Goal: Task Accomplishment & Management: Use online tool/utility

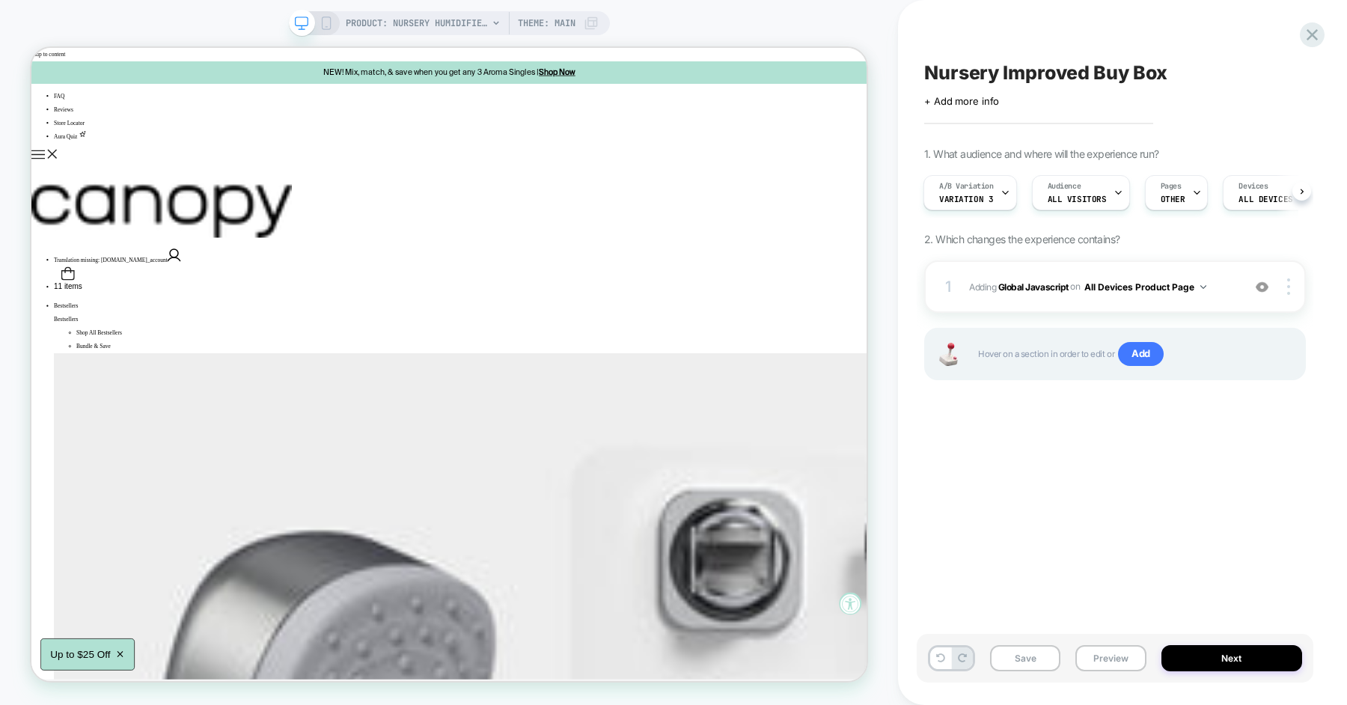
click at [1113, 644] on div "Save Preview Next" at bounding box center [1115, 658] width 397 height 49
click at [1111, 656] on button "Preview" at bounding box center [1110, 658] width 70 height 26
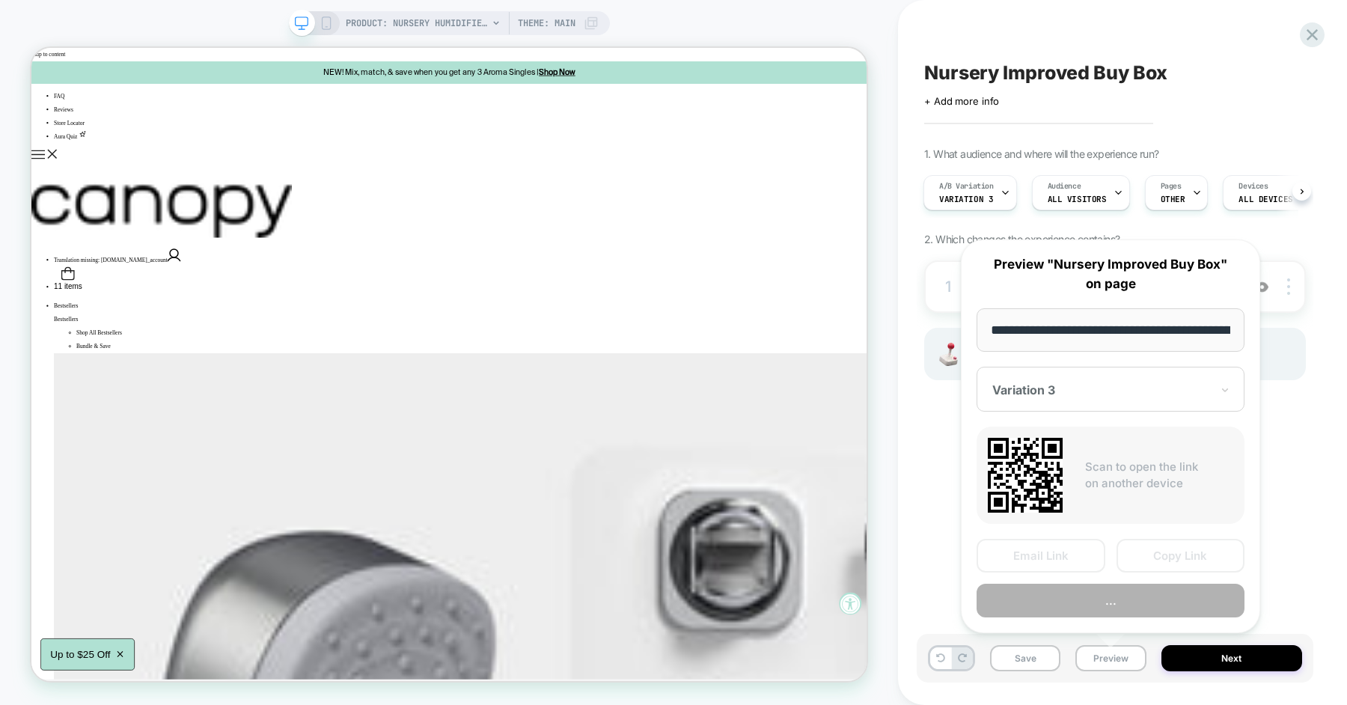
scroll to position [0, 203]
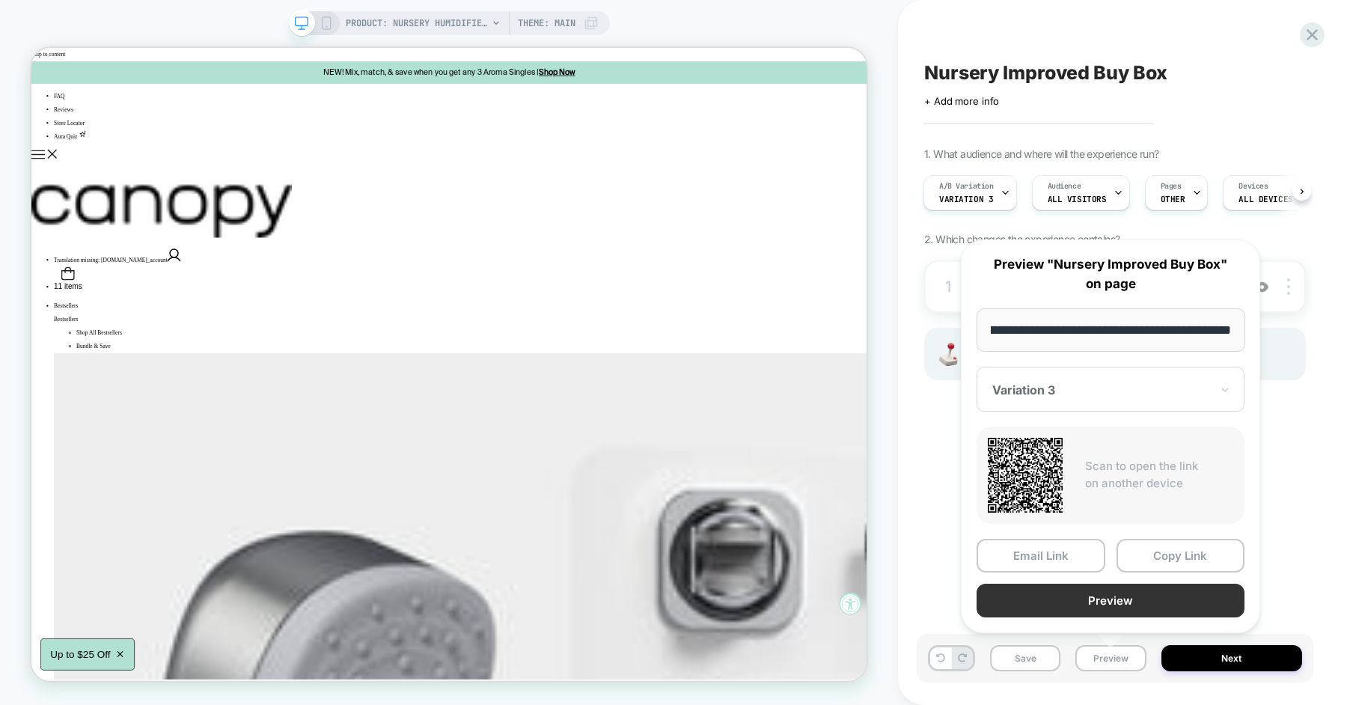
click at [1125, 601] on button "Preview" at bounding box center [1111, 601] width 268 height 34
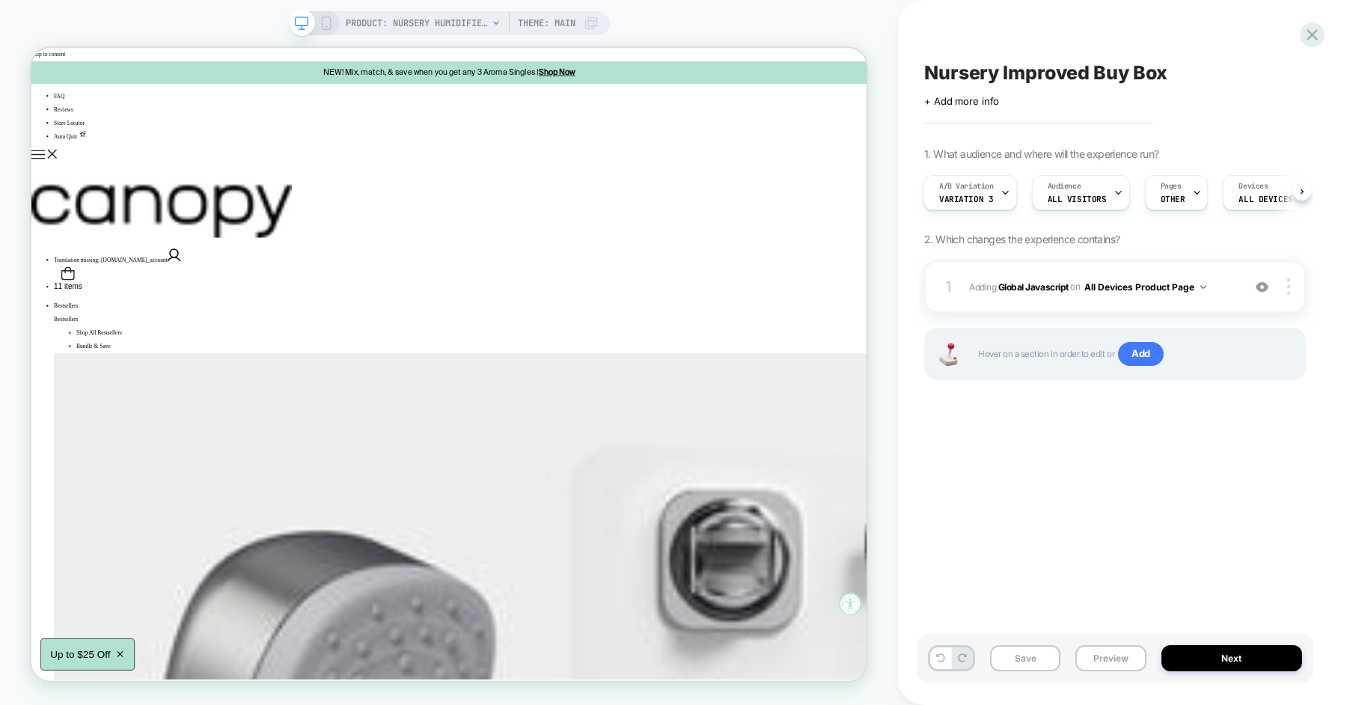
scroll to position [0, 2]
click at [1221, 665] on button "Next" at bounding box center [1231, 658] width 141 height 26
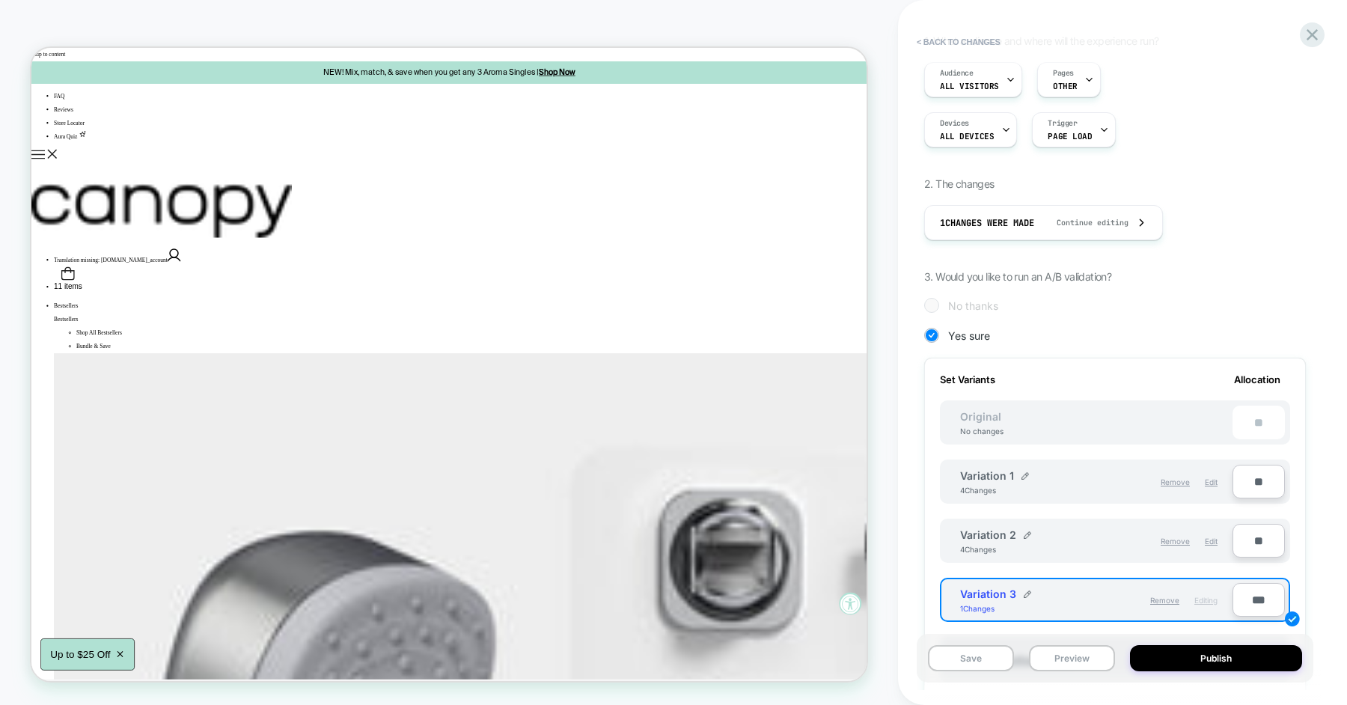
scroll to position [257, 0]
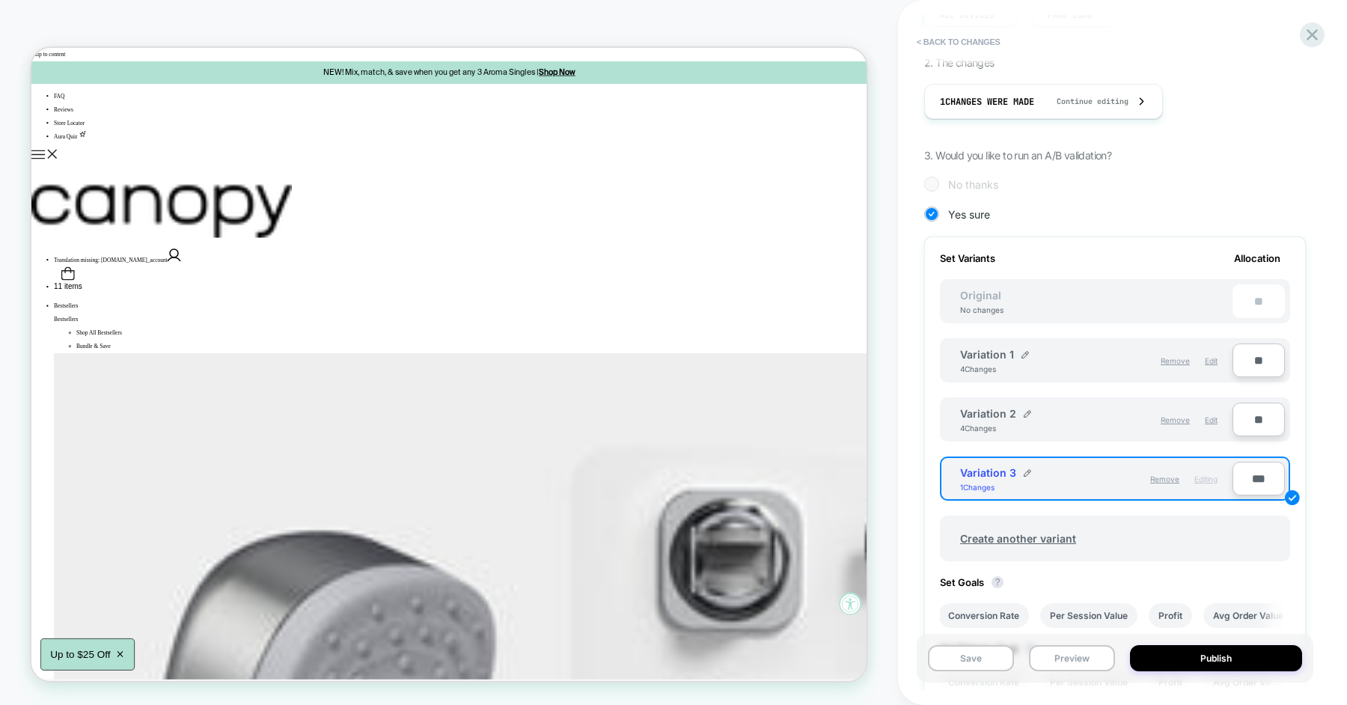
click at [1245, 292] on div "**" at bounding box center [1259, 301] width 52 height 34
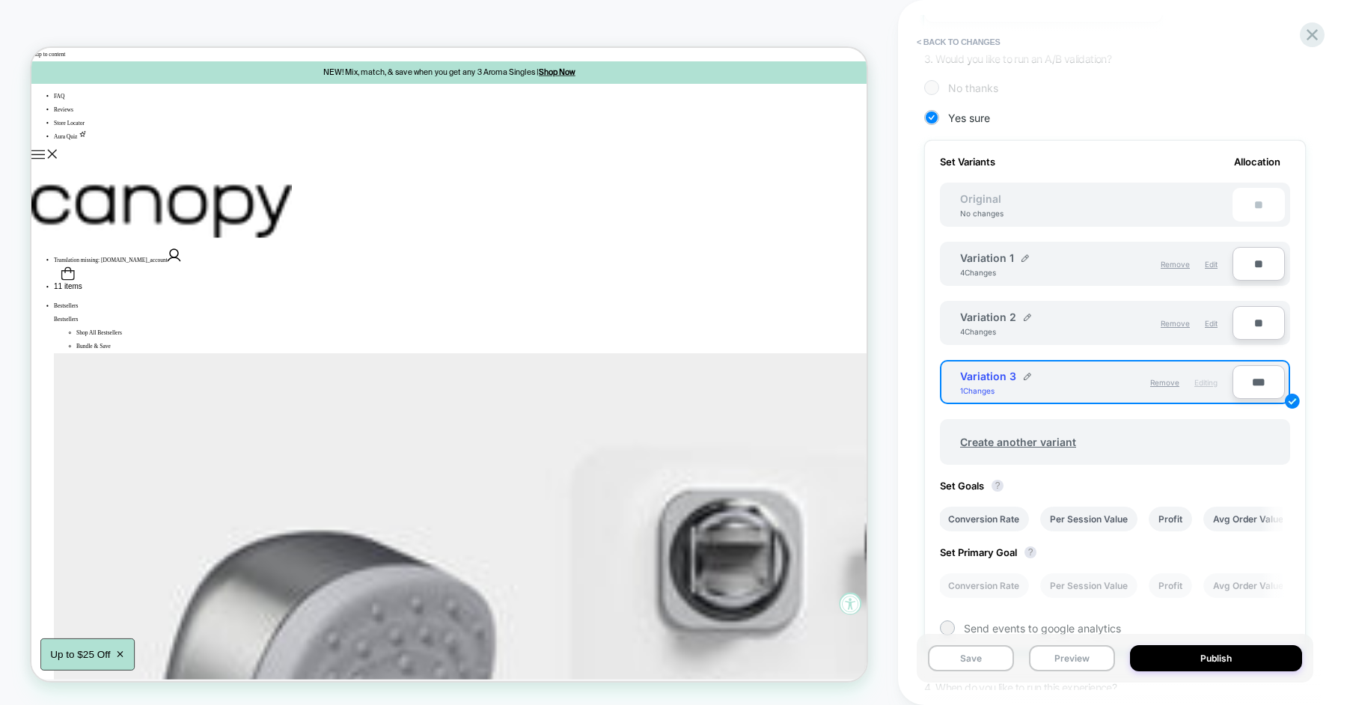
scroll to position [354, 0]
click at [1239, 389] on input "***" at bounding box center [1259, 381] width 52 height 34
type input "***"
click at [1308, 40] on icon at bounding box center [1312, 35] width 20 height 20
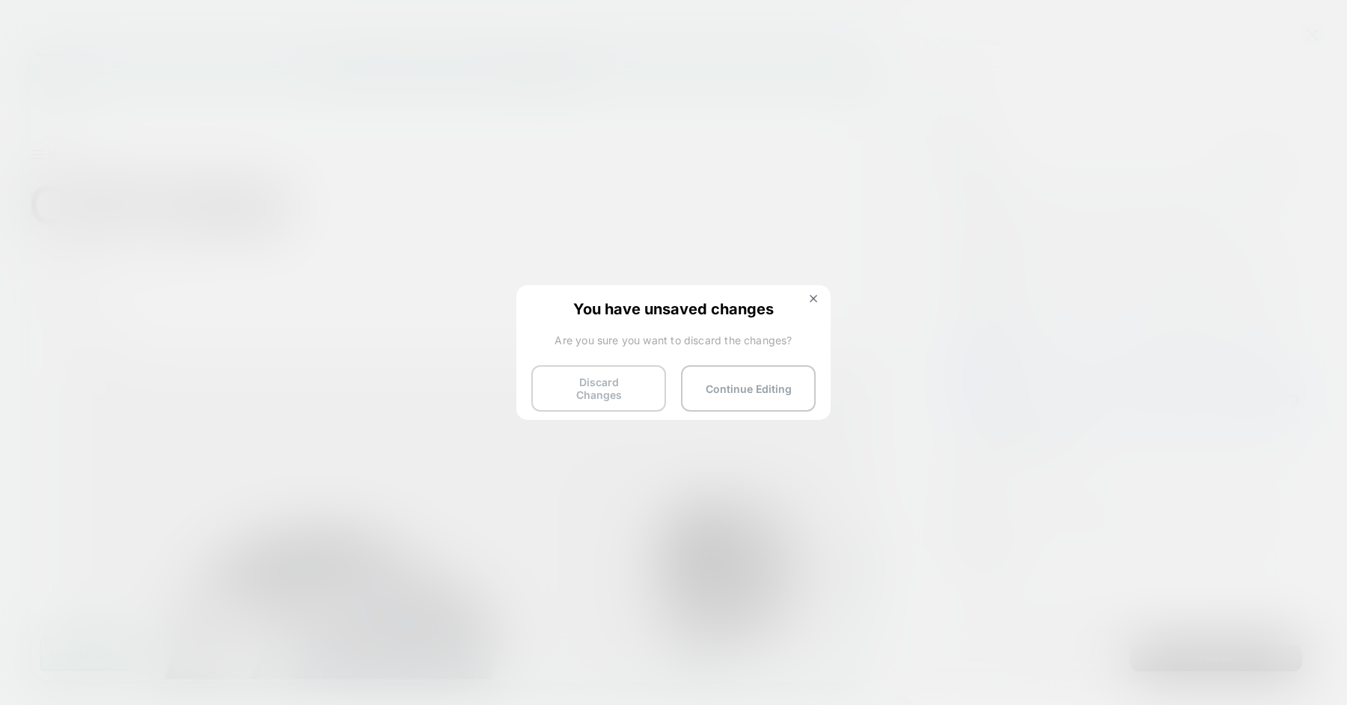
click at [627, 391] on button "Discard Changes" at bounding box center [598, 388] width 135 height 46
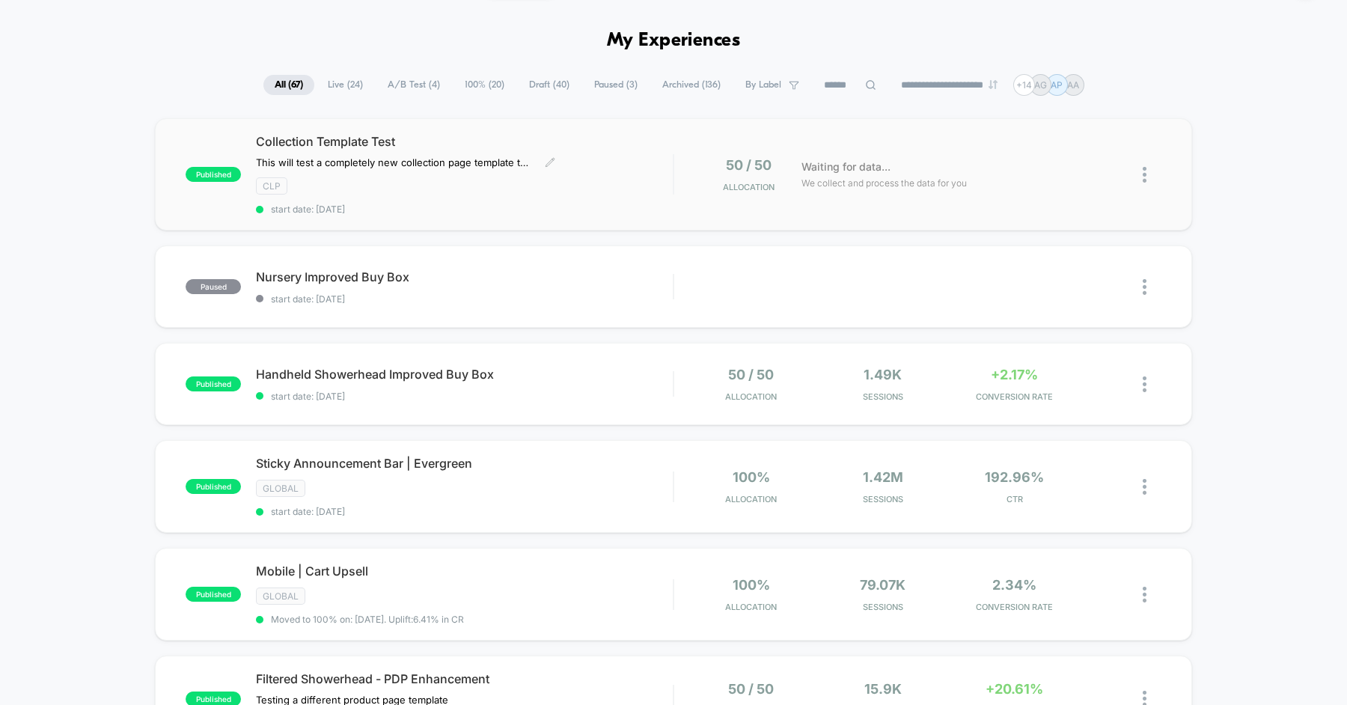
scroll to position [54, 0]
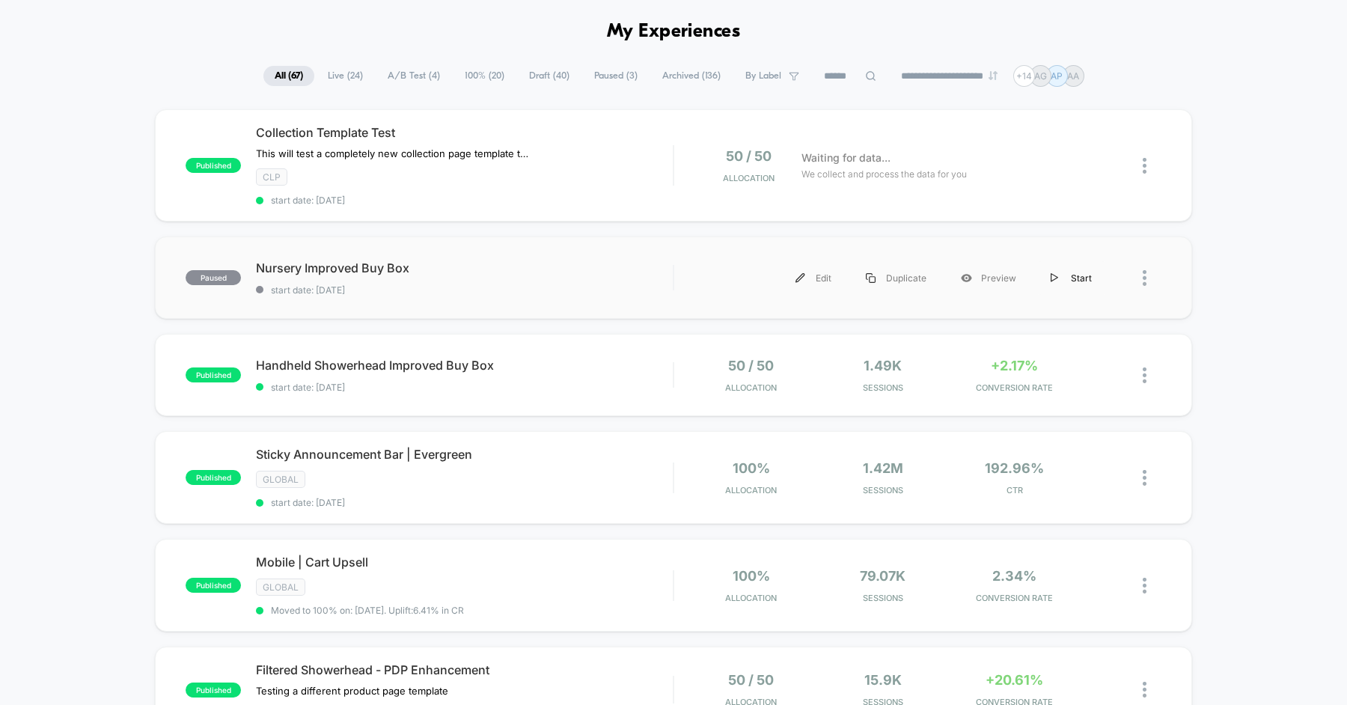
click at [1080, 274] on div "Start" at bounding box center [1072, 278] width 76 height 34
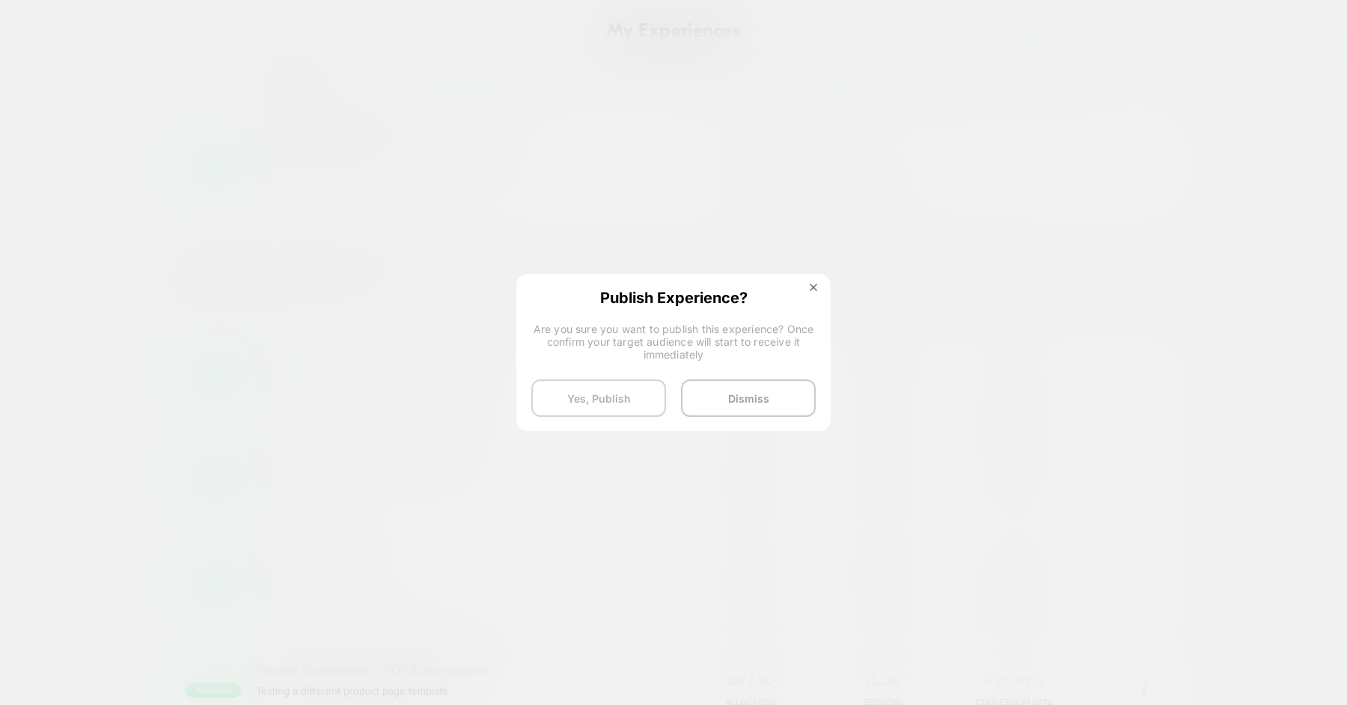
click at [605, 400] on button "Yes, Publish" at bounding box center [598, 397] width 135 height 37
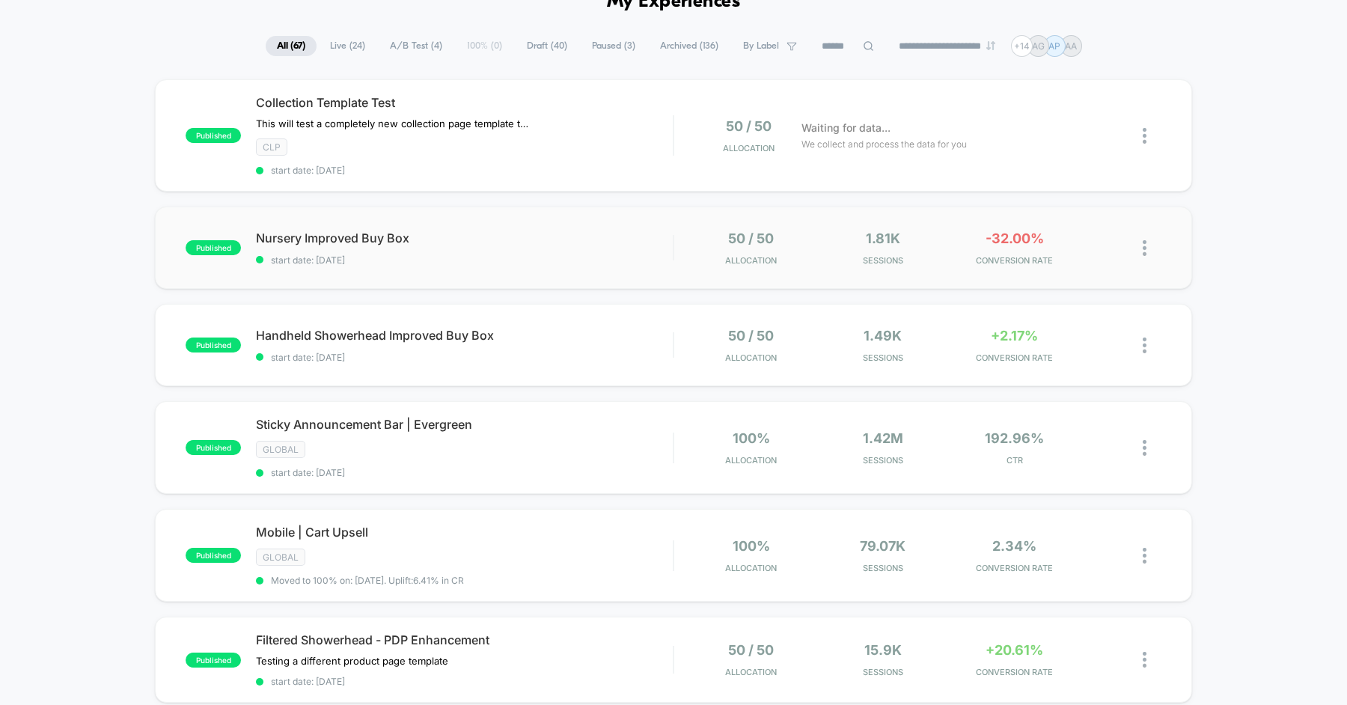
scroll to position [0, 0]
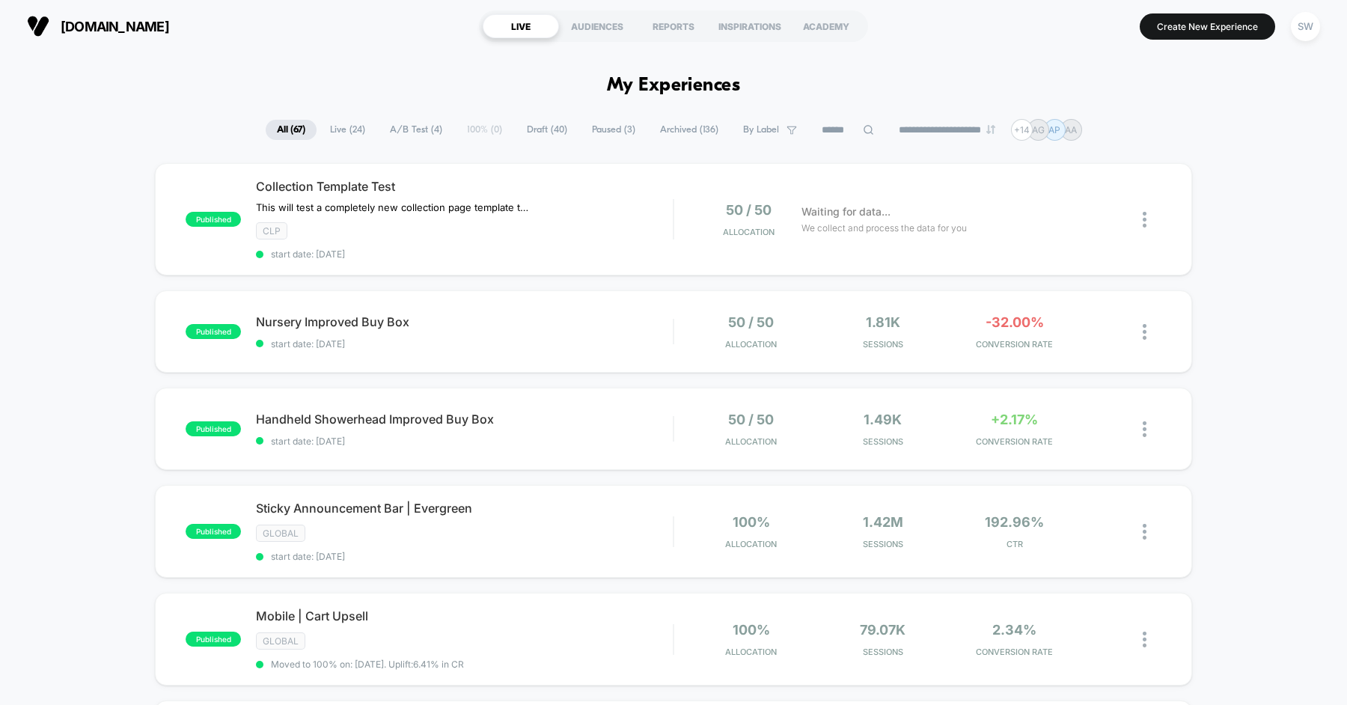
click at [851, 134] on input at bounding box center [847, 130] width 75 height 18
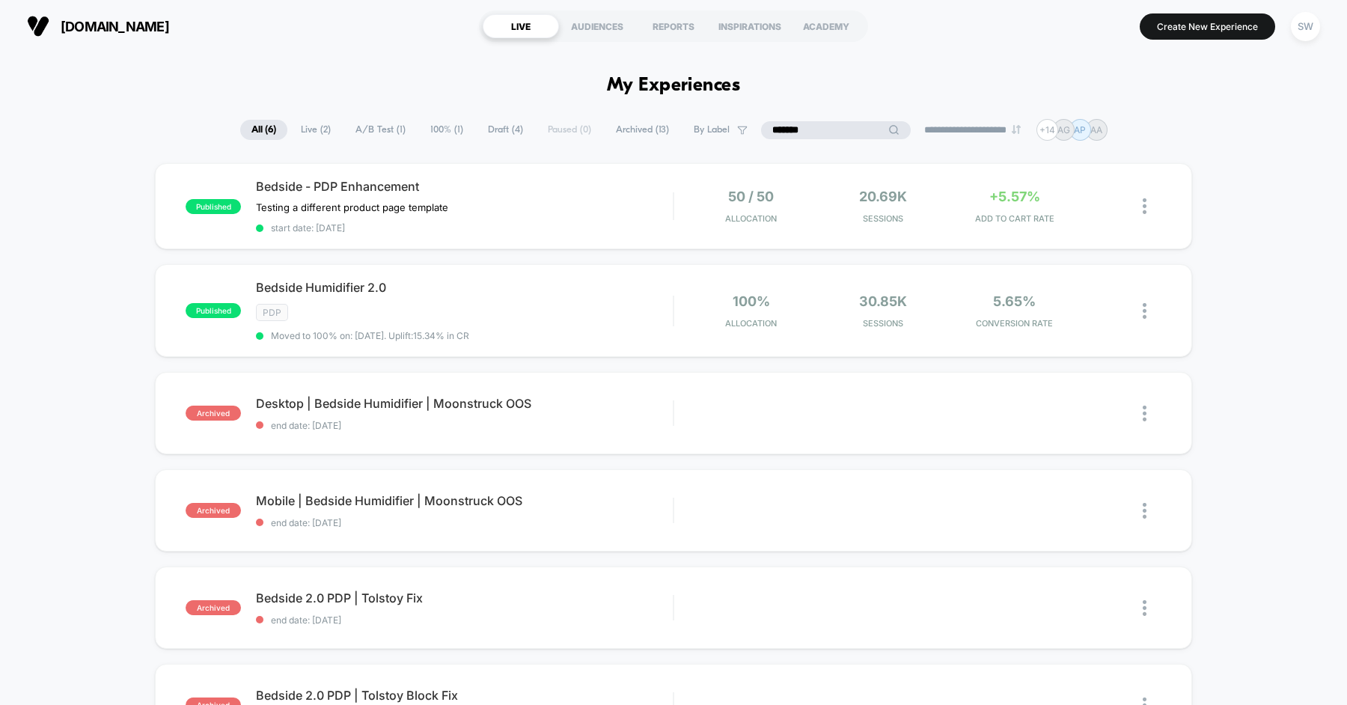
click at [795, 121] on input "*******" at bounding box center [836, 130] width 150 height 18
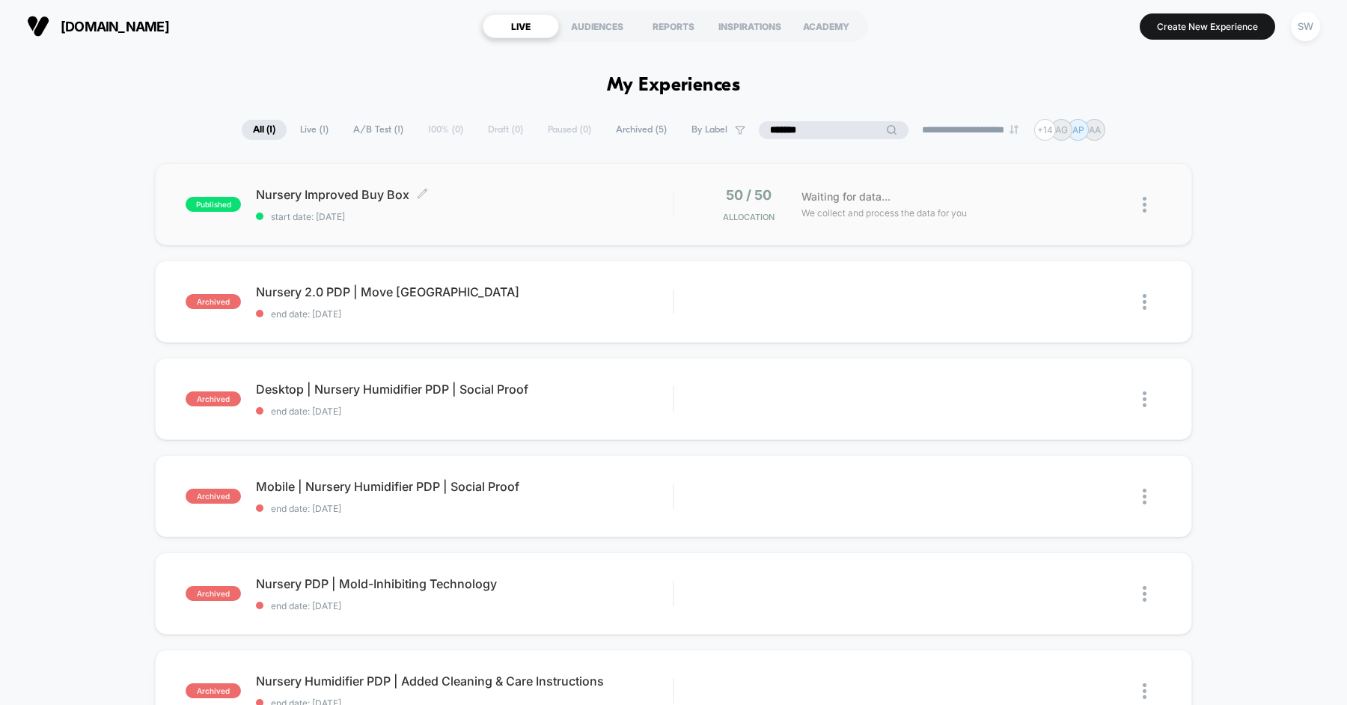
type input "*******"
click at [525, 196] on span "Nursery Improved Buy Box Click to edit experience details" at bounding box center [464, 194] width 417 height 15
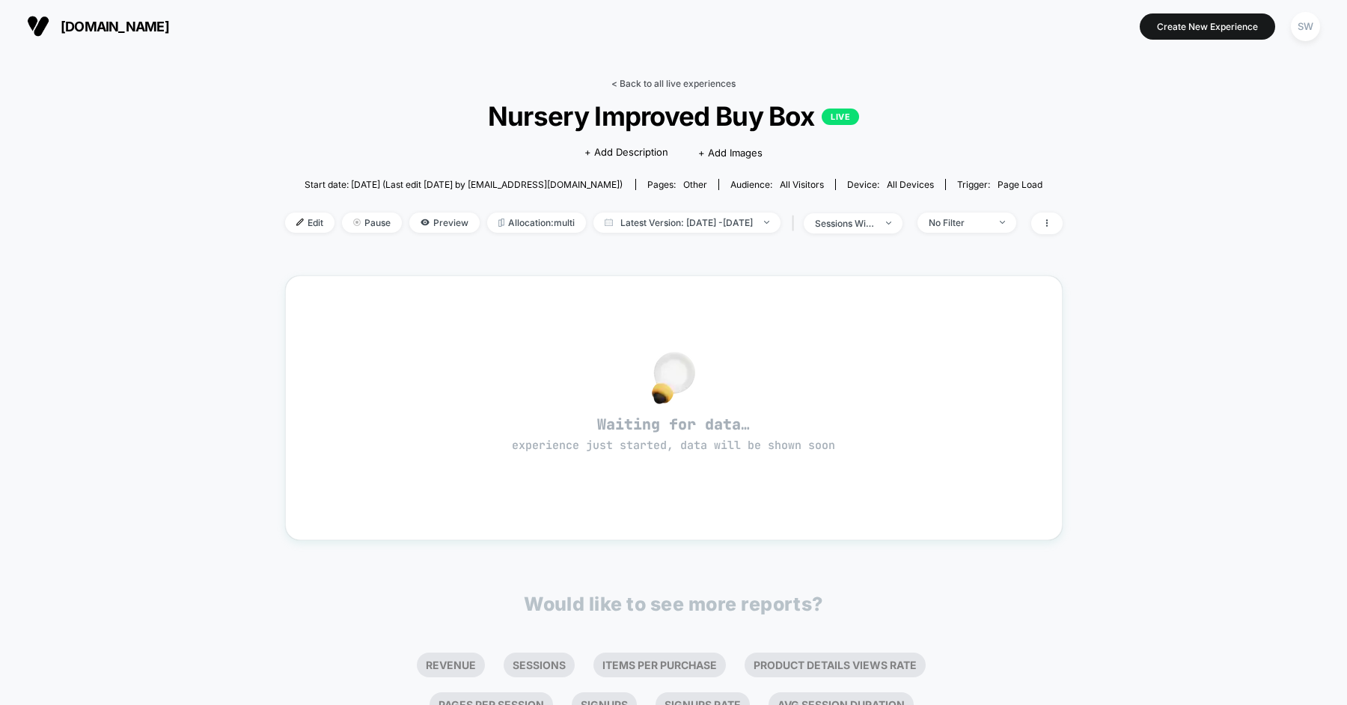
click at [636, 78] on link "< Back to all live experiences" at bounding box center [673, 83] width 124 height 11
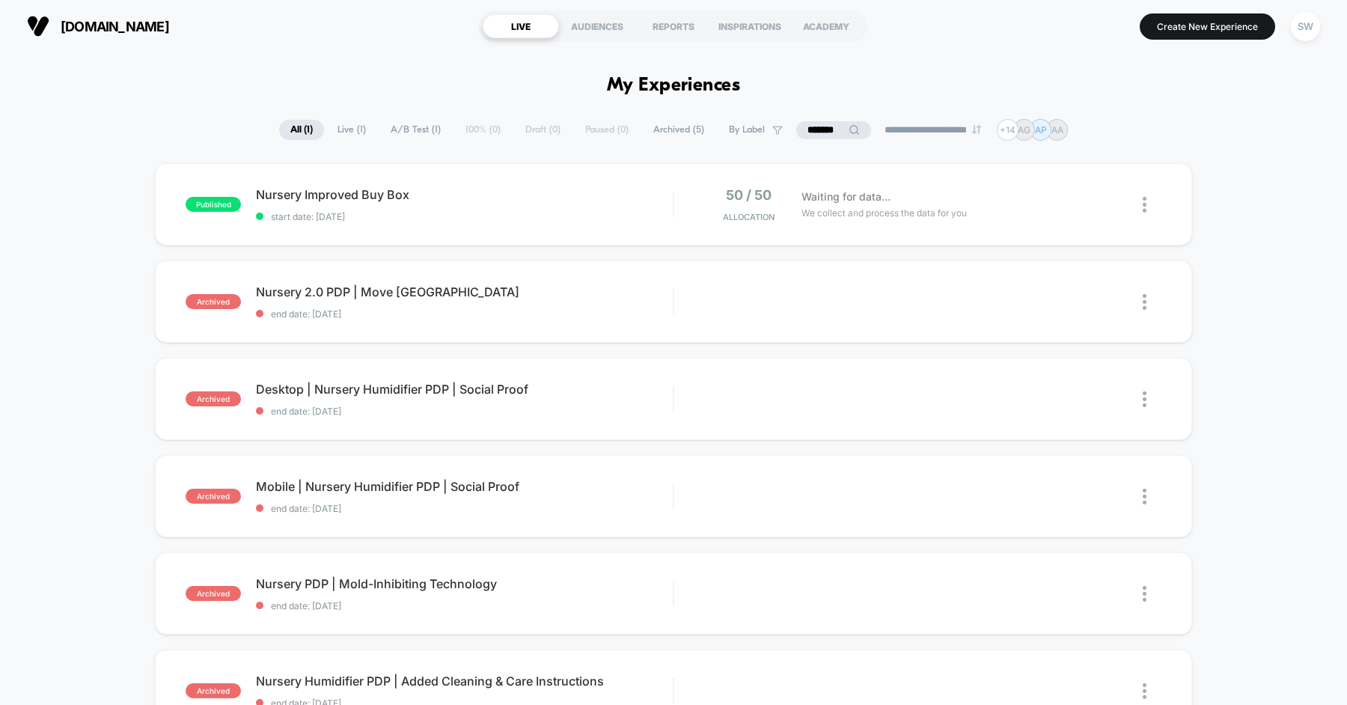
click at [816, 135] on input "*******" at bounding box center [833, 130] width 75 height 18
click at [816, 135] on input "*******" at bounding box center [834, 130] width 150 height 18
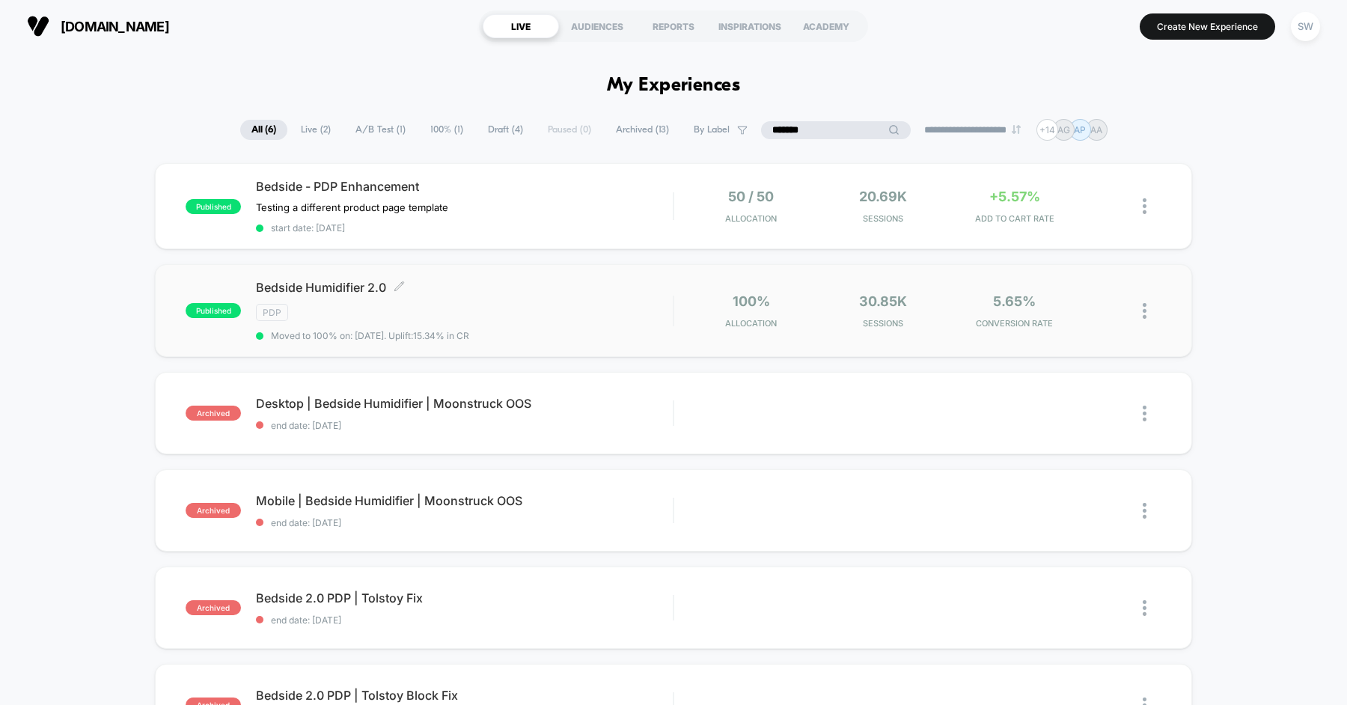
type input "*******"
click at [510, 296] on div "Bedside Humidifier 2.0 Click to edit experience details Click to edit experienc…" at bounding box center [464, 310] width 417 height 61
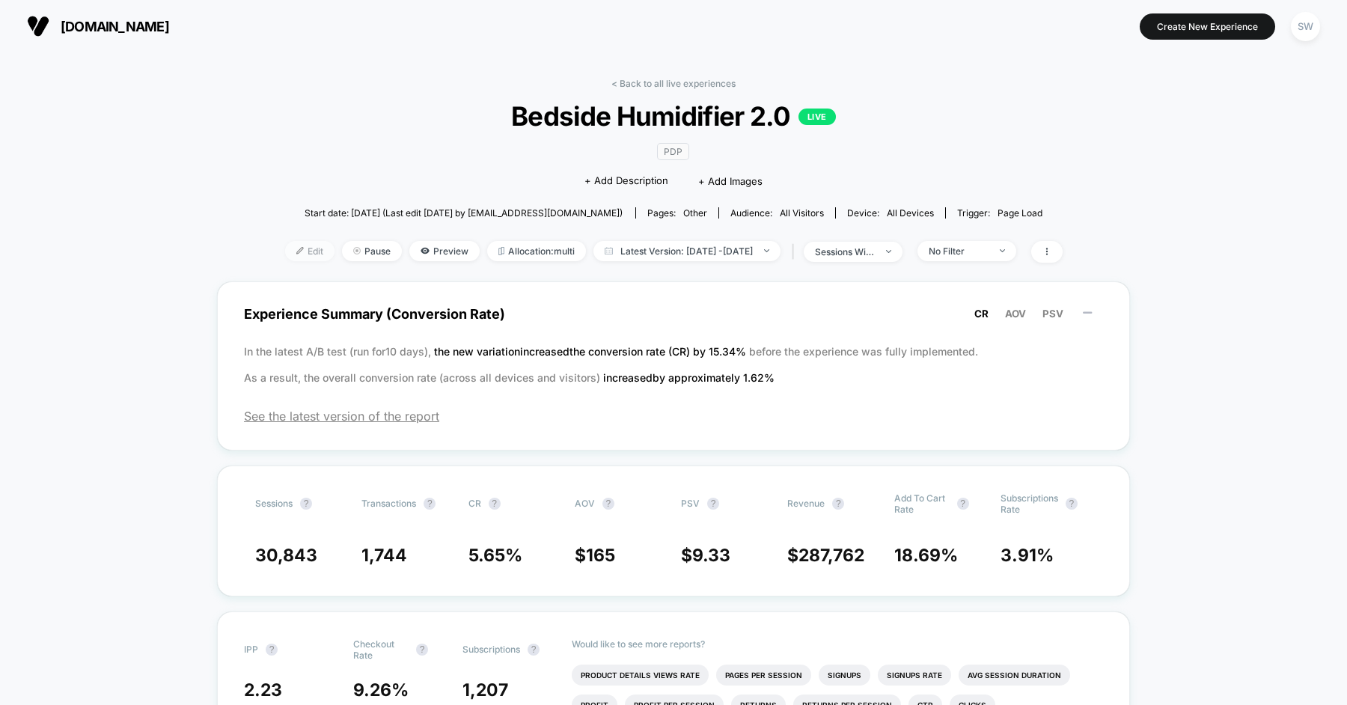
click at [285, 244] on span "Edit" at bounding box center [309, 251] width 49 height 20
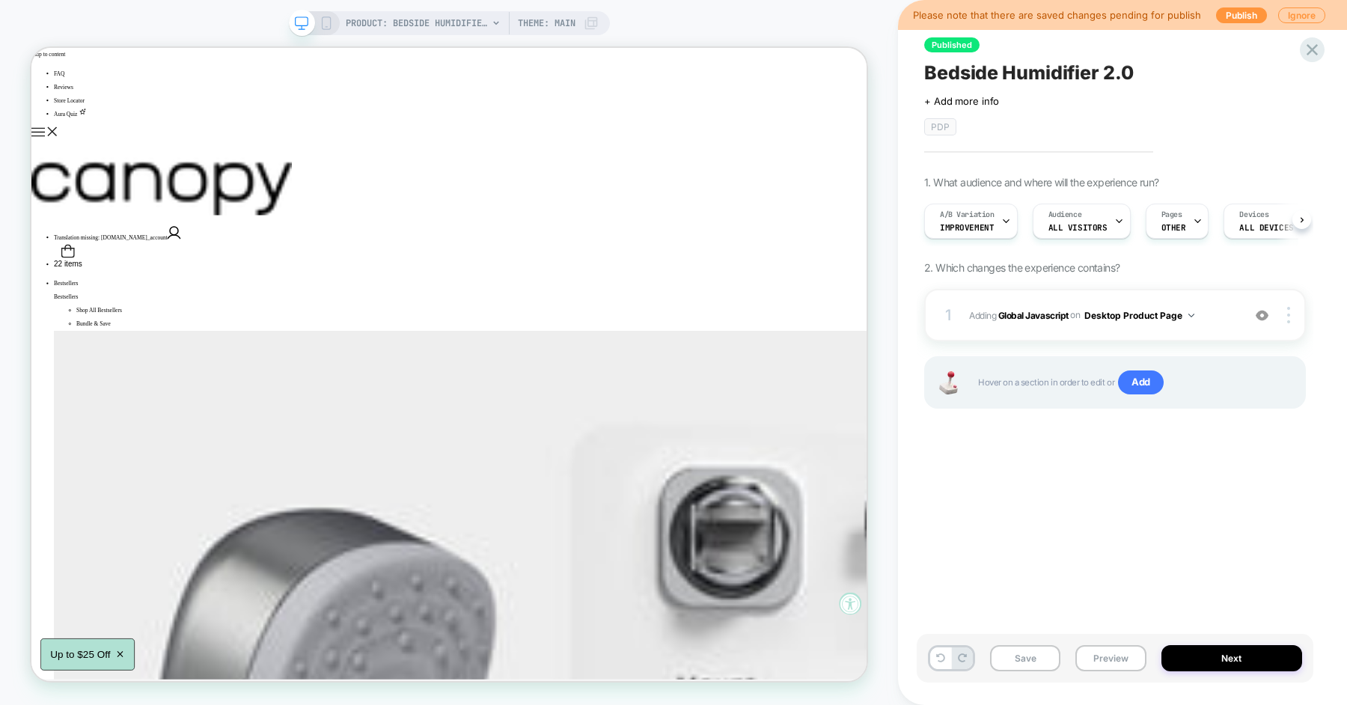
scroll to position [0, 1]
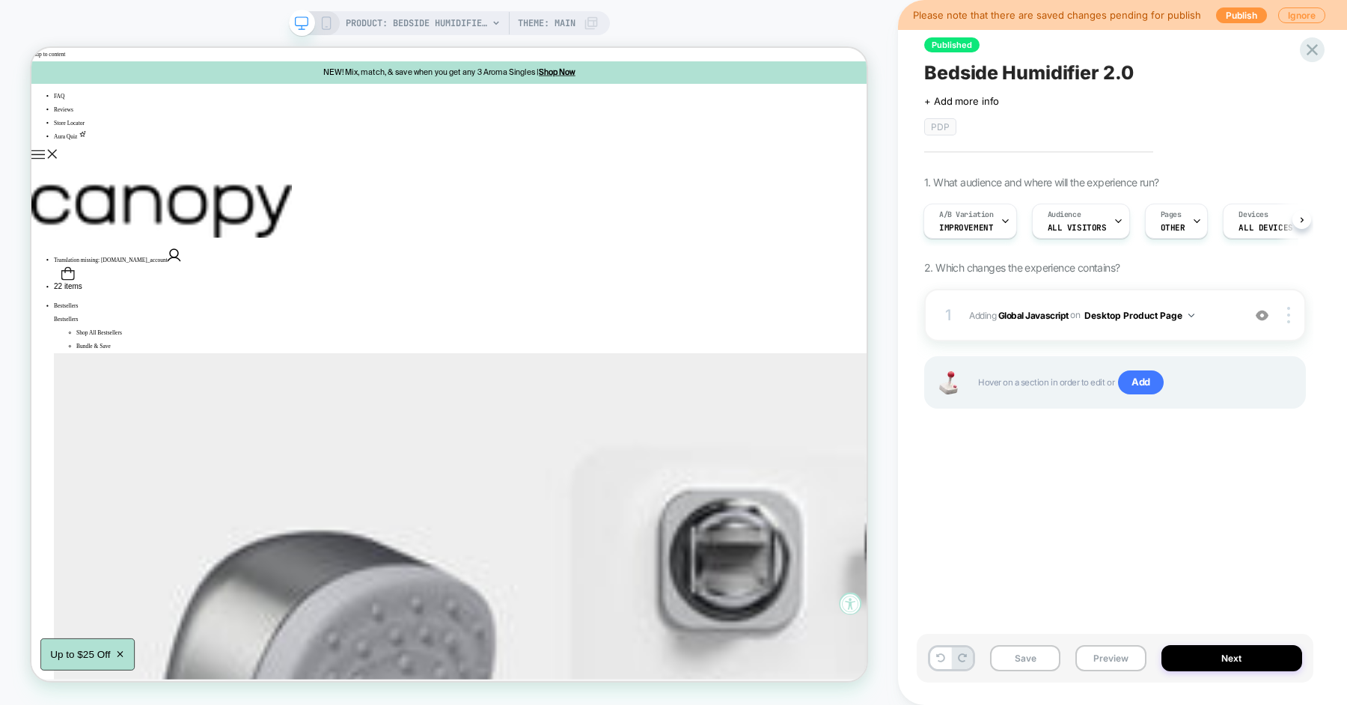
click at [989, 224] on span "Improvement" at bounding box center [966, 227] width 54 height 10
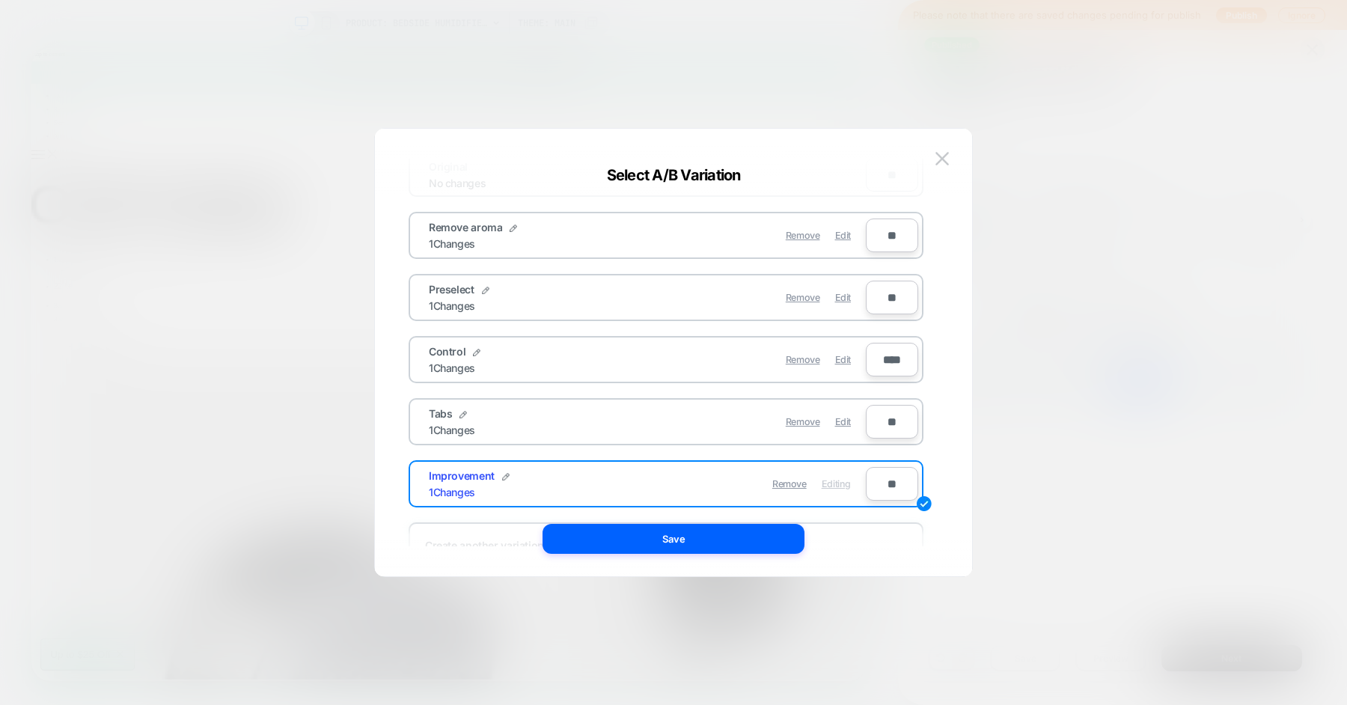
scroll to position [115, 0]
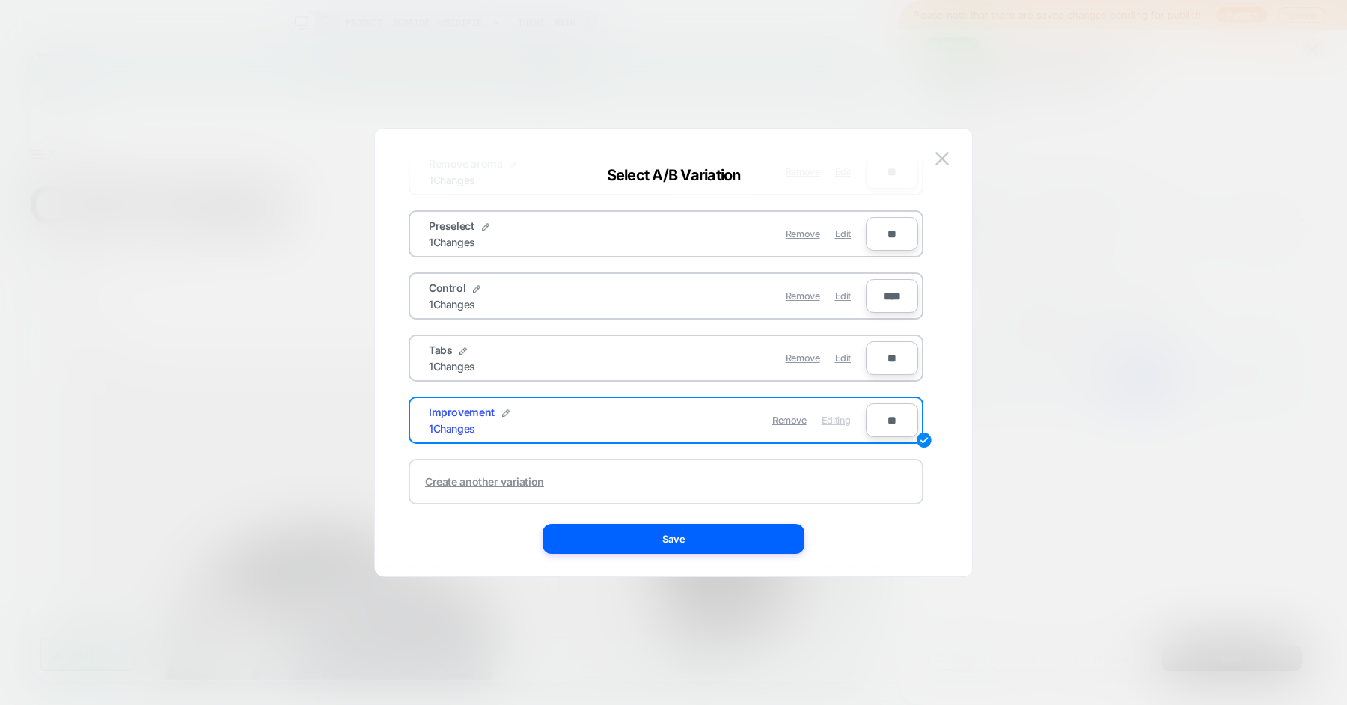
click at [496, 475] on div "Create another variation" at bounding box center [484, 481] width 119 height 13
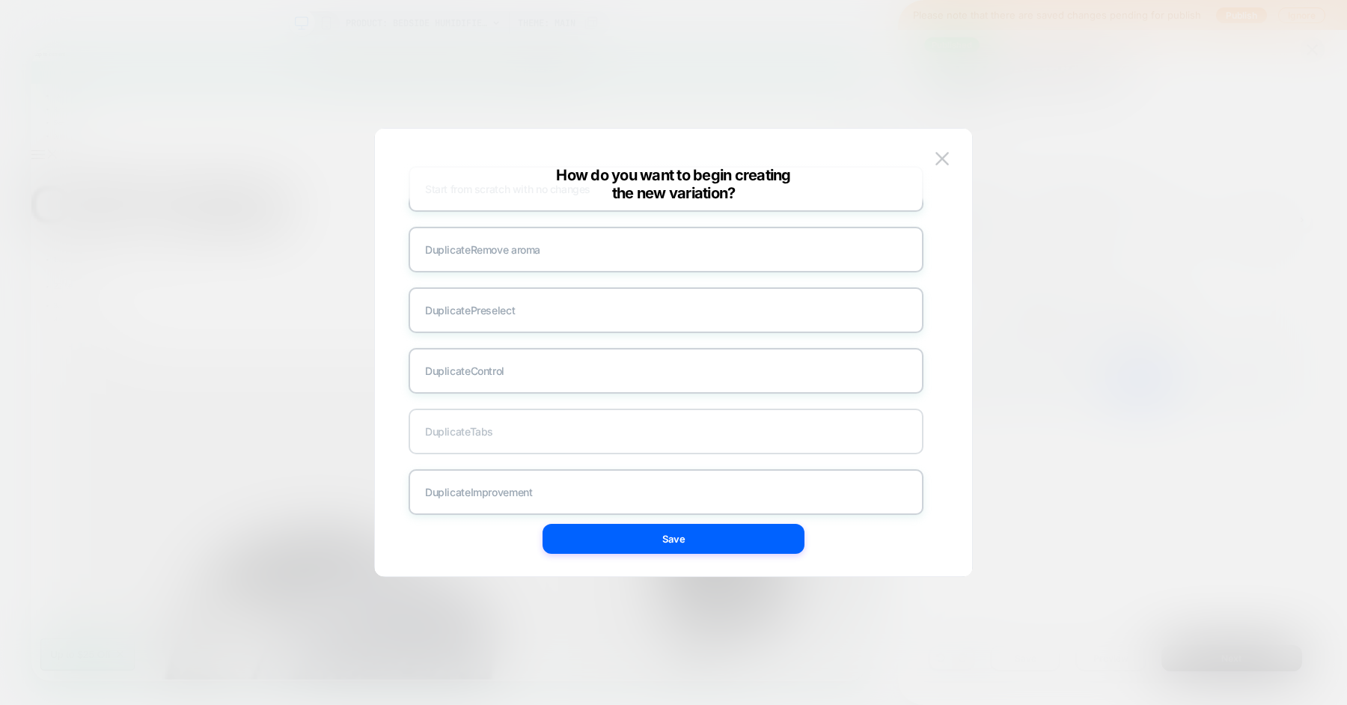
scroll to position [0, 0]
click at [522, 255] on div "Start from scratch with no changes" at bounding box center [666, 256] width 515 height 46
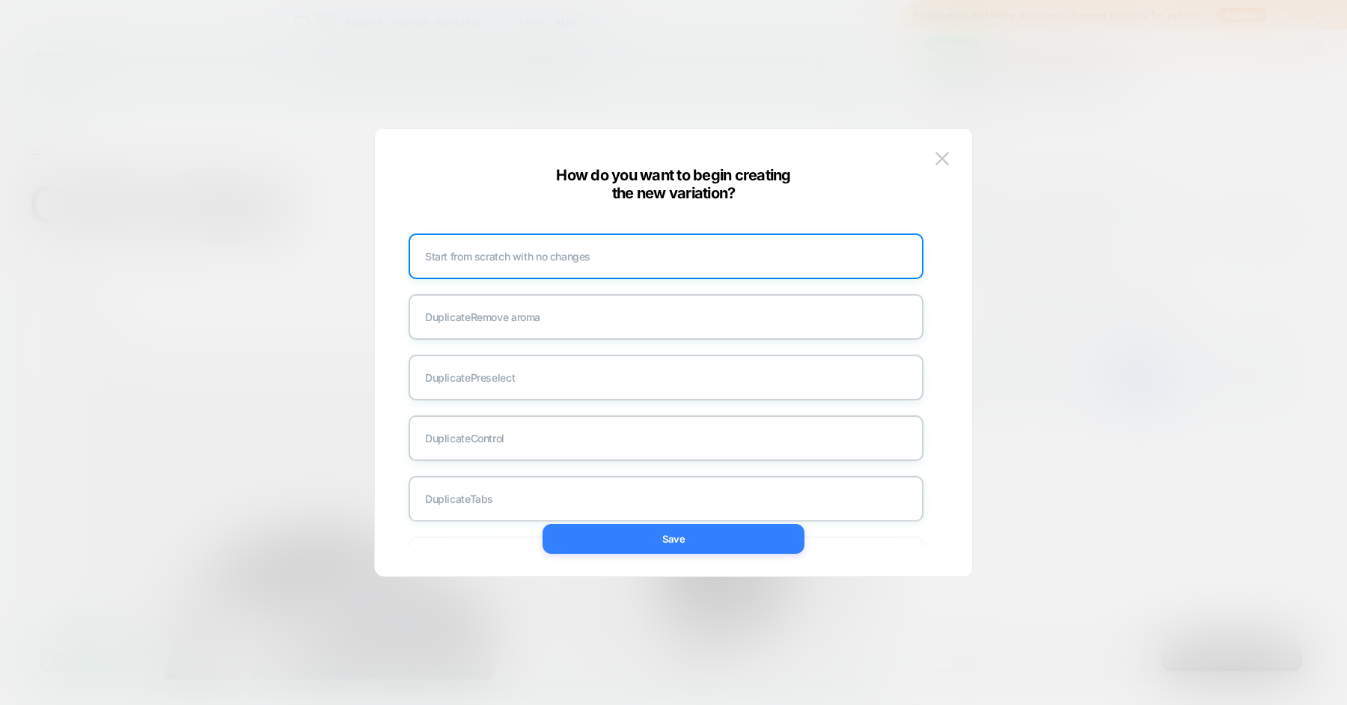
click at [715, 549] on button "Save" at bounding box center [674, 539] width 262 height 30
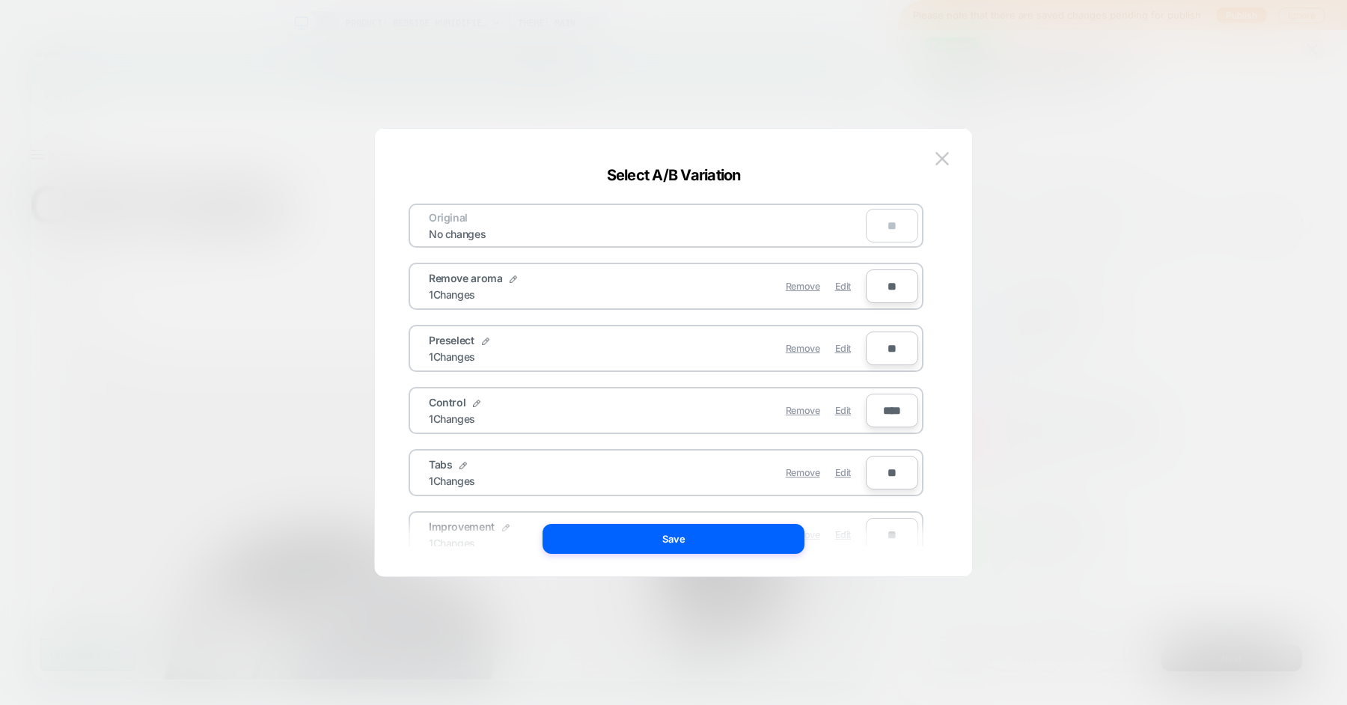
scroll to position [116, 0]
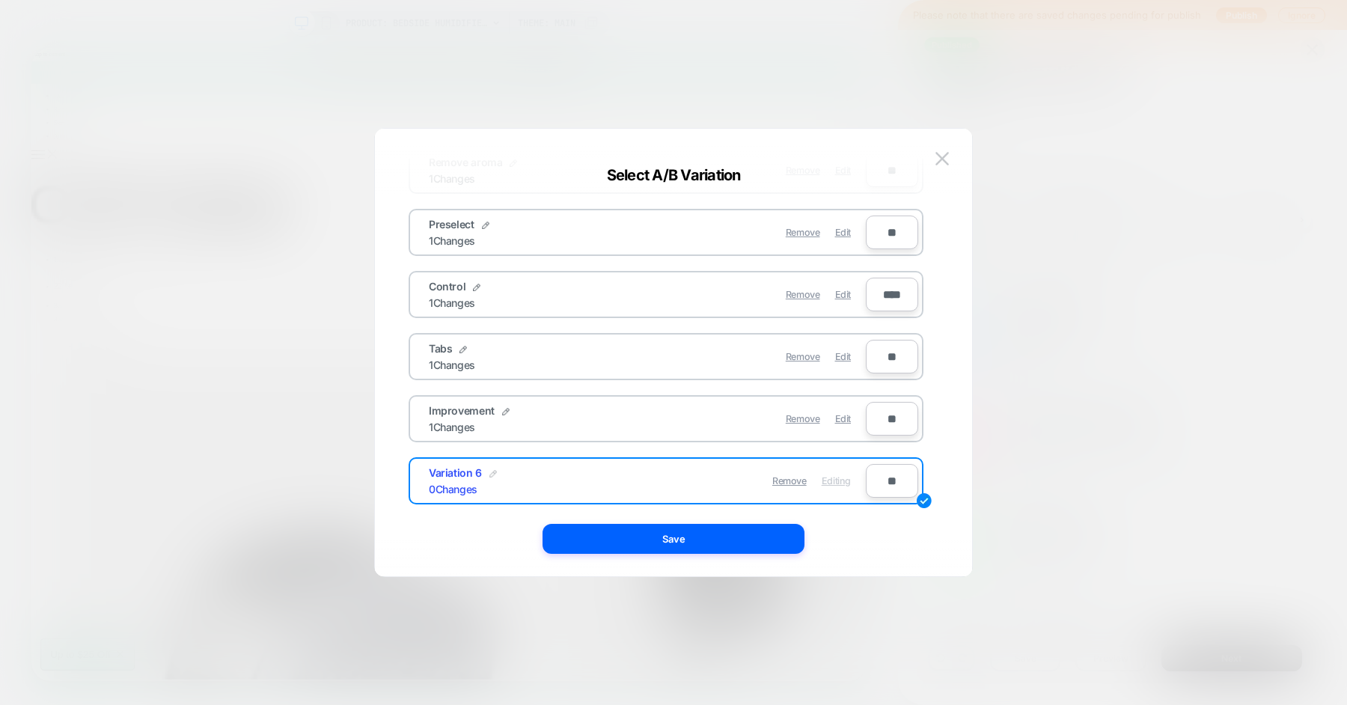
click at [492, 470] on img at bounding box center [492, 473] width 7 height 7
click at [492, 470] on input "**********" at bounding box center [483, 480] width 109 height 29
type input "*********"
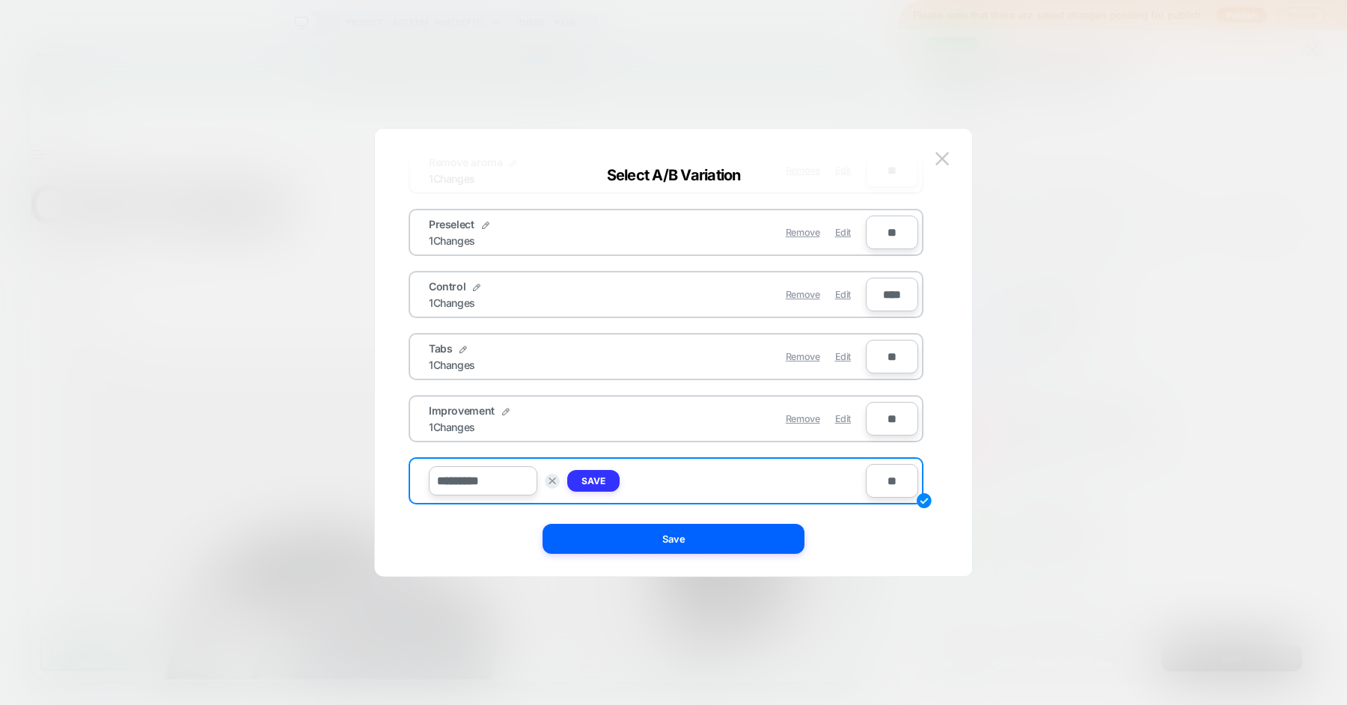
click at [599, 476] on strong "Save" at bounding box center [593, 480] width 24 height 11
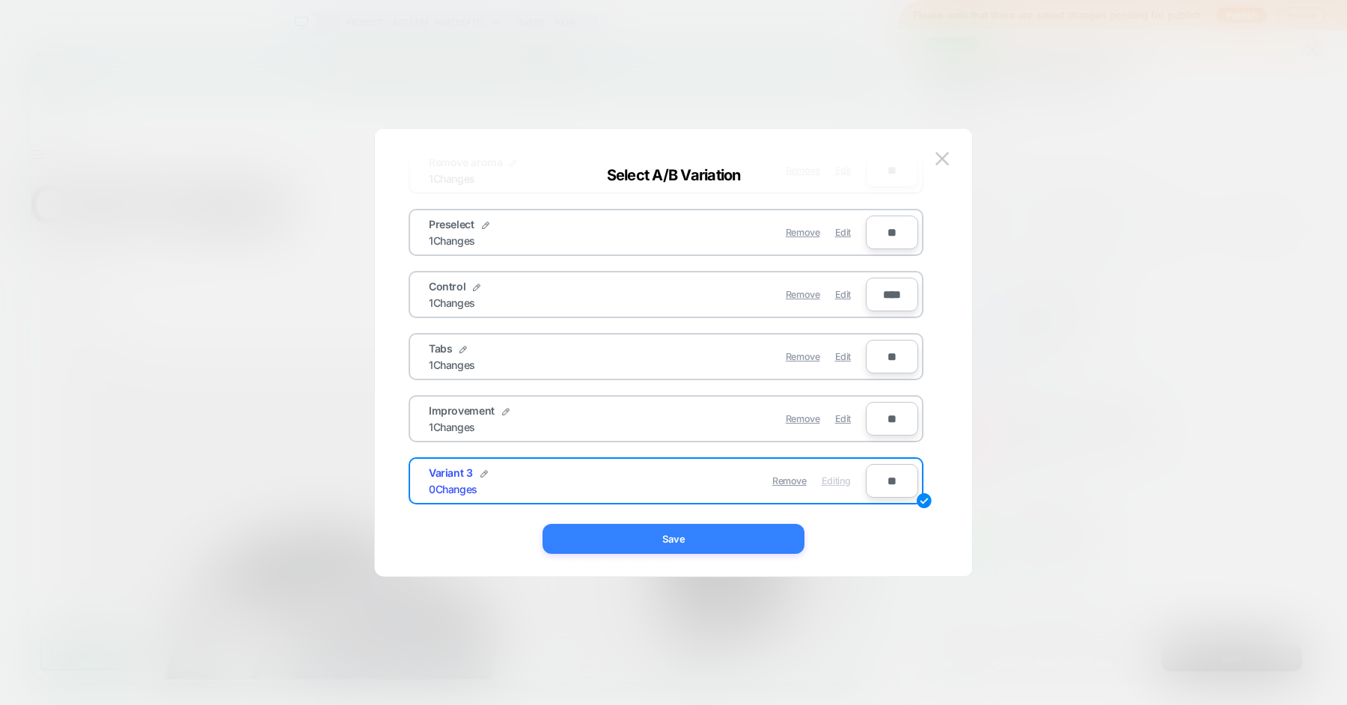
click at [634, 541] on button "Save" at bounding box center [674, 539] width 262 height 30
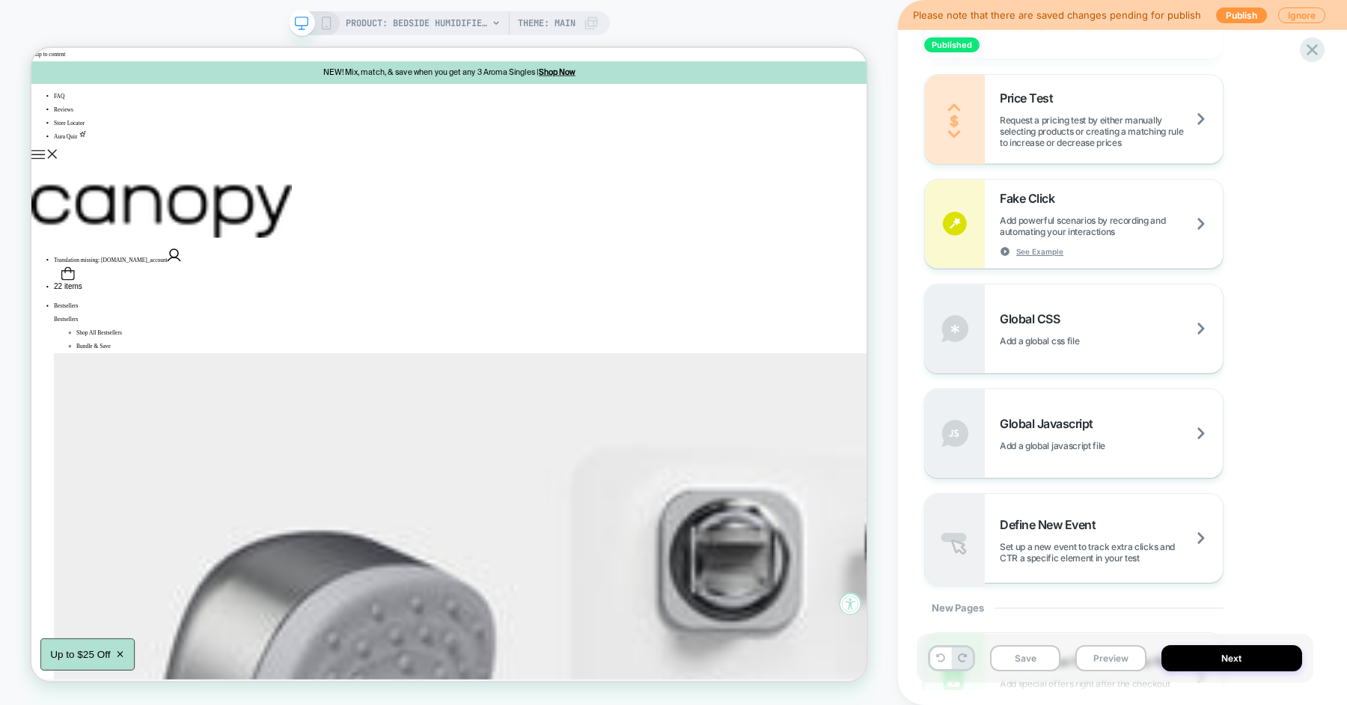
scroll to position [990, 0]
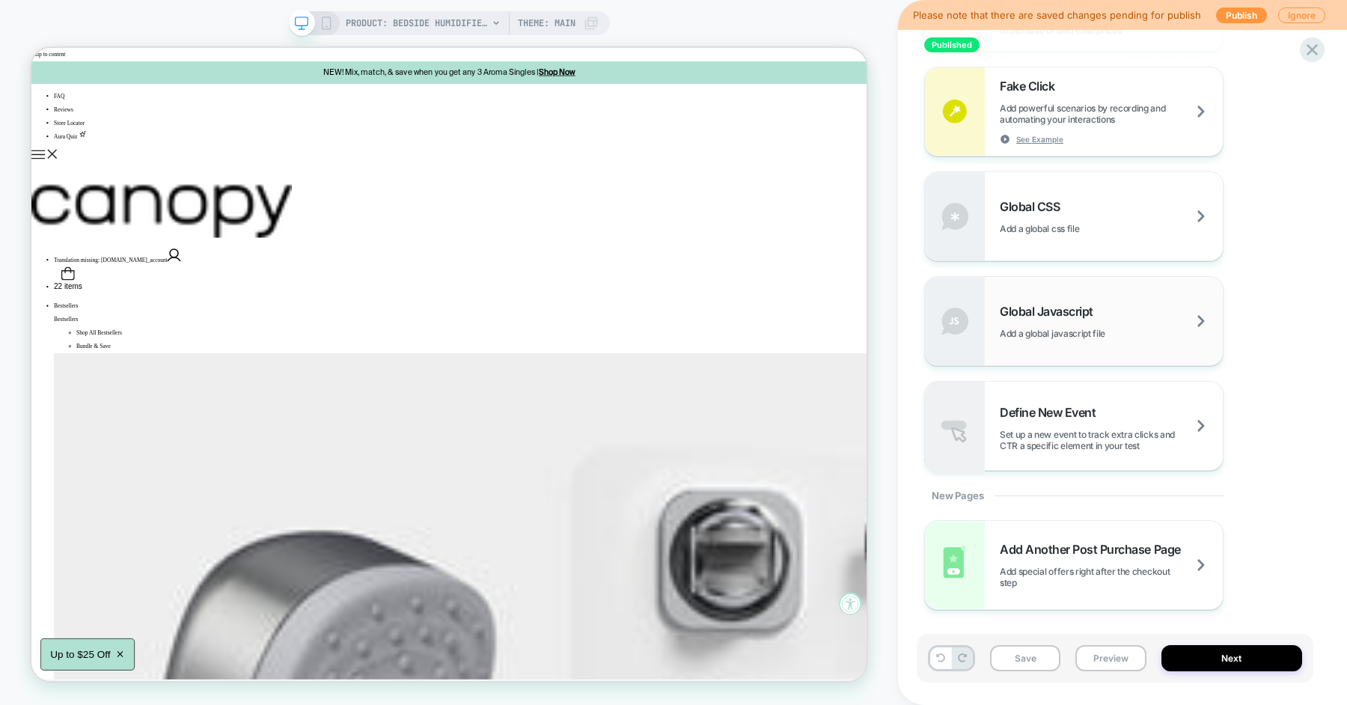
click at [1058, 362] on div "Global Javascript Add a global javascript file" at bounding box center [1074, 321] width 298 height 88
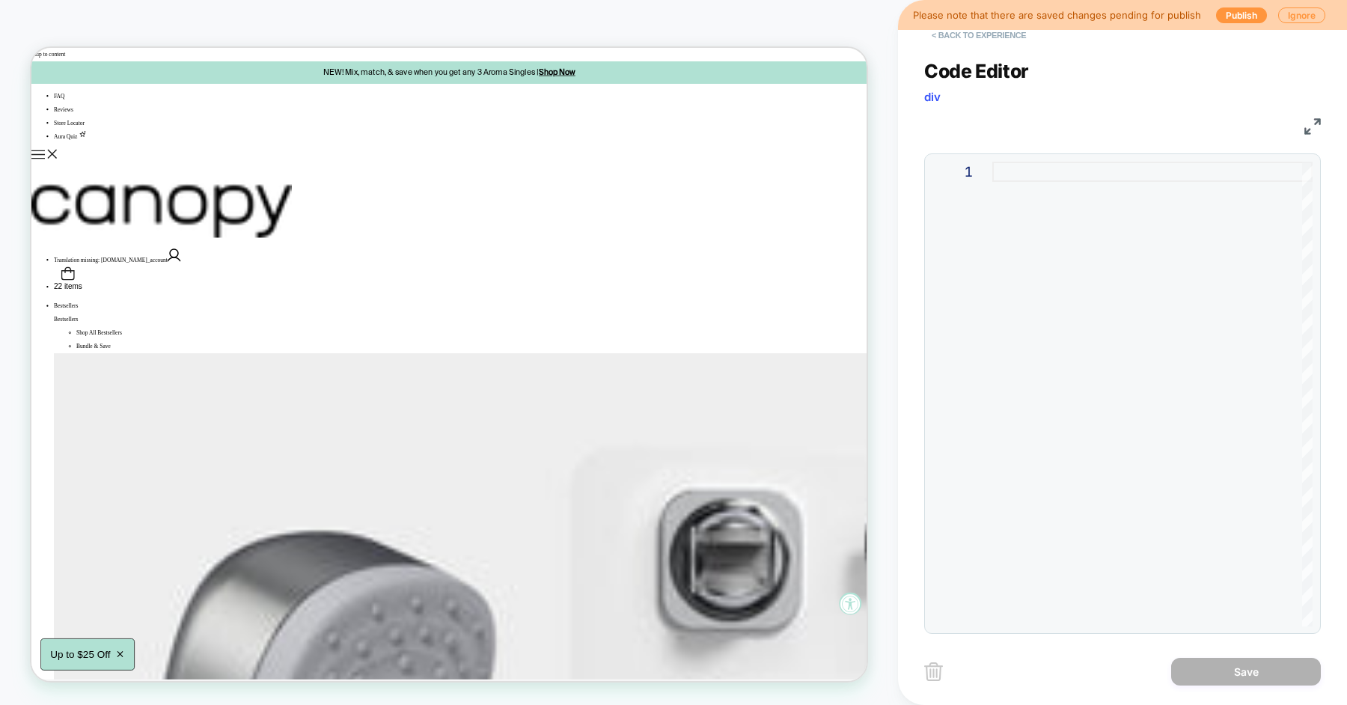
click at [964, 35] on button "< Back to experience" at bounding box center [978, 35] width 109 height 24
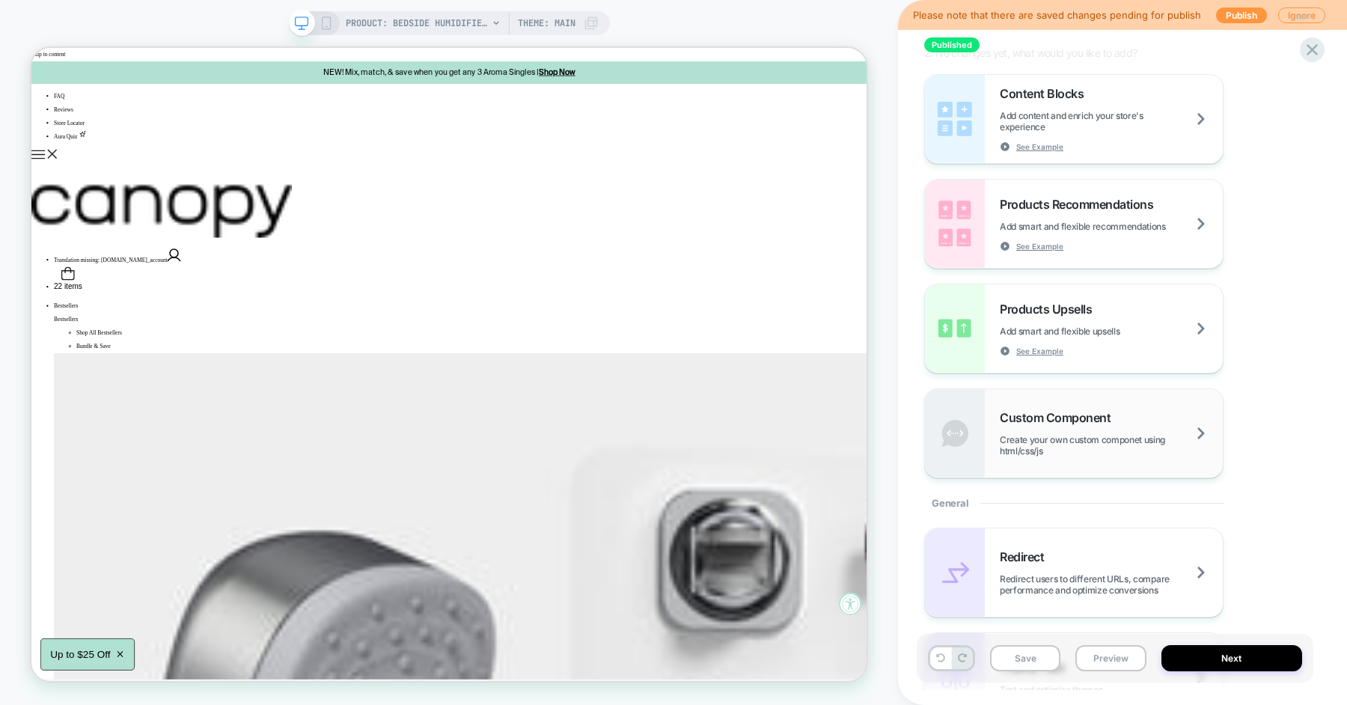
scroll to position [215, 0]
click at [1047, 415] on span "Custom Component" at bounding box center [1059, 417] width 118 height 15
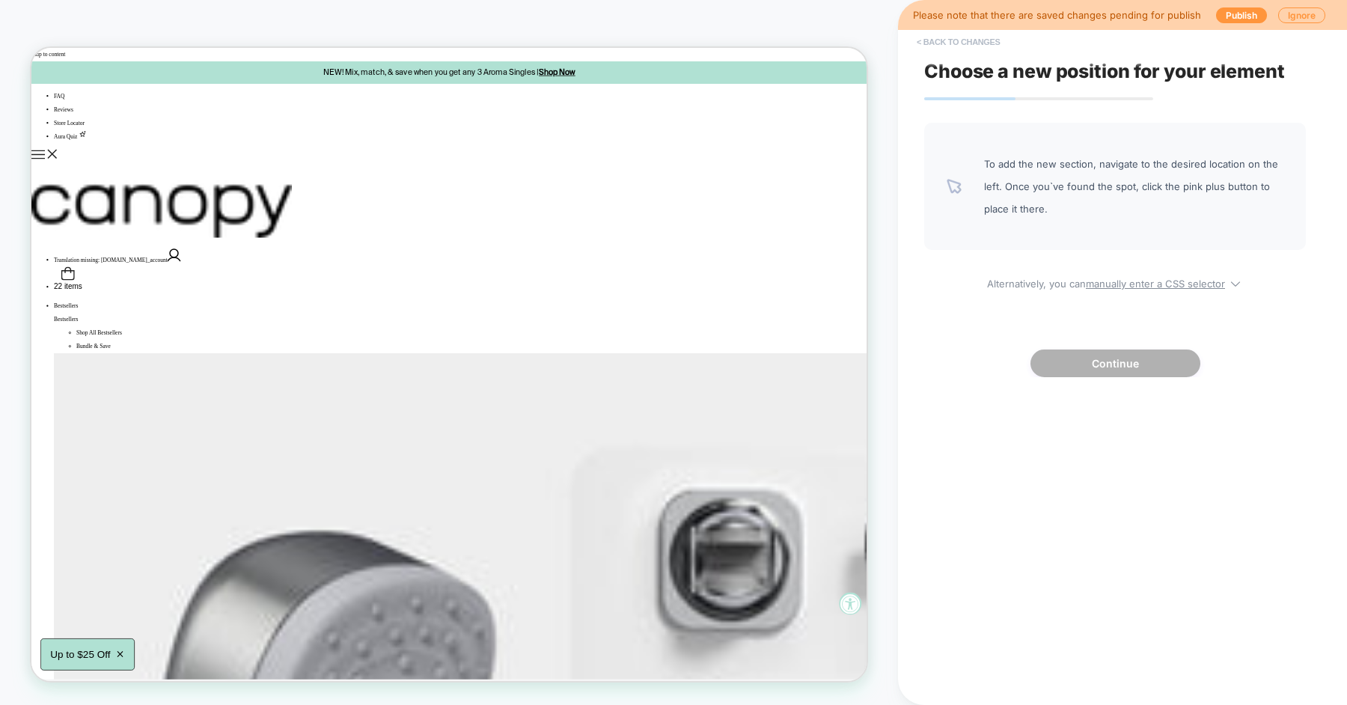
click at [976, 32] on button "< Back to changes" at bounding box center [958, 42] width 99 height 24
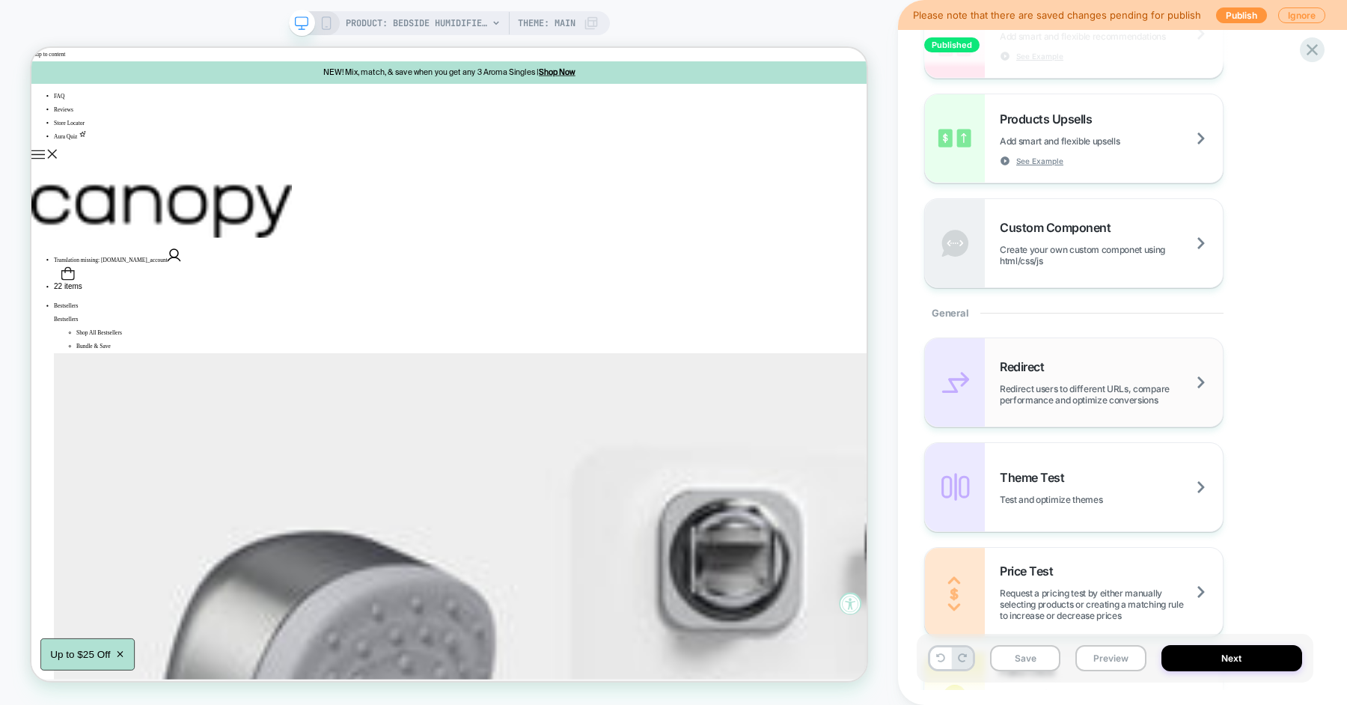
scroll to position [404, 0]
click at [1067, 270] on div "Custom Component Create your own custom componet using html/css/js" at bounding box center [1074, 244] width 298 height 88
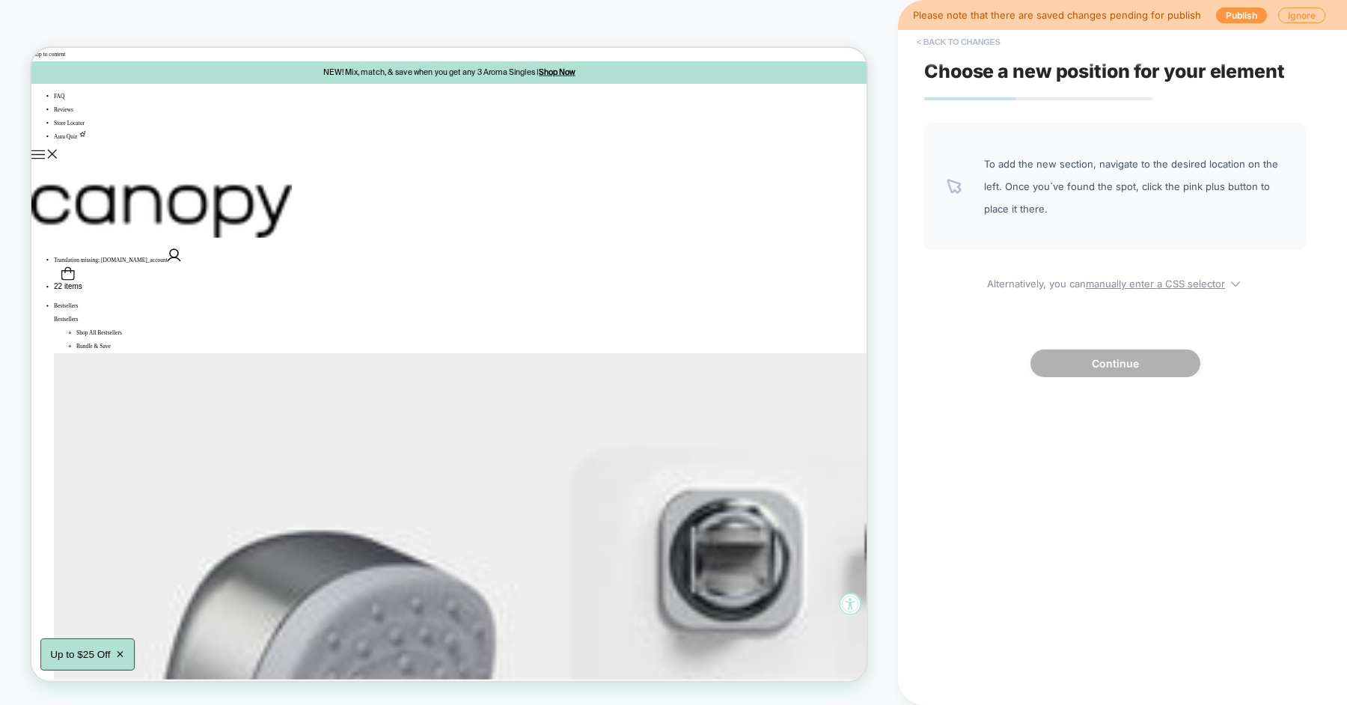
click at [975, 45] on button "< Back to changes" at bounding box center [958, 42] width 99 height 24
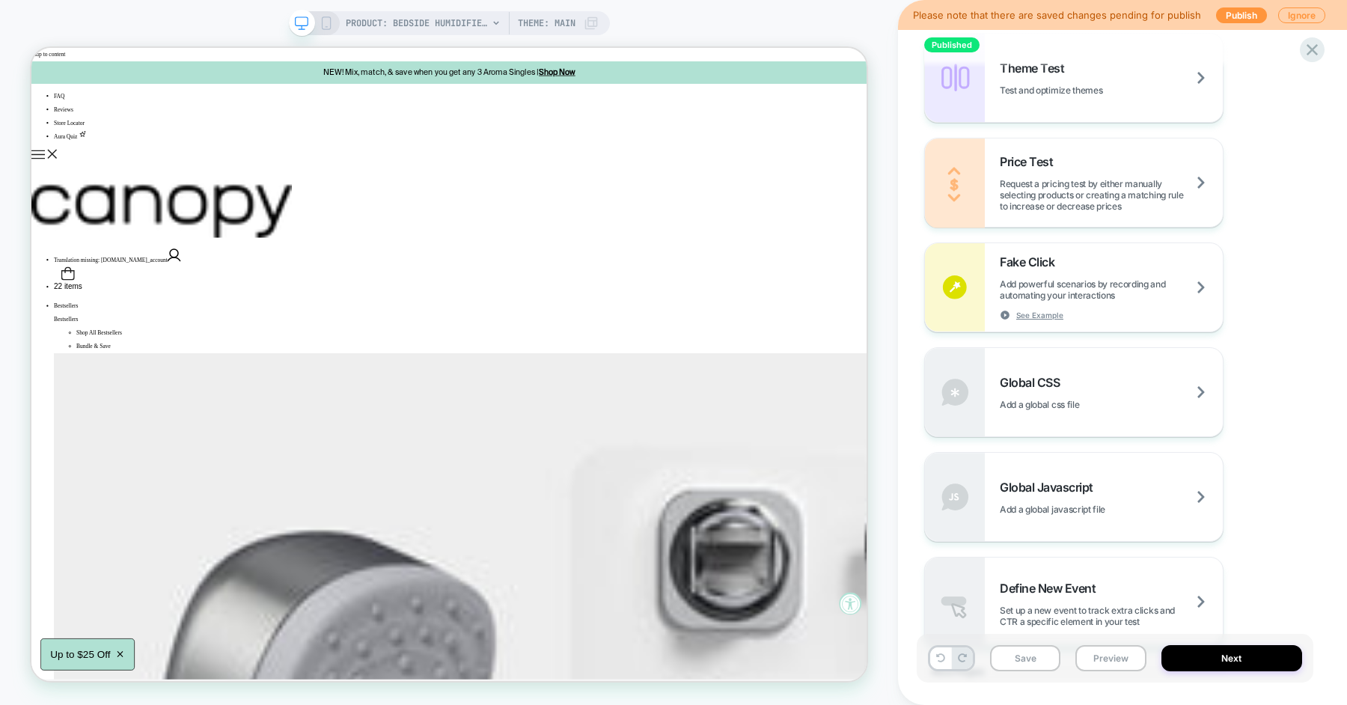
scroll to position [813, 0]
click at [1013, 492] on span "Global Javascript" at bounding box center [1050, 487] width 101 height 15
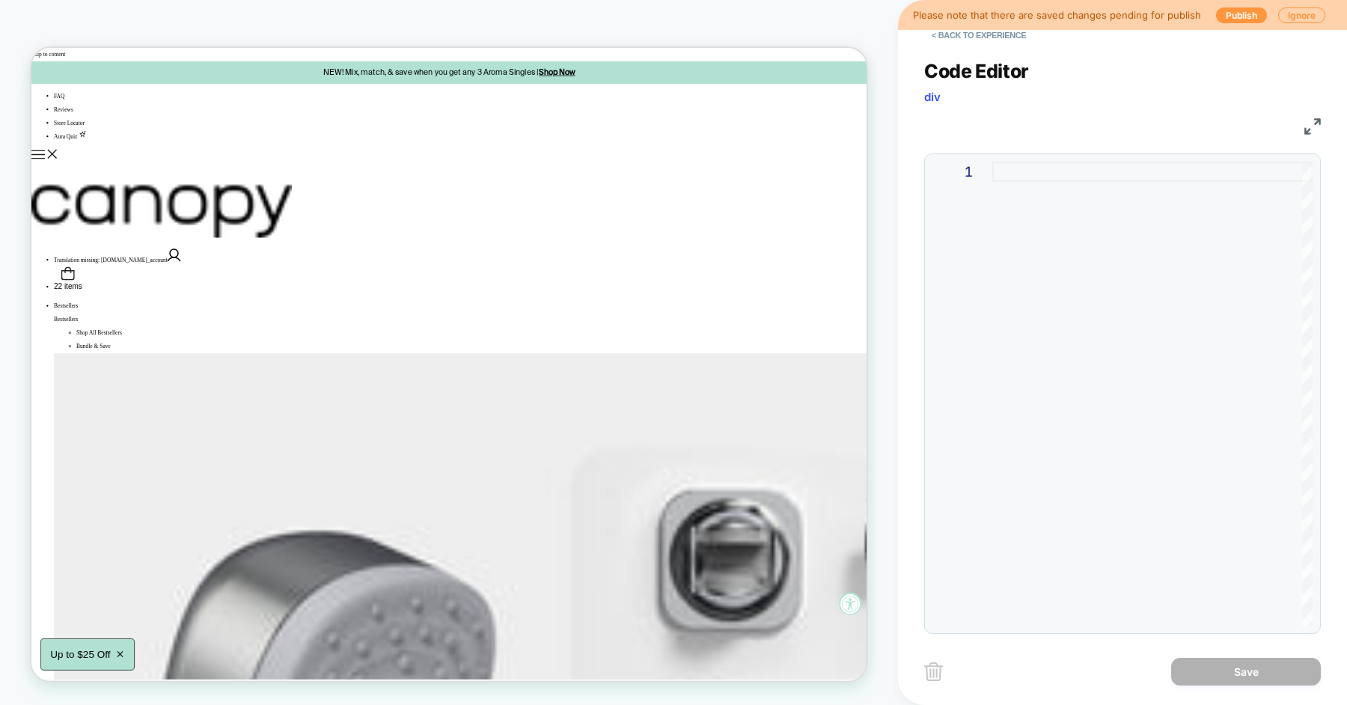
click at [1007, 204] on div at bounding box center [1152, 394] width 320 height 465
click at [1081, 241] on div at bounding box center [1152, 394] width 320 height 465
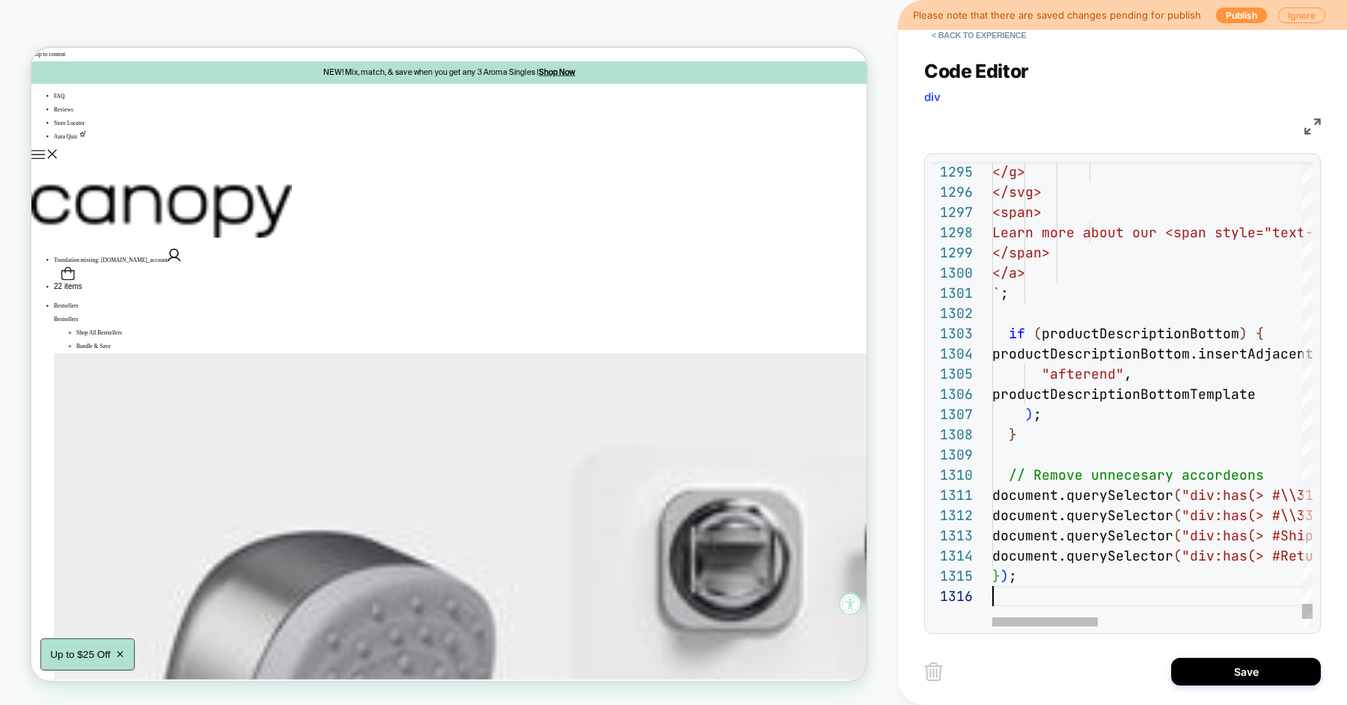
scroll to position [0, 0]
type textarea "**********"
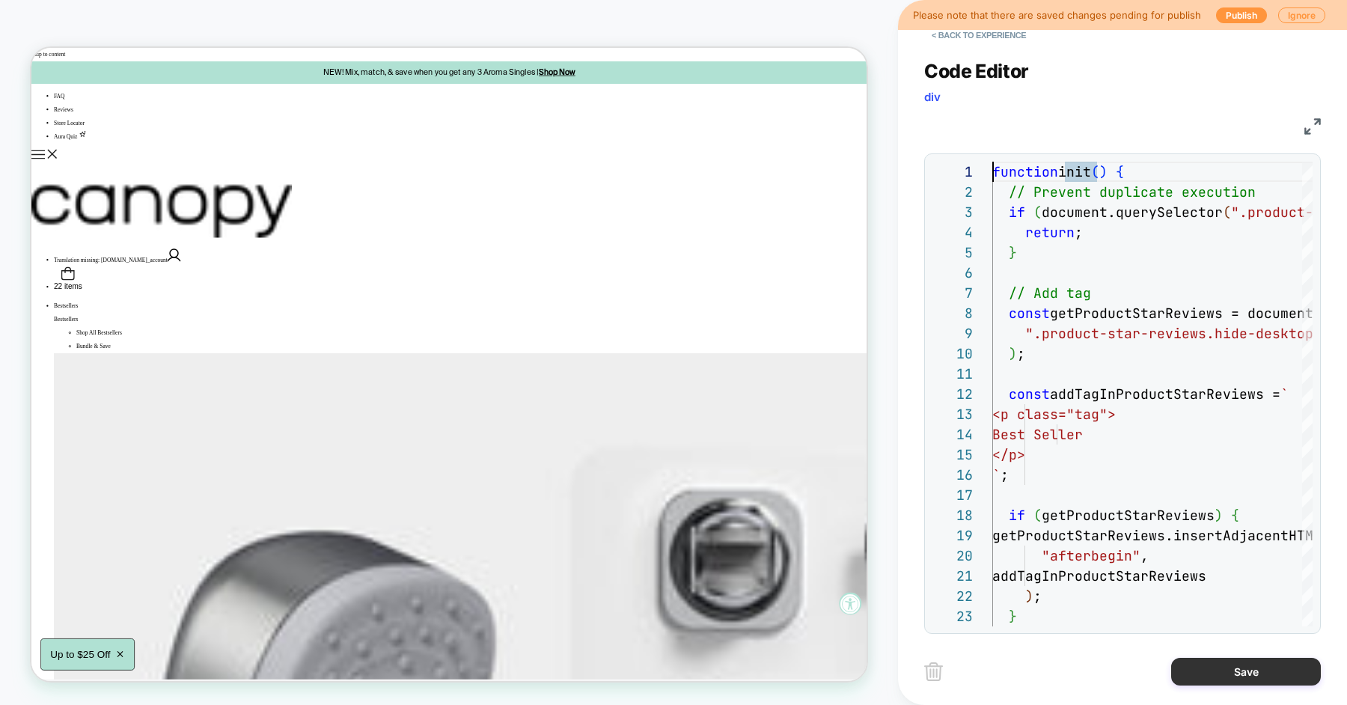
click at [1192, 668] on button "Save" at bounding box center [1246, 672] width 150 height 28
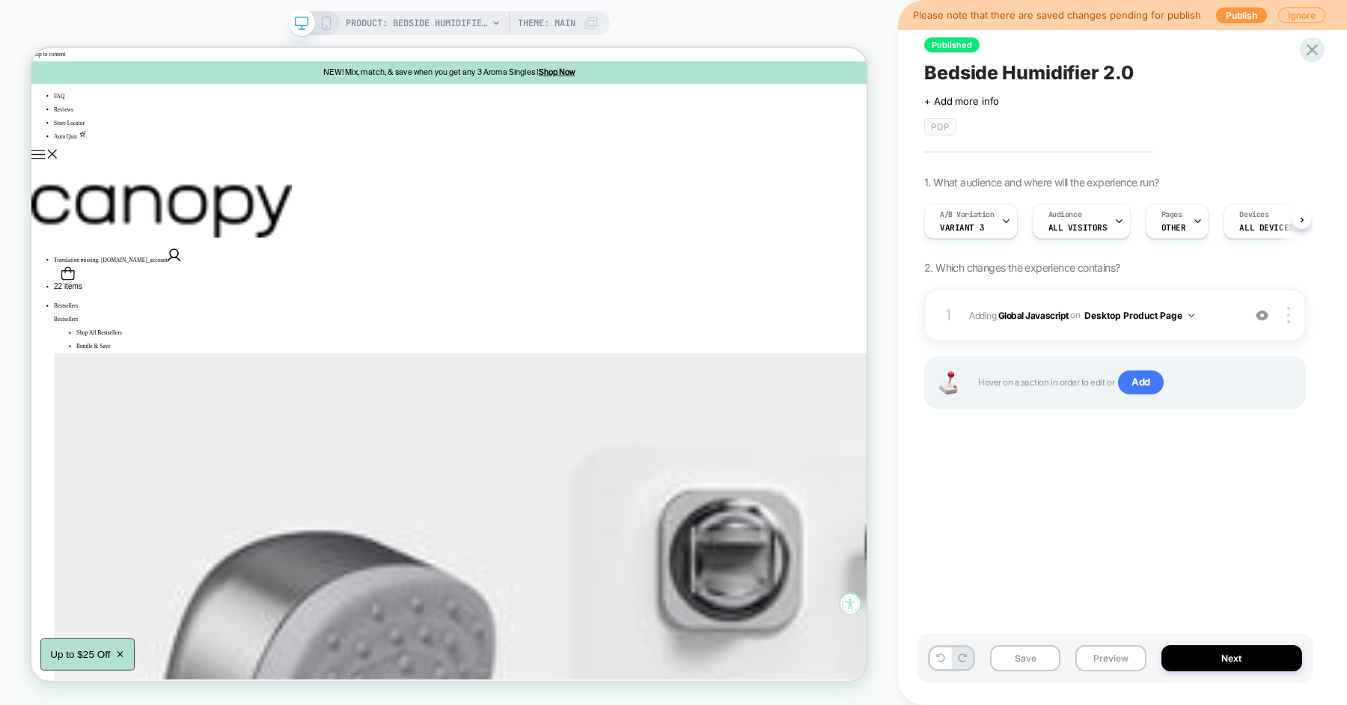
scroll to position [0, 1]
click at [1287, 308] on img at bounding box center [1288, 315] width 3 height 16
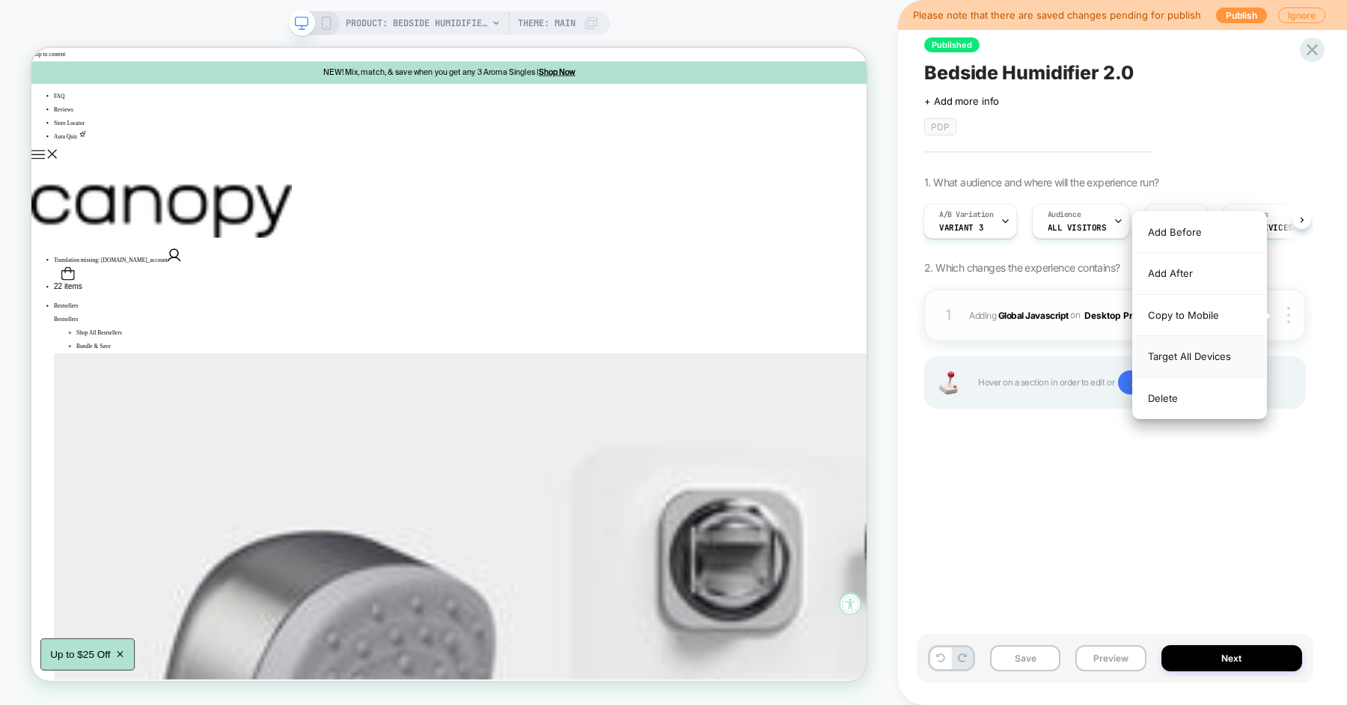
click at [1221, 350] on div "Target All Devices" at bounding box center [1199, 356] width 133 height 41
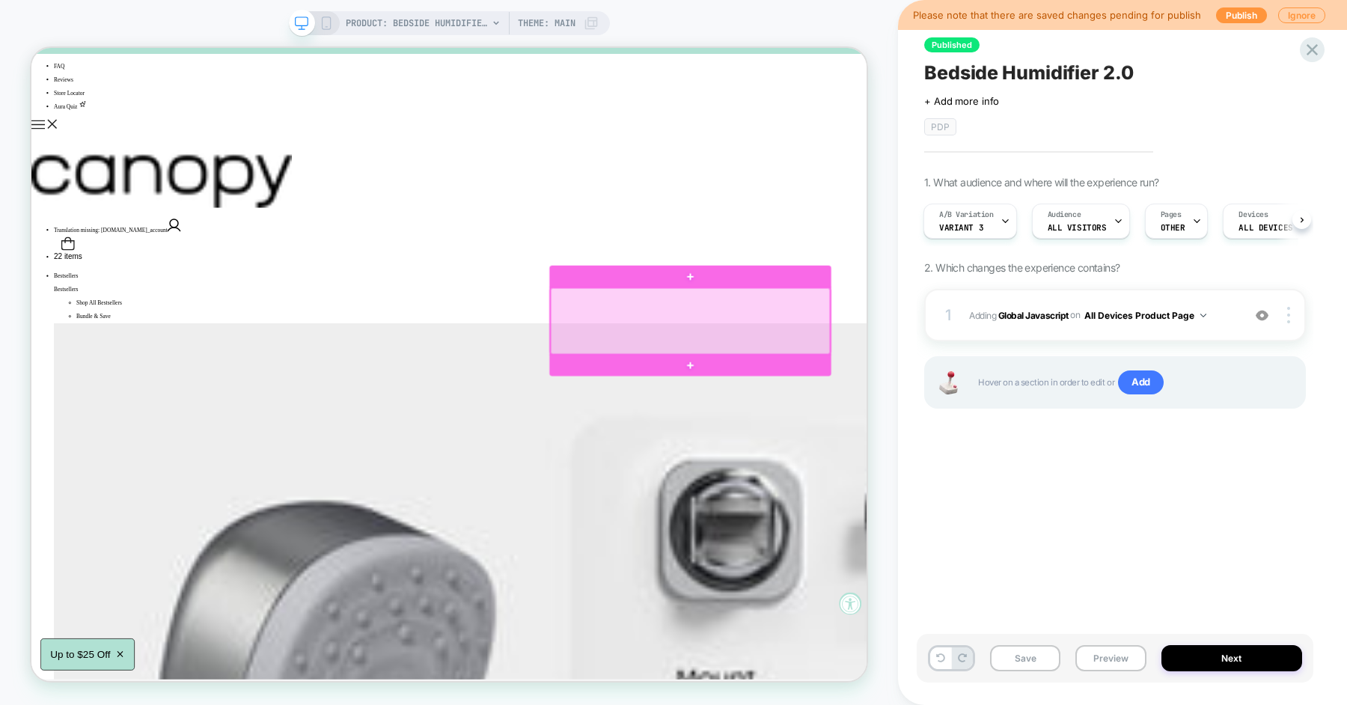
scroll to position [0, 0]
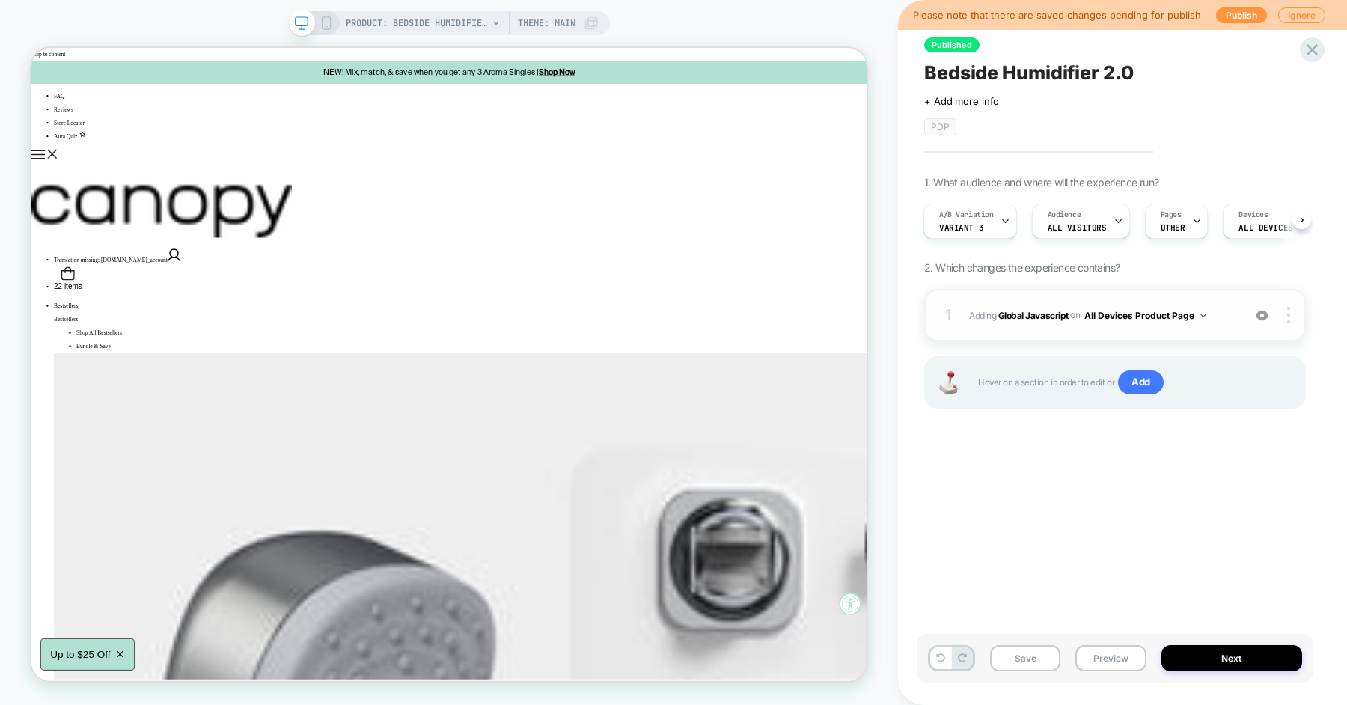
click at [1226, 323] on span "Adding Global Javascript on All Devices Product Page" at bounding box center [1102, 315] width 266 height 19
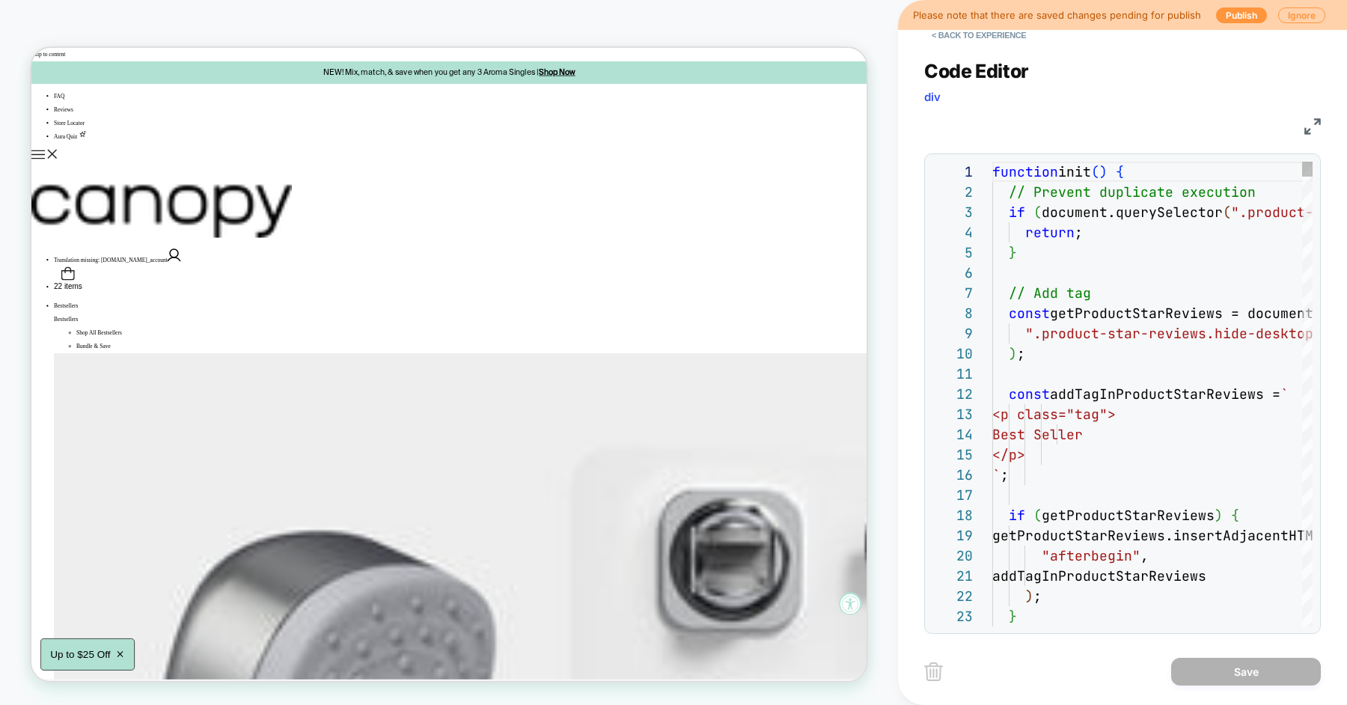
scroll to position [202, 0]
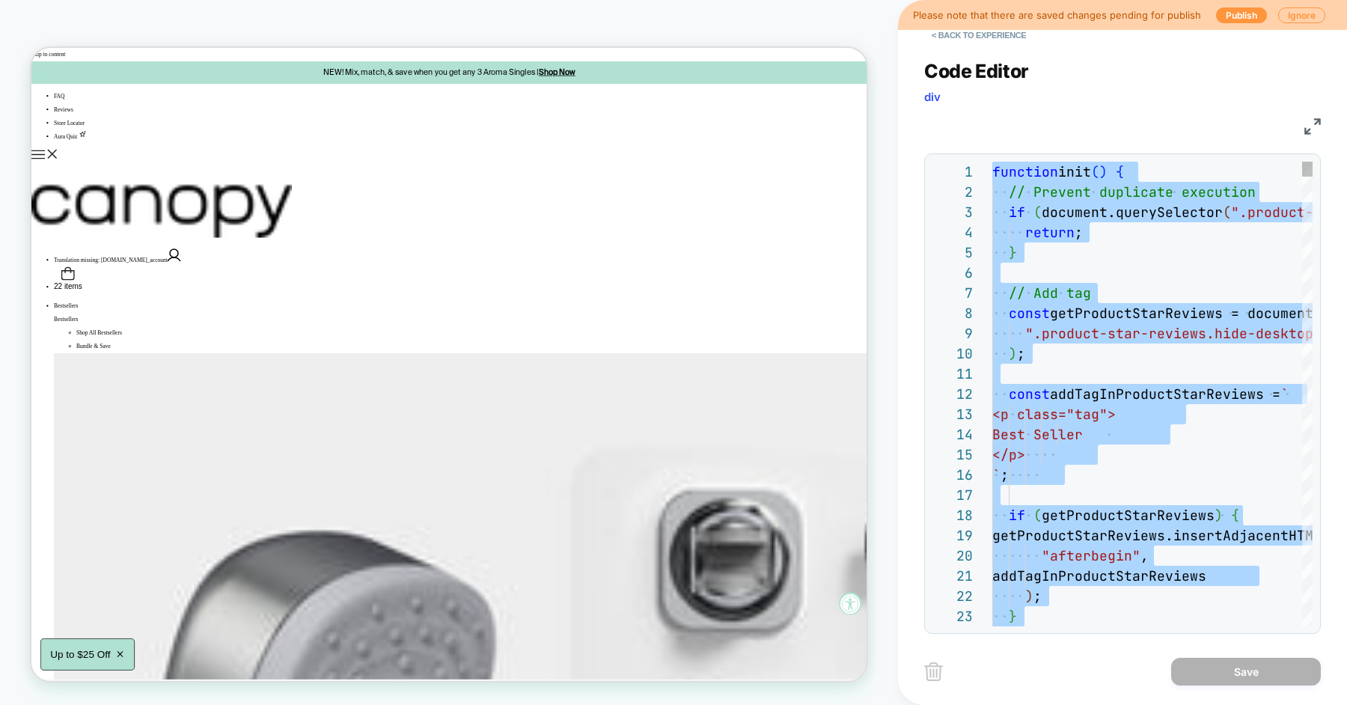
scroll to position [40, 81]
type textarea "**********"
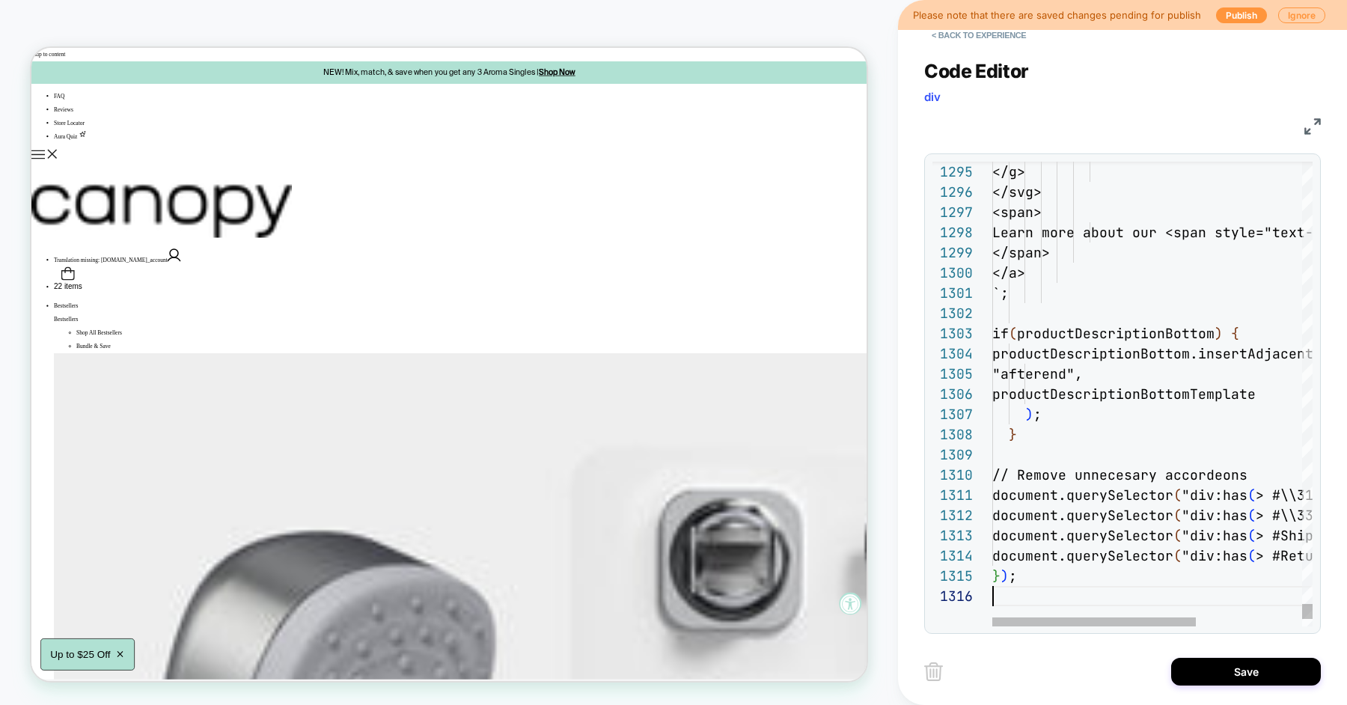
scroll to position [101, 0]
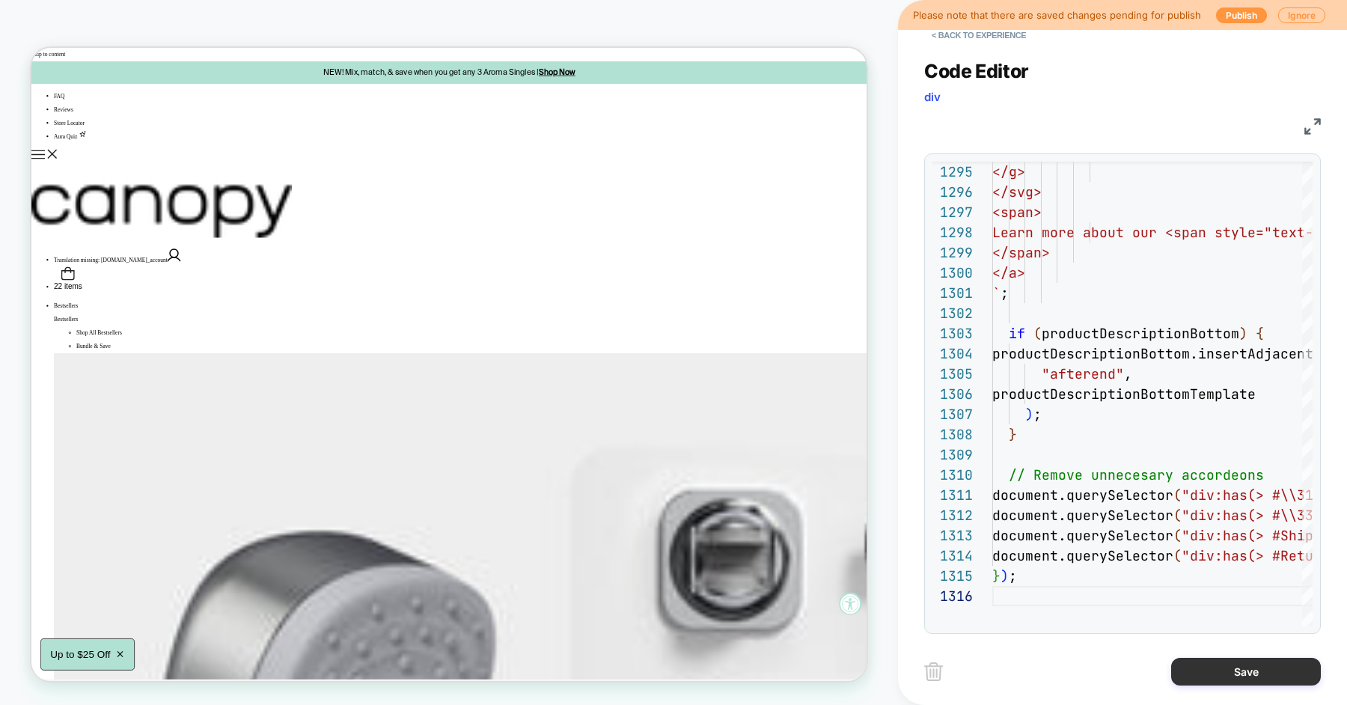
click at [1188, 666] on button "Save" at bounding box center [1246, 672] width 150 height 28
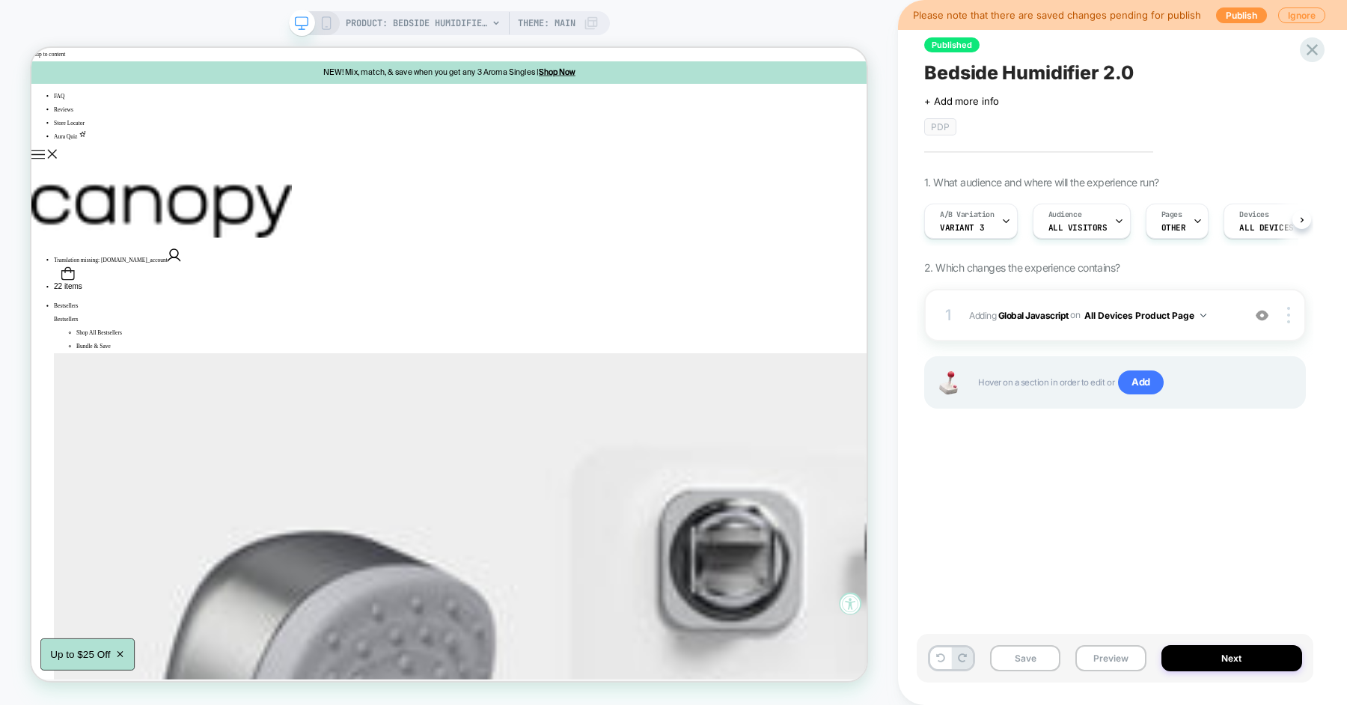
scroll to position [0, 1]
click at [1033, 662] on button "Save" at bounding box center [1025, 658] width 70 height 26
click at [1116, 657] on button "Preview" at bounding box center [1110, 658] width 70 height 26
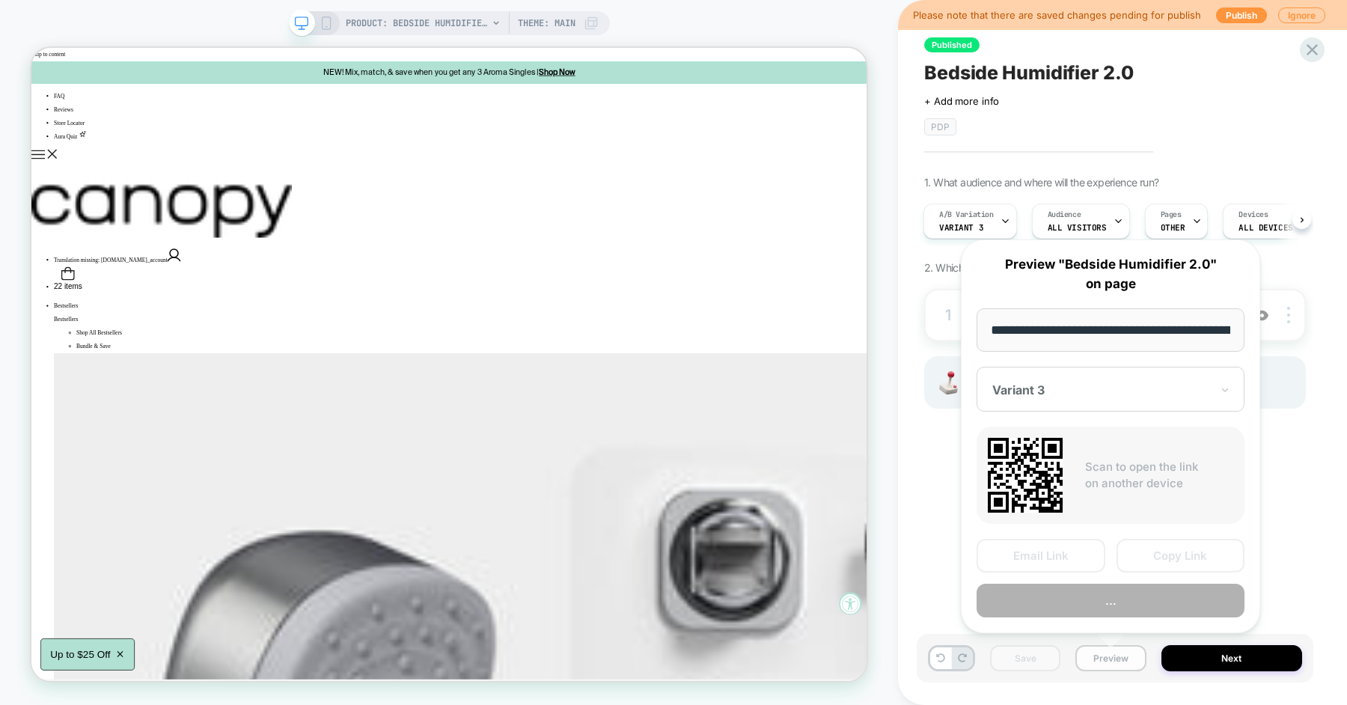
scroll to position [0, 106]
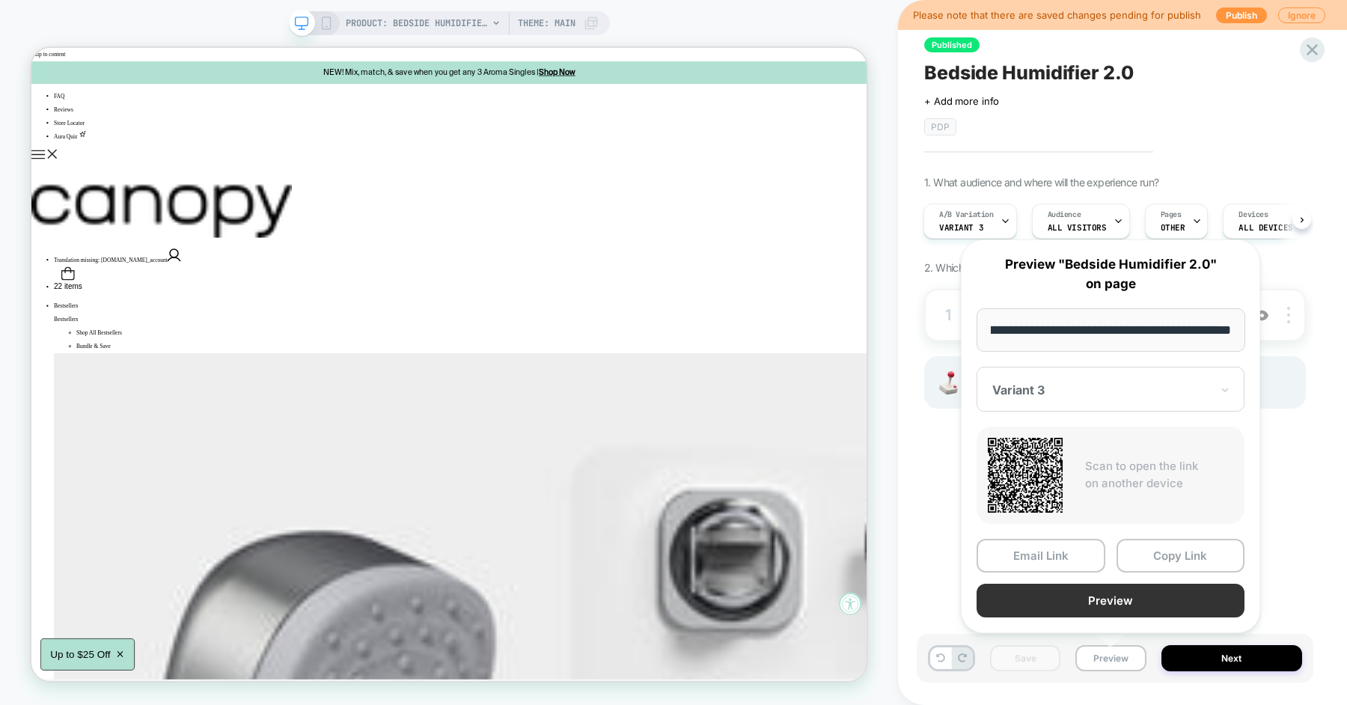
click at [1098, 596] on button "Preview" at bounding box center [1111, 601] width 268 height 34
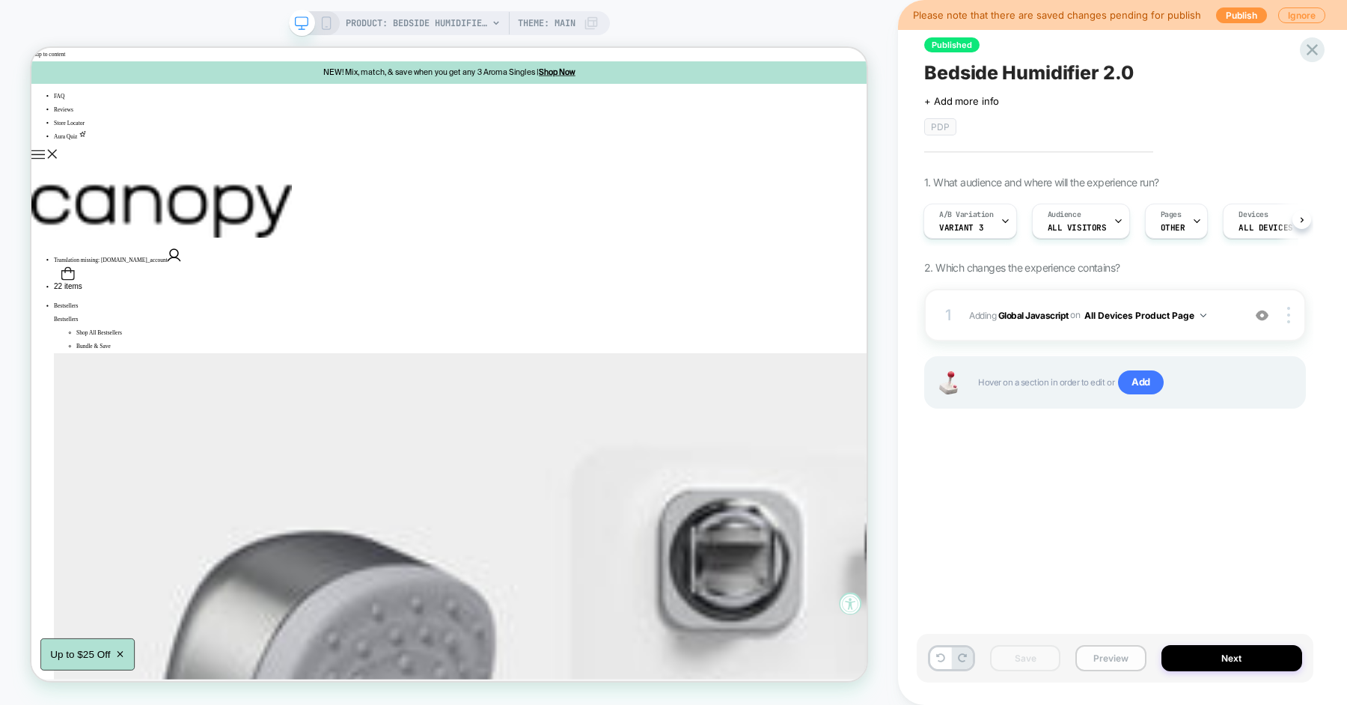
click at [1105, 657] on button "Preview" at bounding box center [1110, 658] width 70 height 26
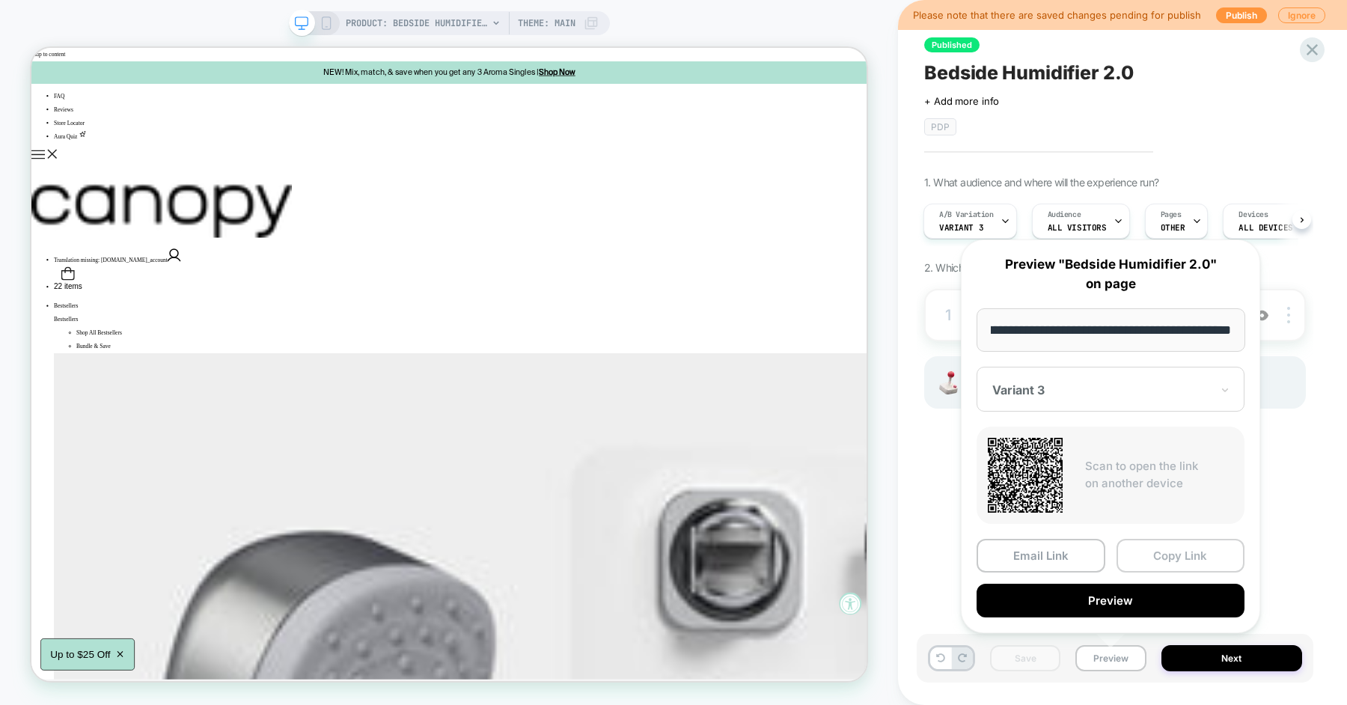
click at [1137, 565] on button "Copy Link" at bounding box center [1181, 556] width 129 height 34
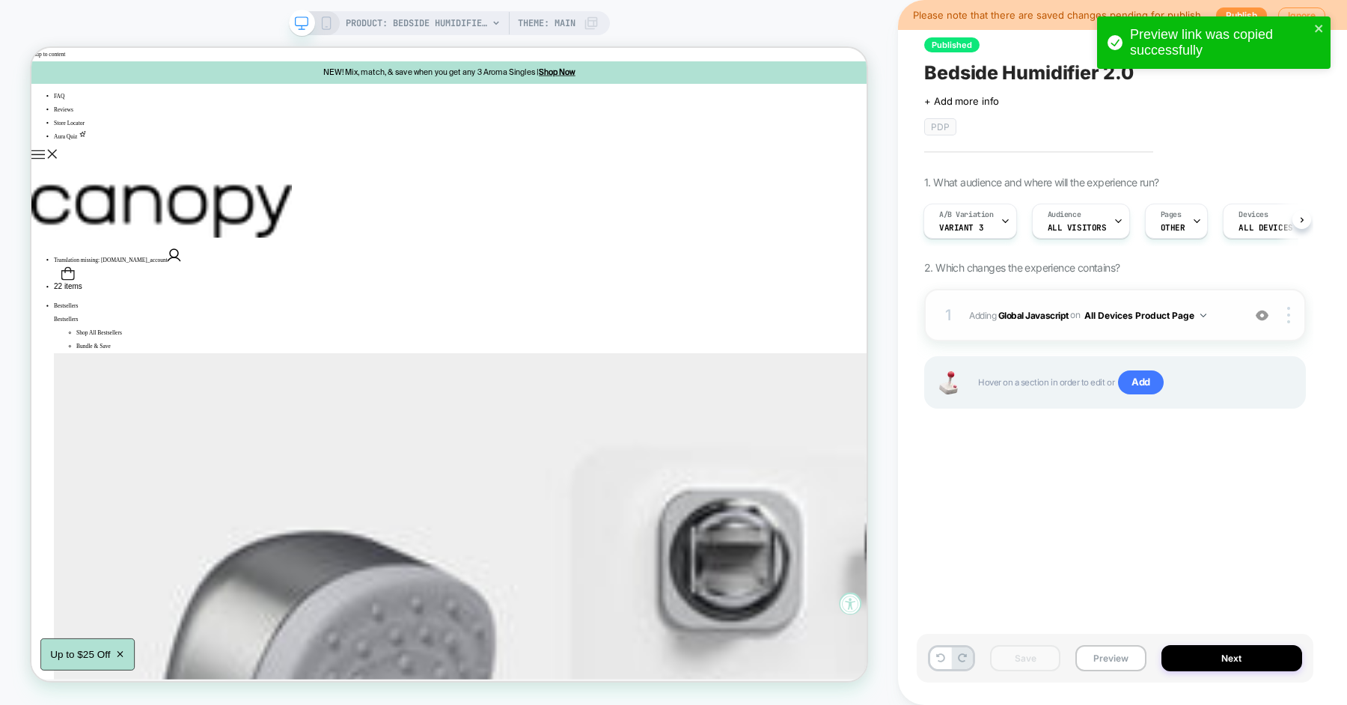
click at [1221, 313] on span "Adding Global Javascript on All Devices Product Page" at bounding box center [1102, 315] width 266 height 19
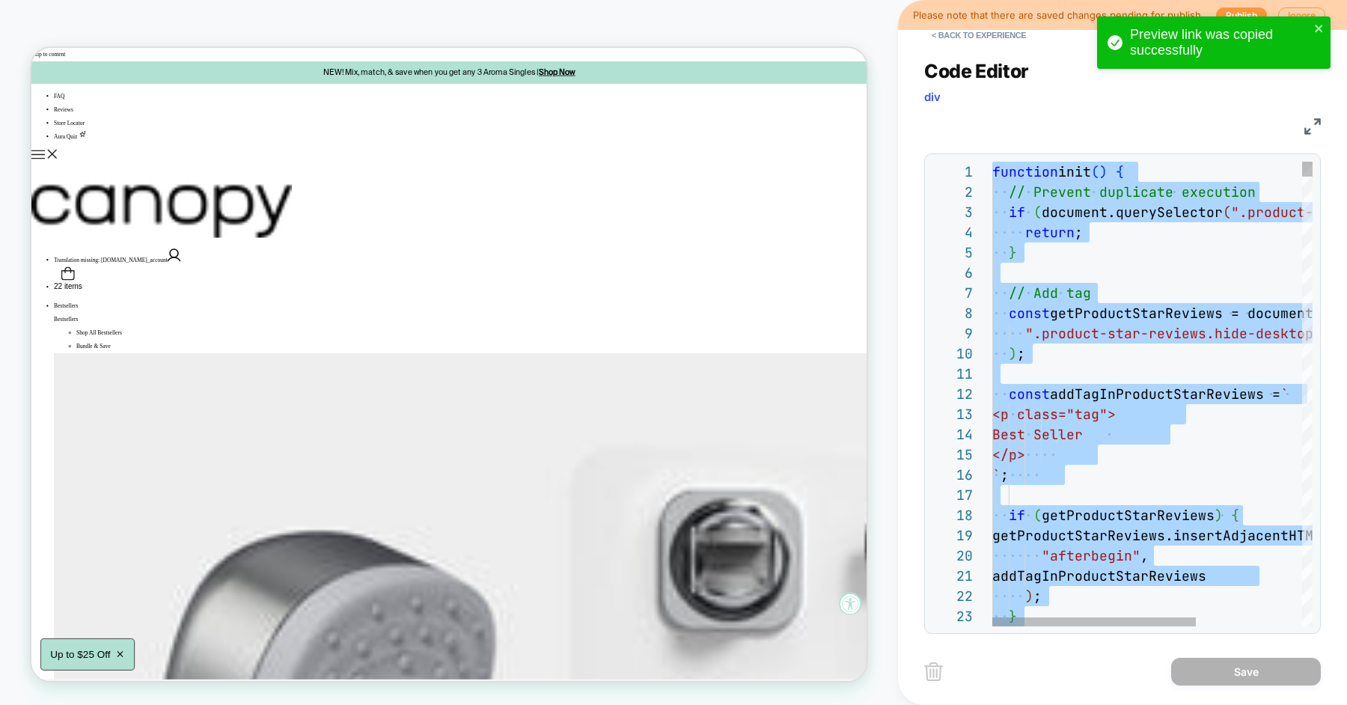
type textarea "**********"
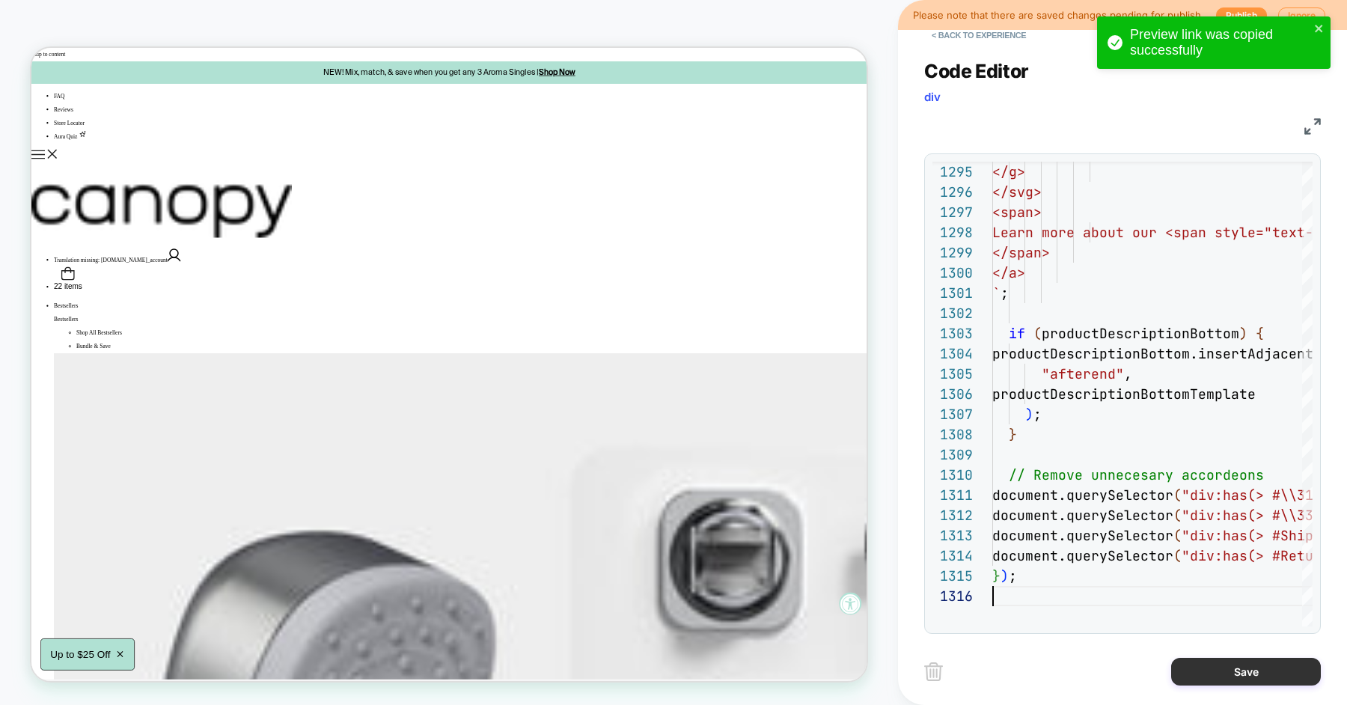
click at [1213, 680] on button "Save" at bounding box center [1246, 672] width 150 height 28
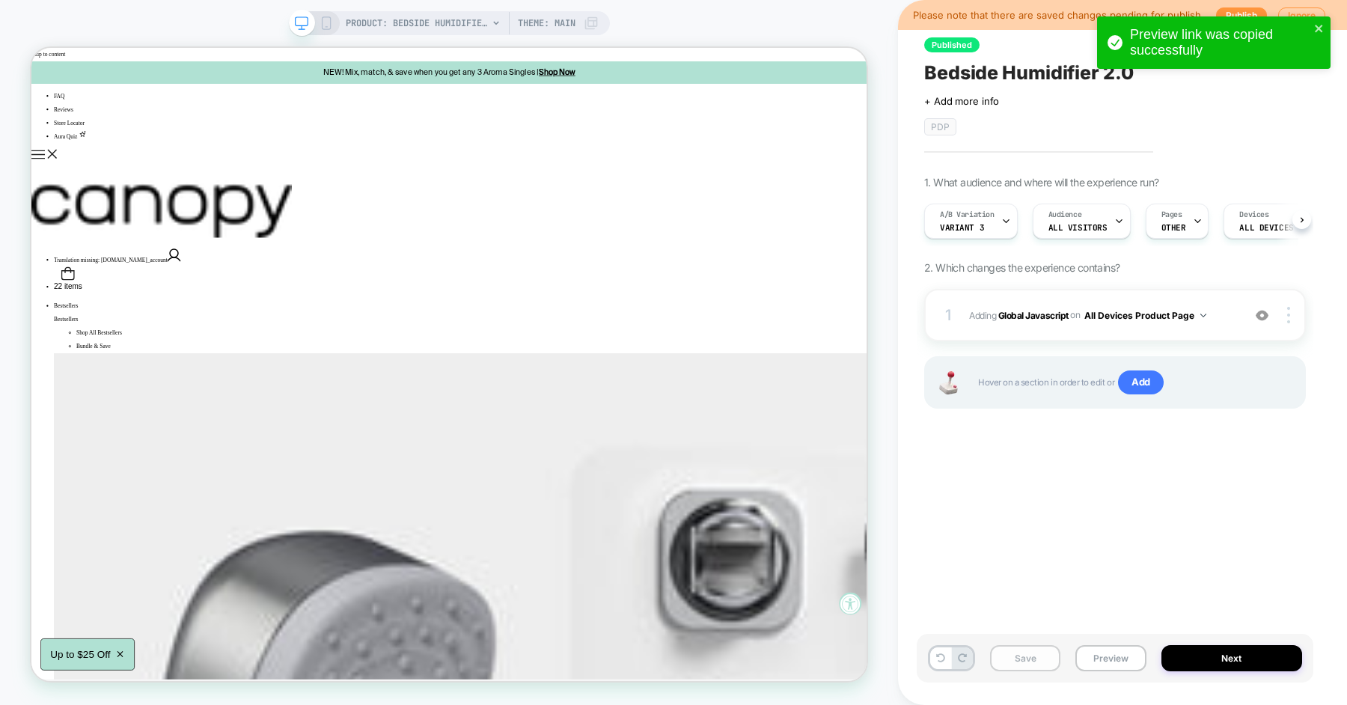
scroll to position [0, 1]
click at [1042, 650] on button "Save" at bounding box center [1025, 658] width 70 height 26
click at [1129, 658] on button "Preview" at bounding box center [1110, 658] width 70 height 26
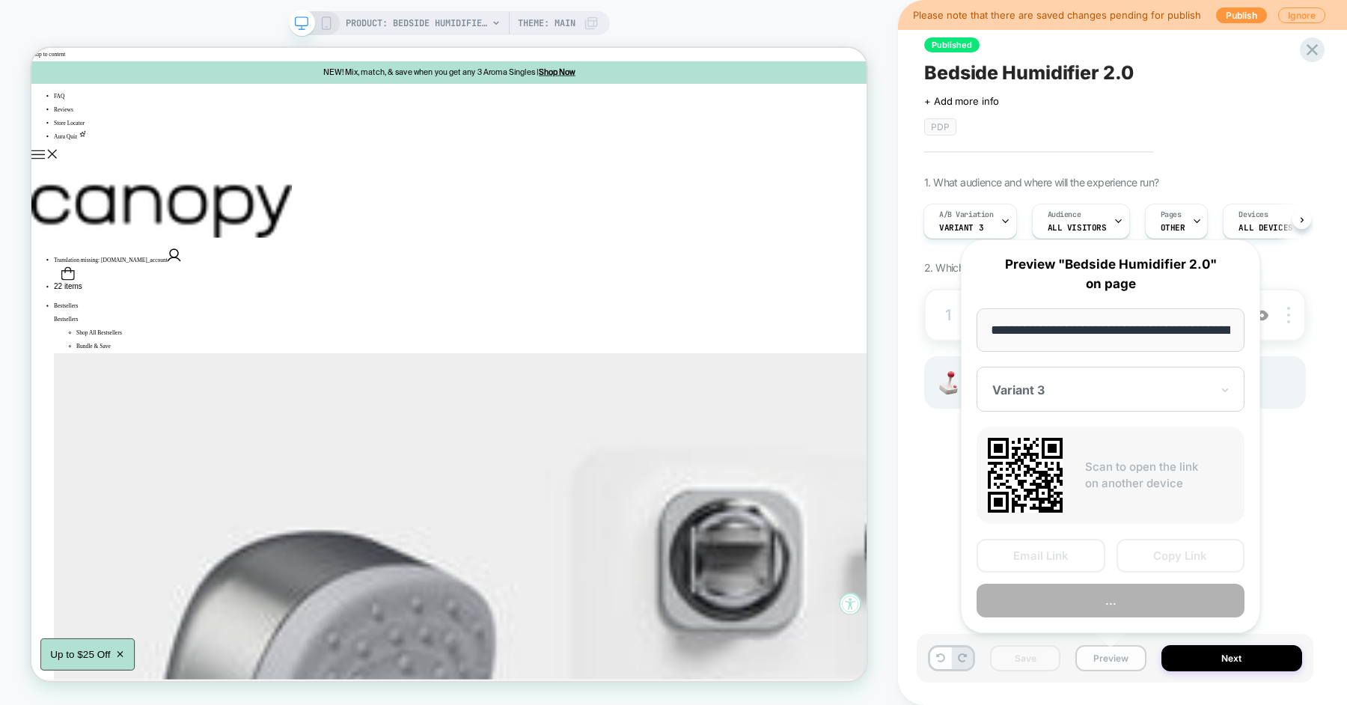
scroll to position [0, 106]
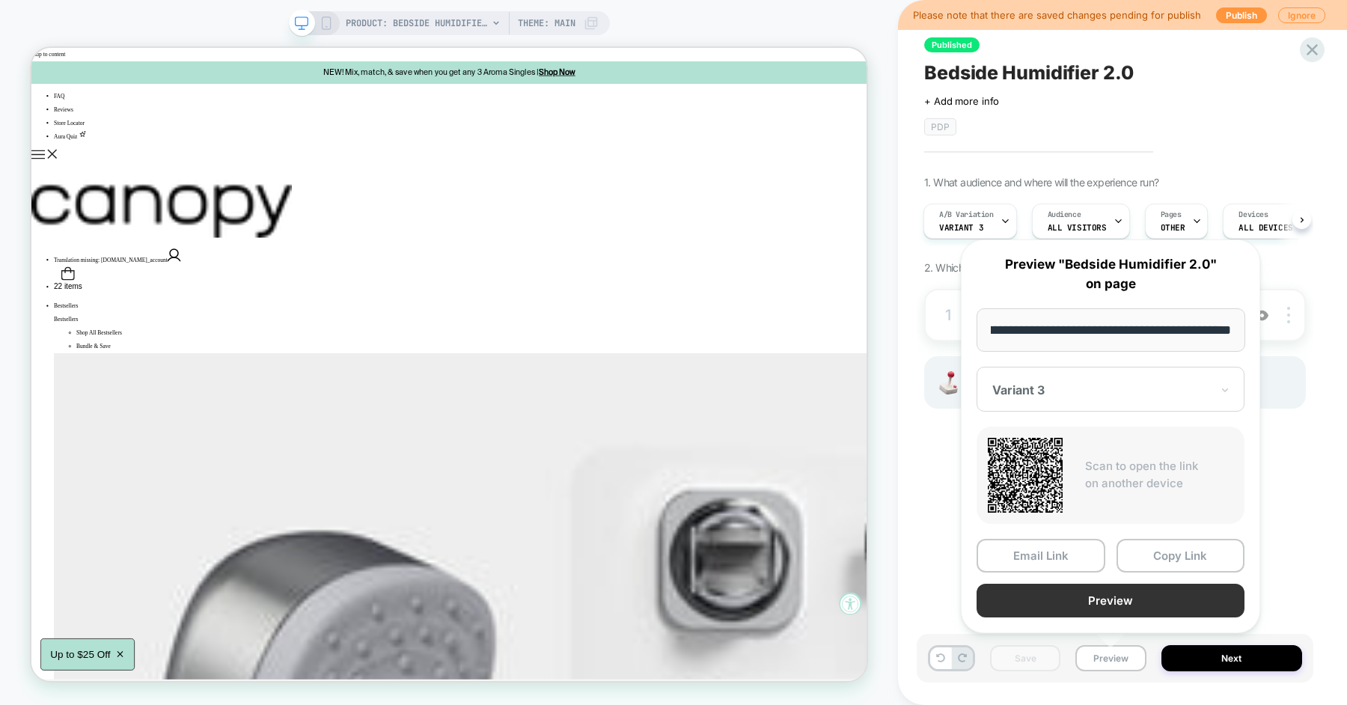
click at [1114, 602] on button "Preview" at bounding box center [1111, 601] width 268 height 34
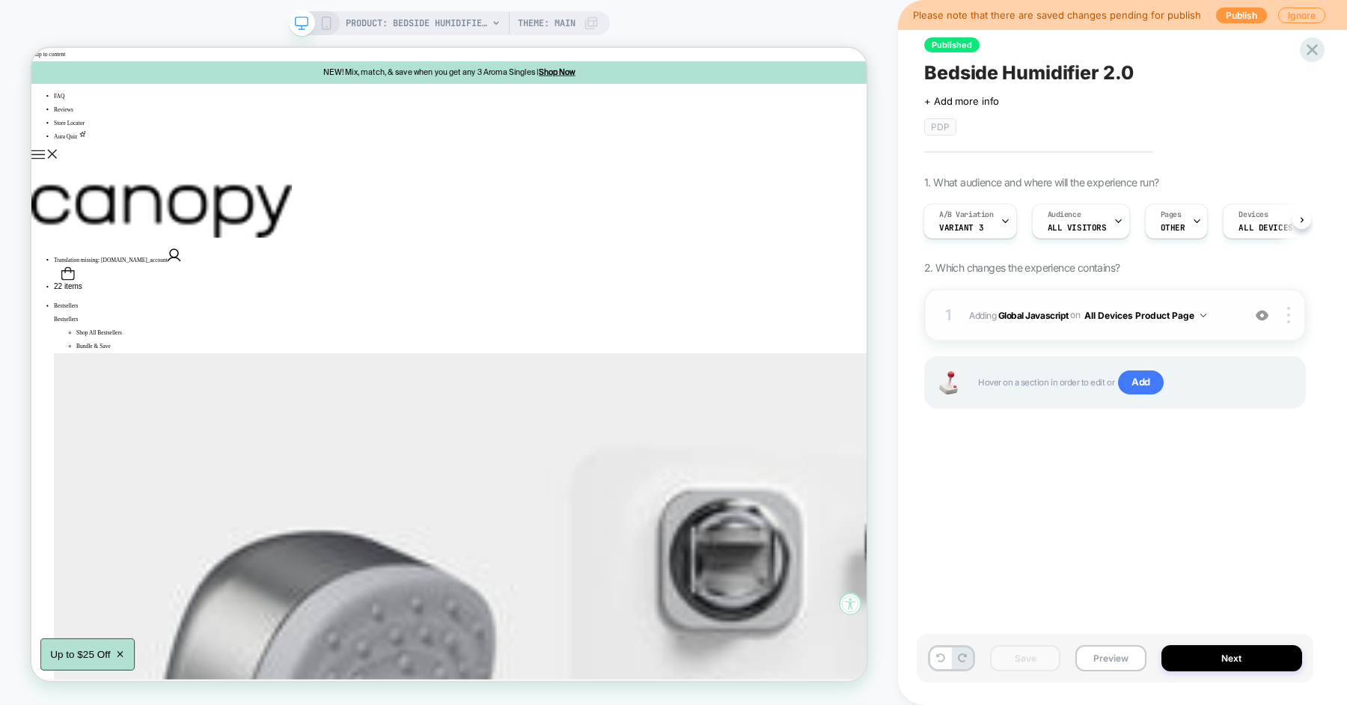
click at [1220, 306] on span "Adding Global Javascript on All Devices Product Page" at bounding box center [1102, 315] width 266 height 19
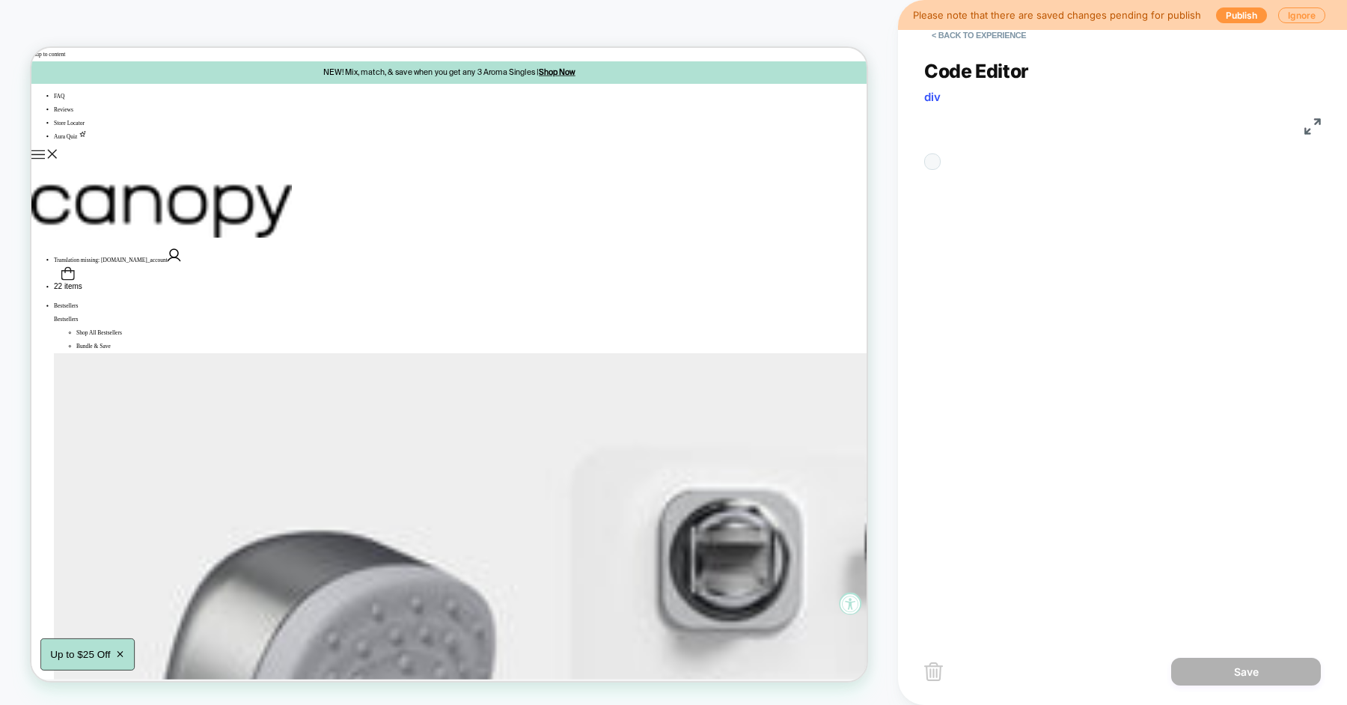
click at [1114, 316] on div "**********" at bounding box center [1122, 337] width 397 height 593
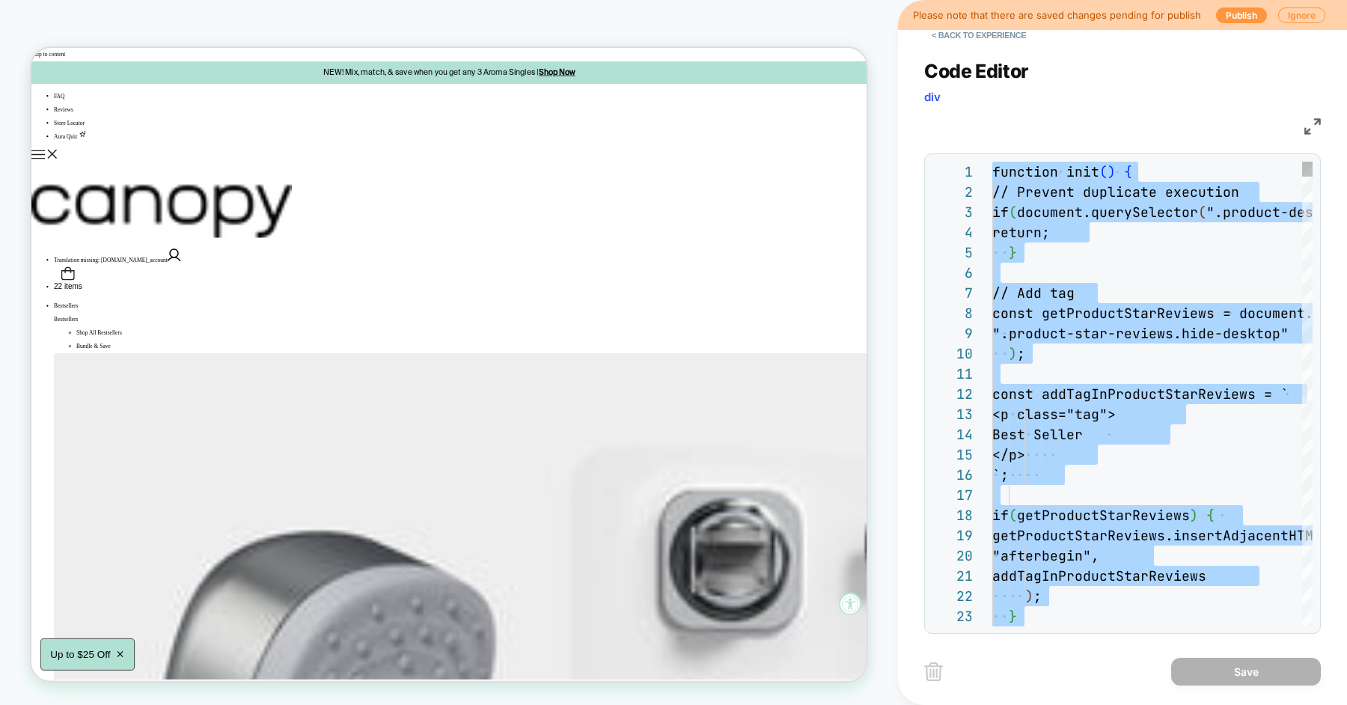
scroll to position [101, 0]
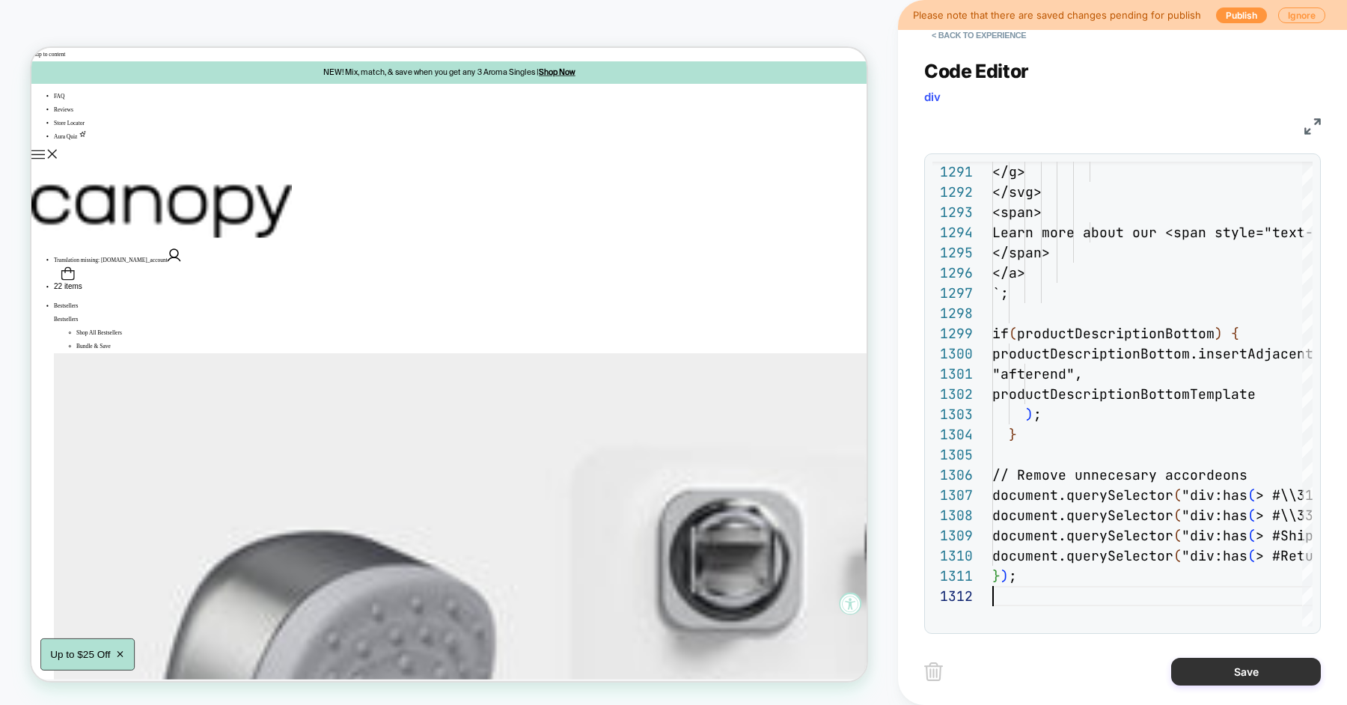
type textarea "***"
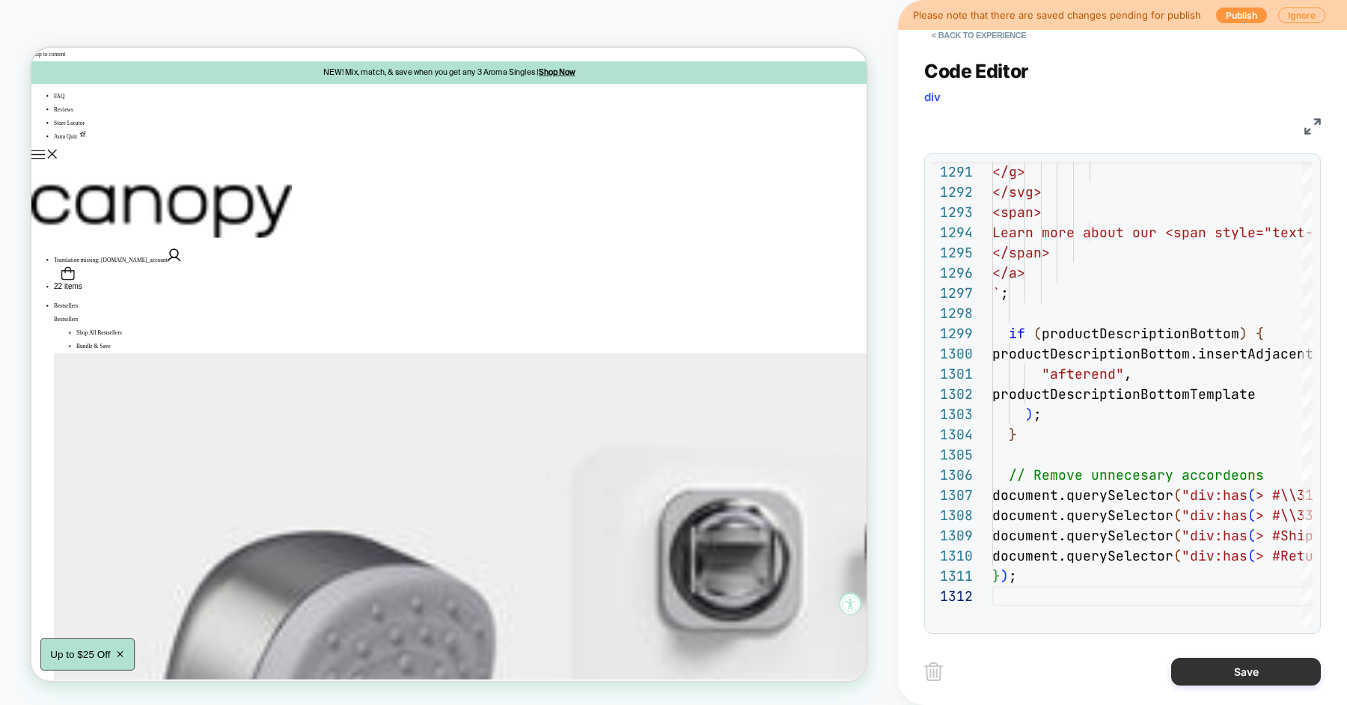
click at [1200, 667] on button "Save" at bounding box center [1246, 672] width 150 height 28
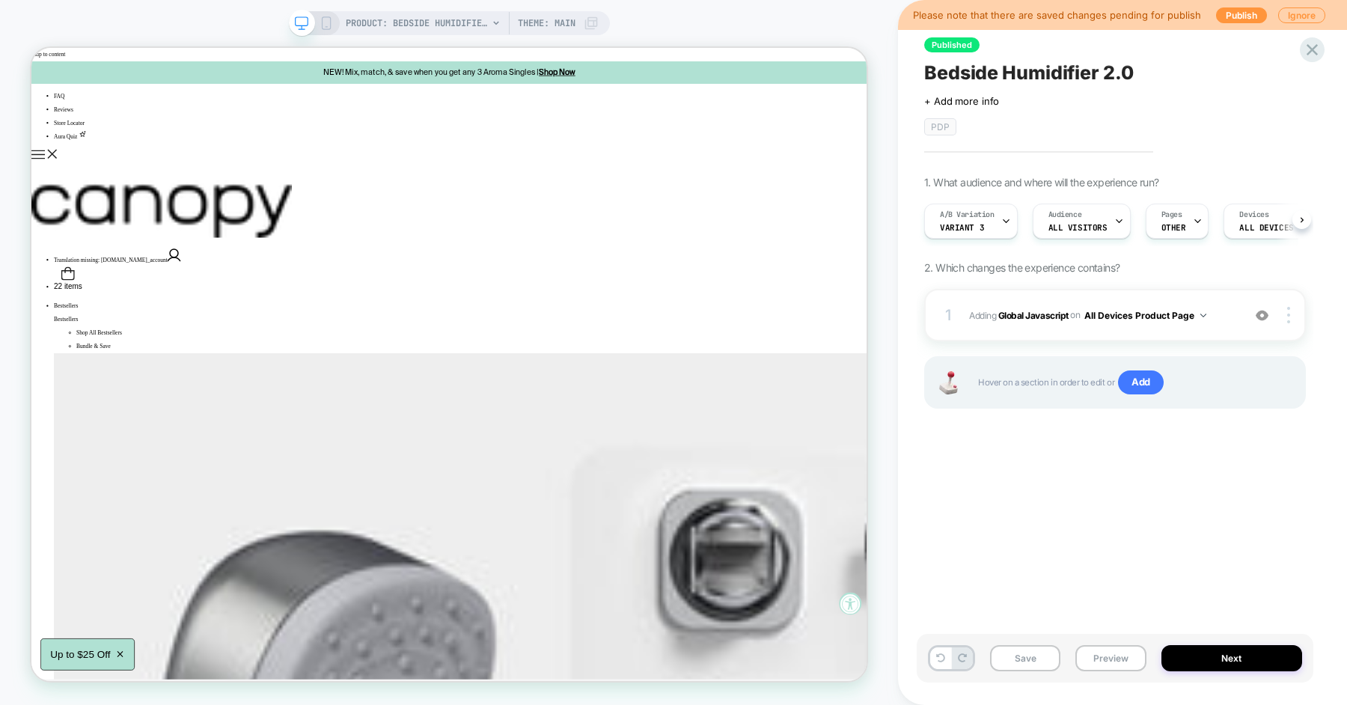
scroll to position [0, 1]
click at [1019, 653] on button "Save" at bounding box center [1025, 658] width 70 height 26
click at [1107, 650] on button "Preview" at bounding box center [1110, 658] width 70 height 26
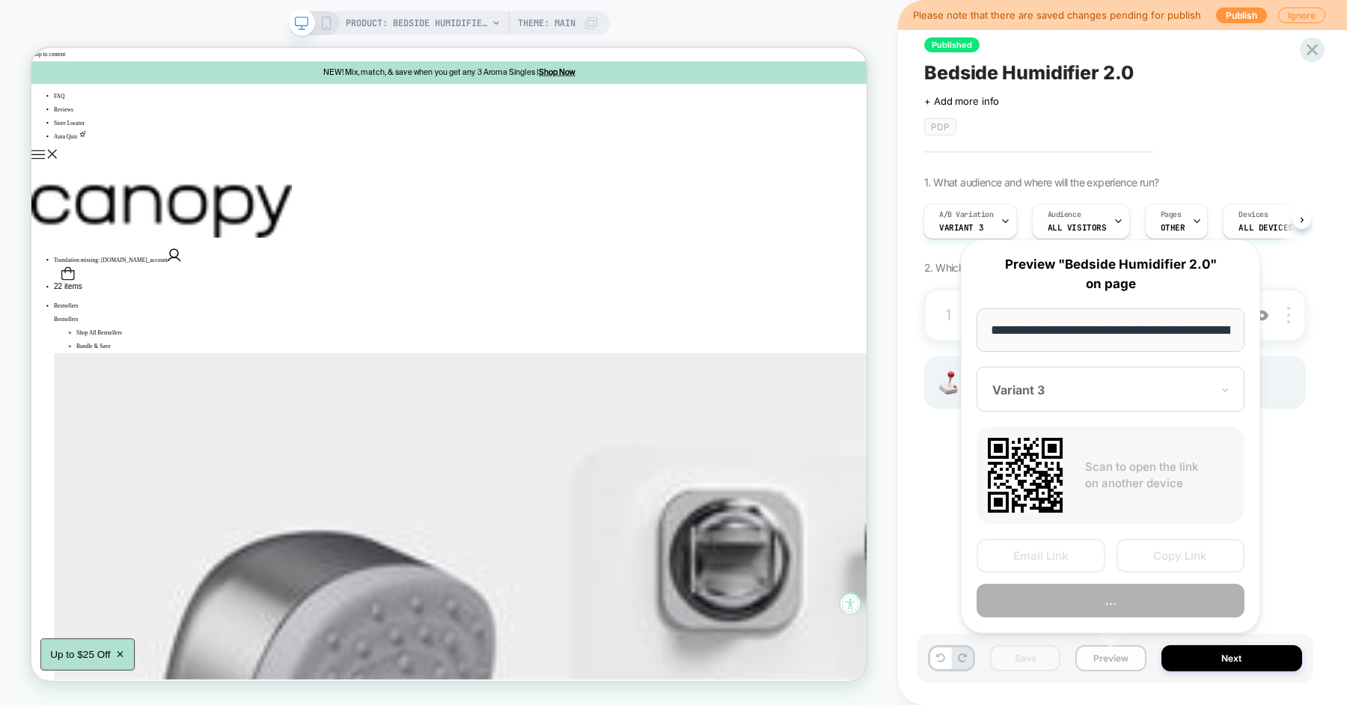
scroll to position [0, 106]
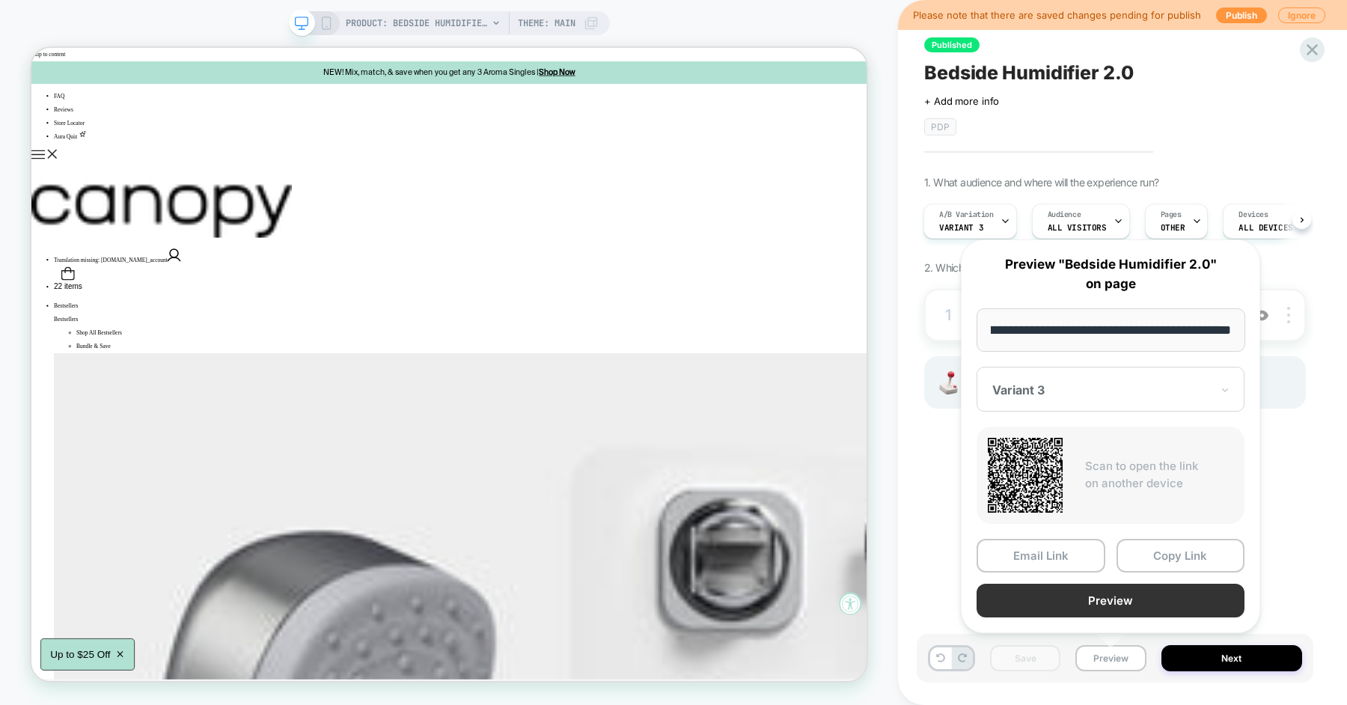
click at [1120, 596] on button "Preview" at bounding box center [1111, 601] width 268 height 34
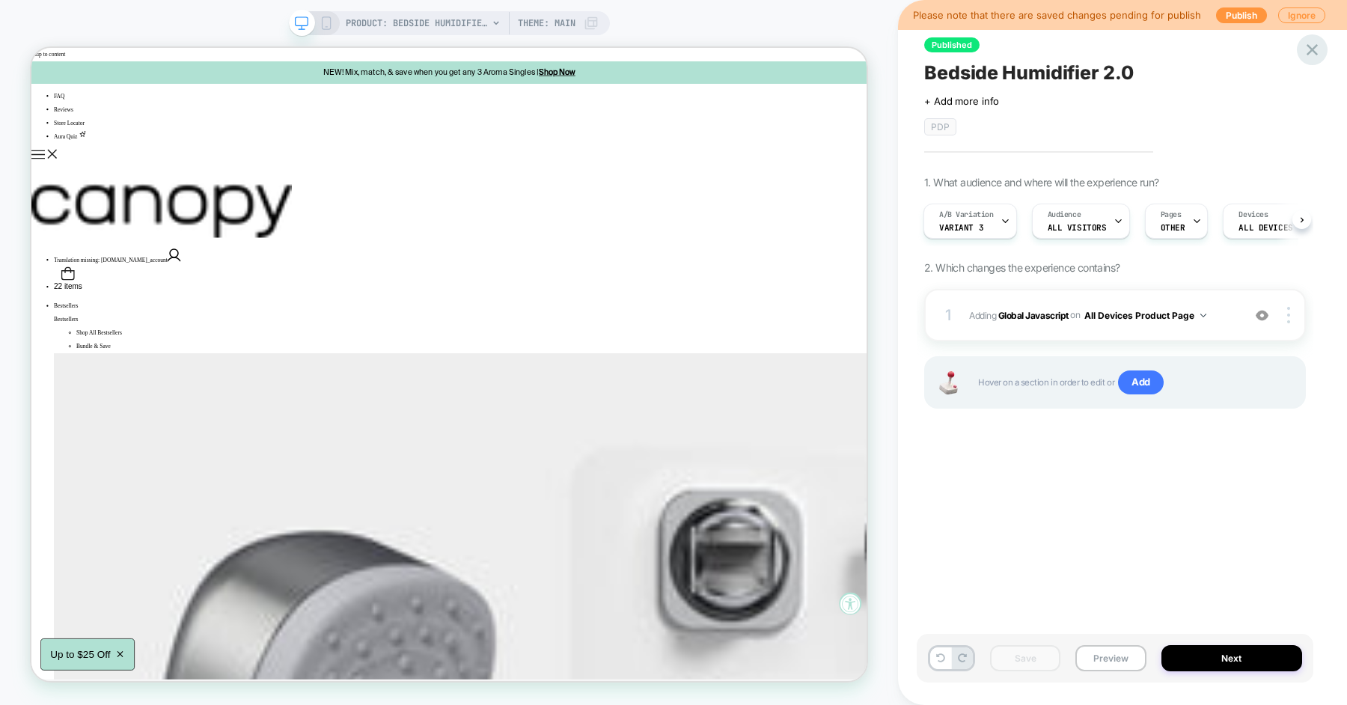
click at [1316, 48] on icon at bounding box center [1312, 50] width 20 height 20
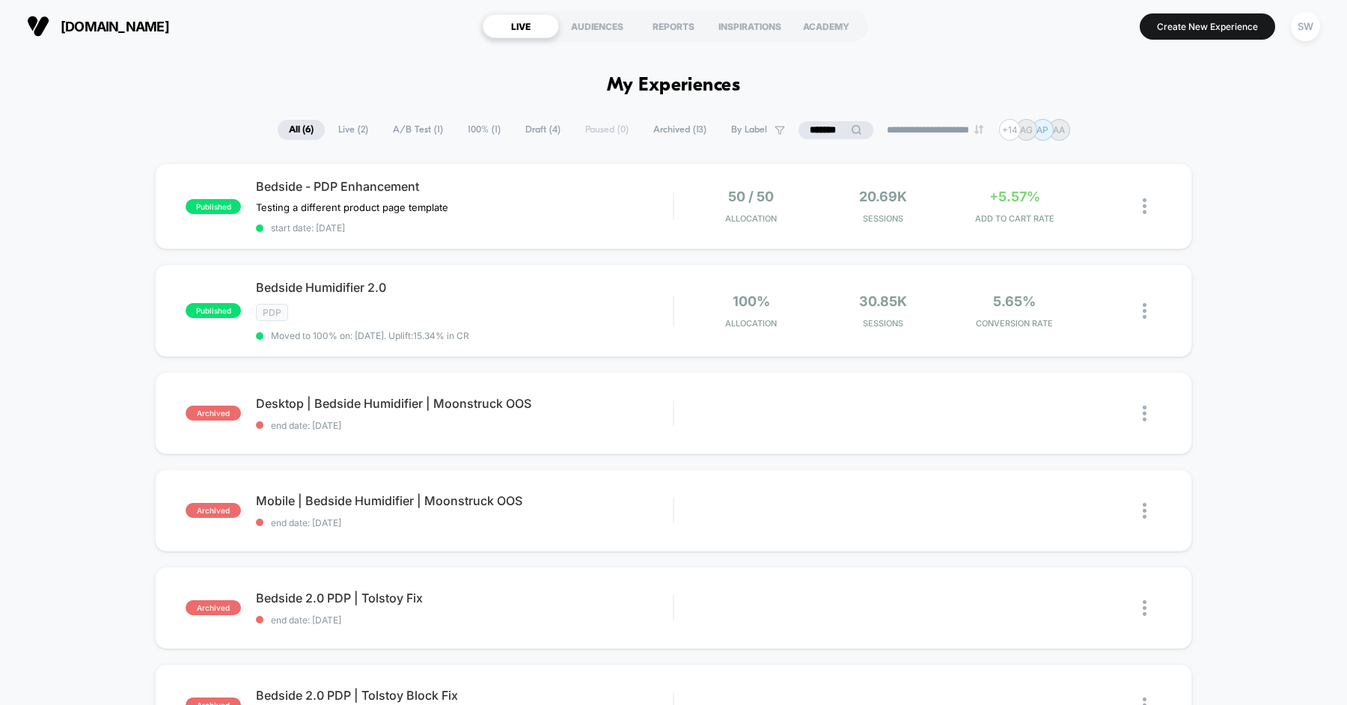
click at [816, 122] on input "*******" at bounding box center [836, 130] width 75 height 18
click at [816, 122] on input "*******" at bounding box center [836, 130] width 150 height 18
type input "***"
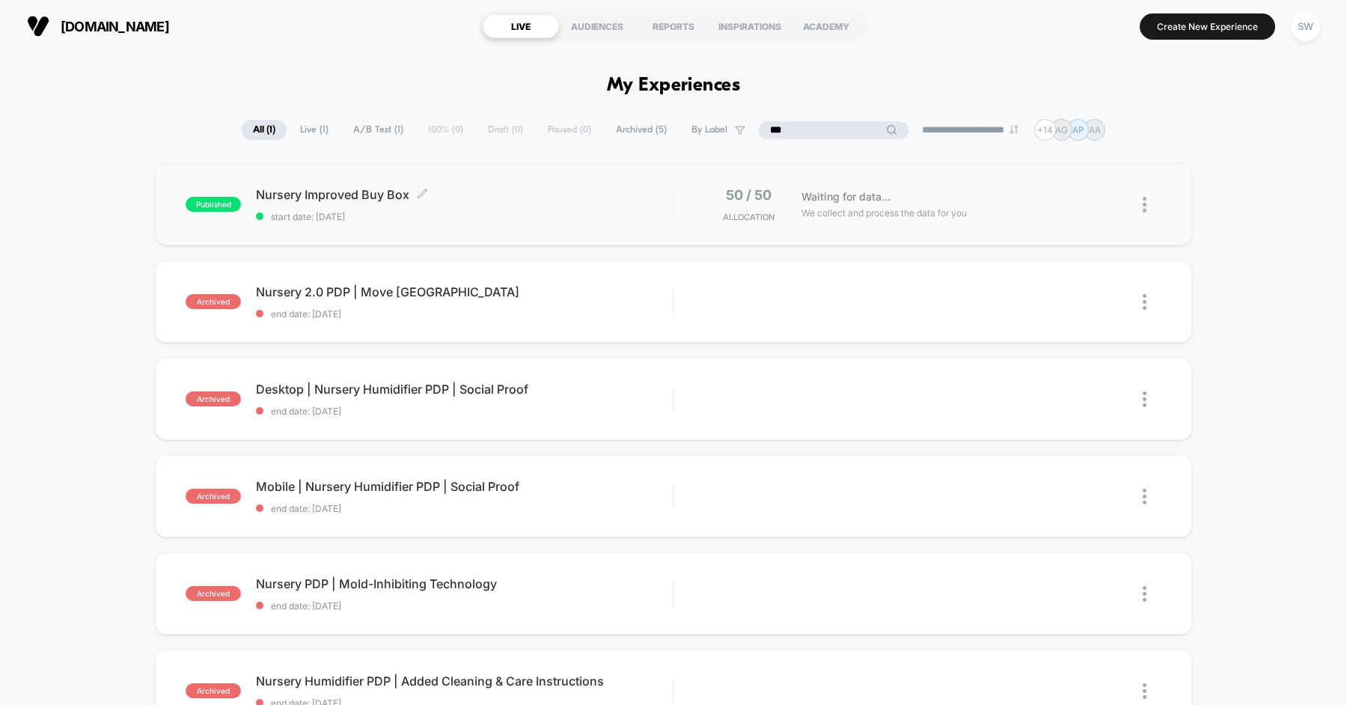
click at [521, 198] on span "Nursery Improved Buy Box Click to edit experience details" at bounding box center [464, 194] width 417 height 15
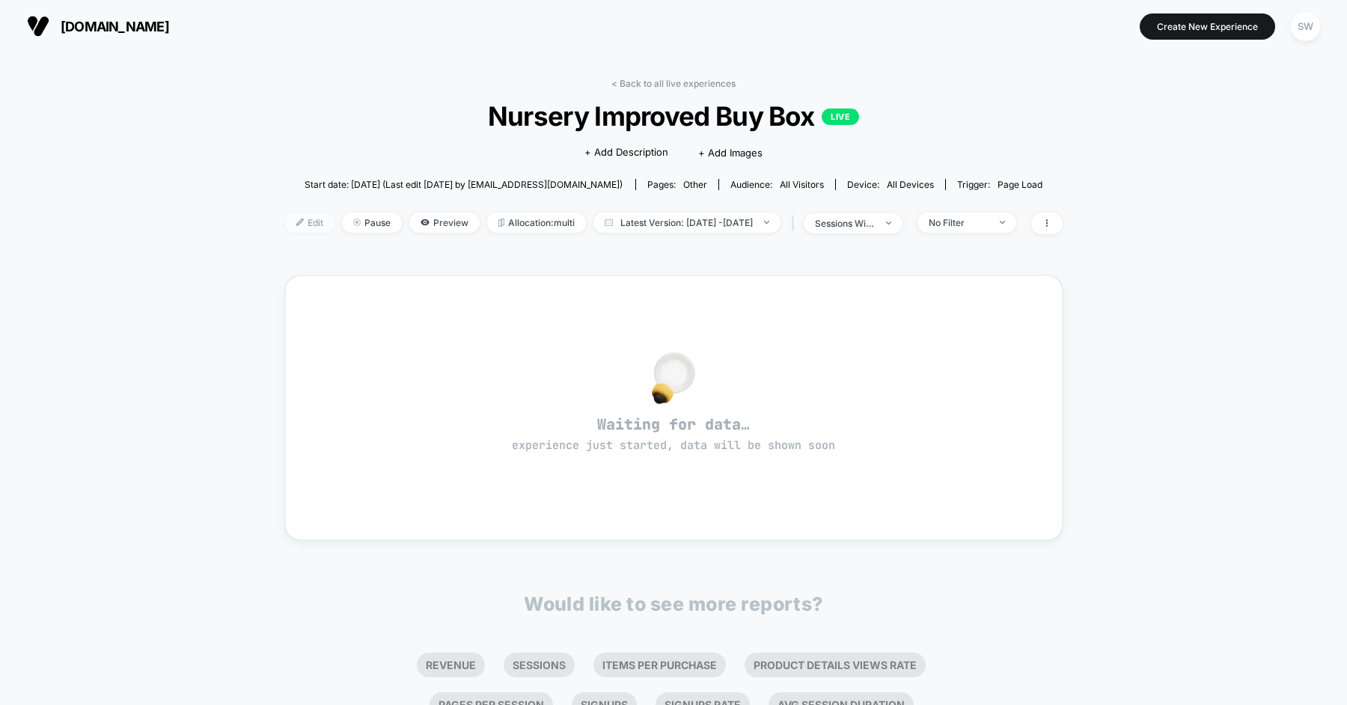
click at [285, 219] on span "Edit" at bounding box center [309, 223] width 49 height 20
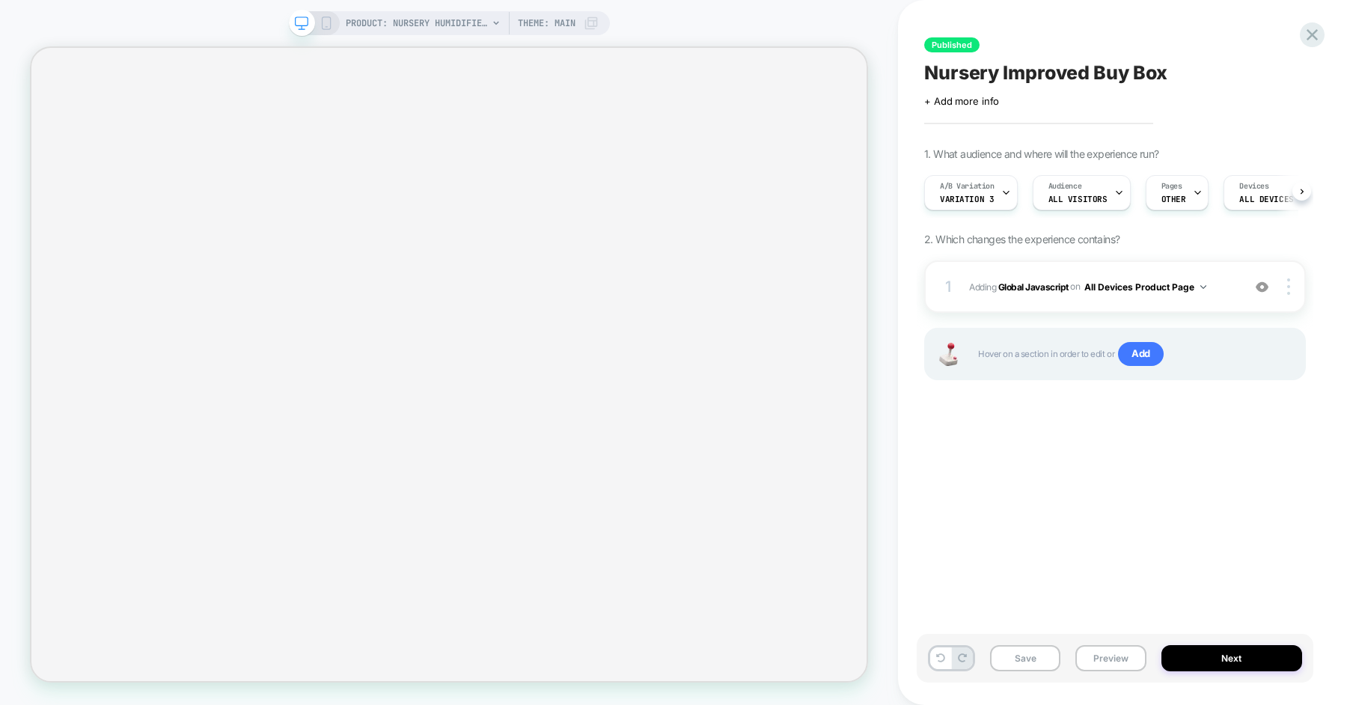
scroll to position [0, 1]
click at [984, 200] on span "Variation 3" at bounding box center [966, 199] width 54 height 10
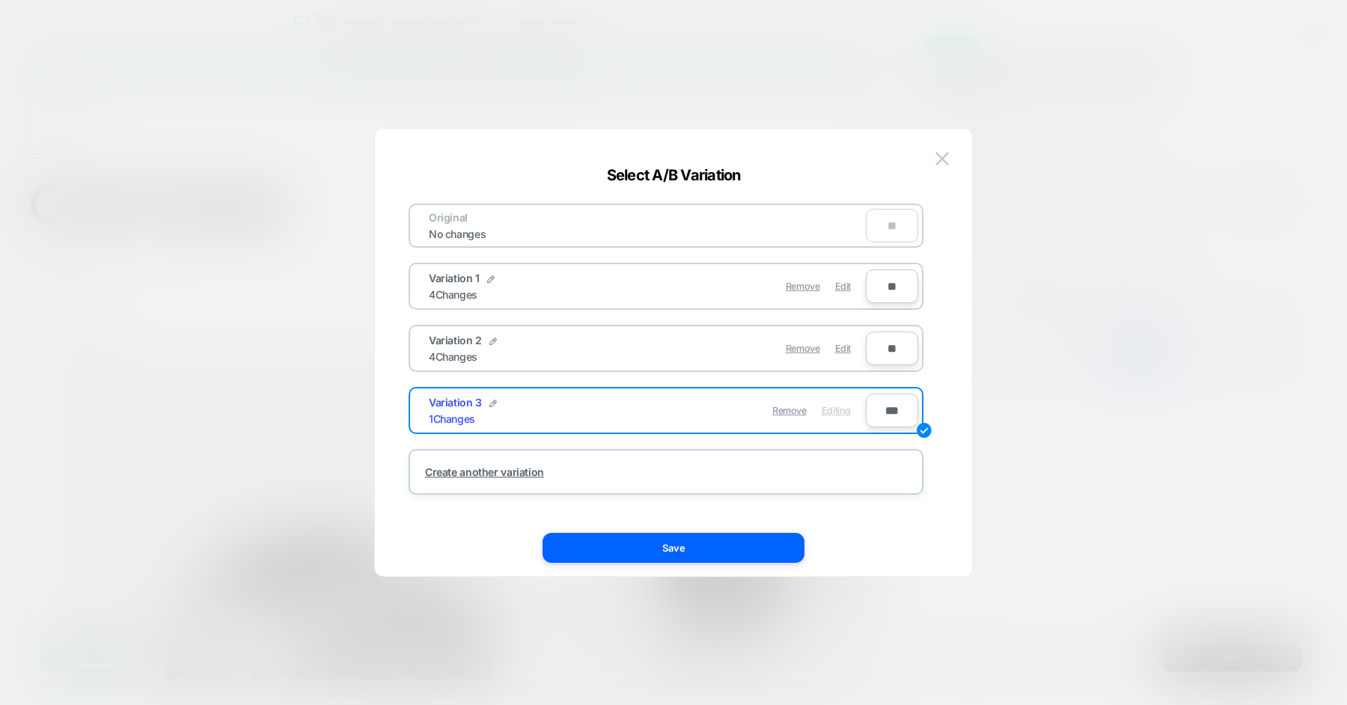
scroll to position [0, 0]
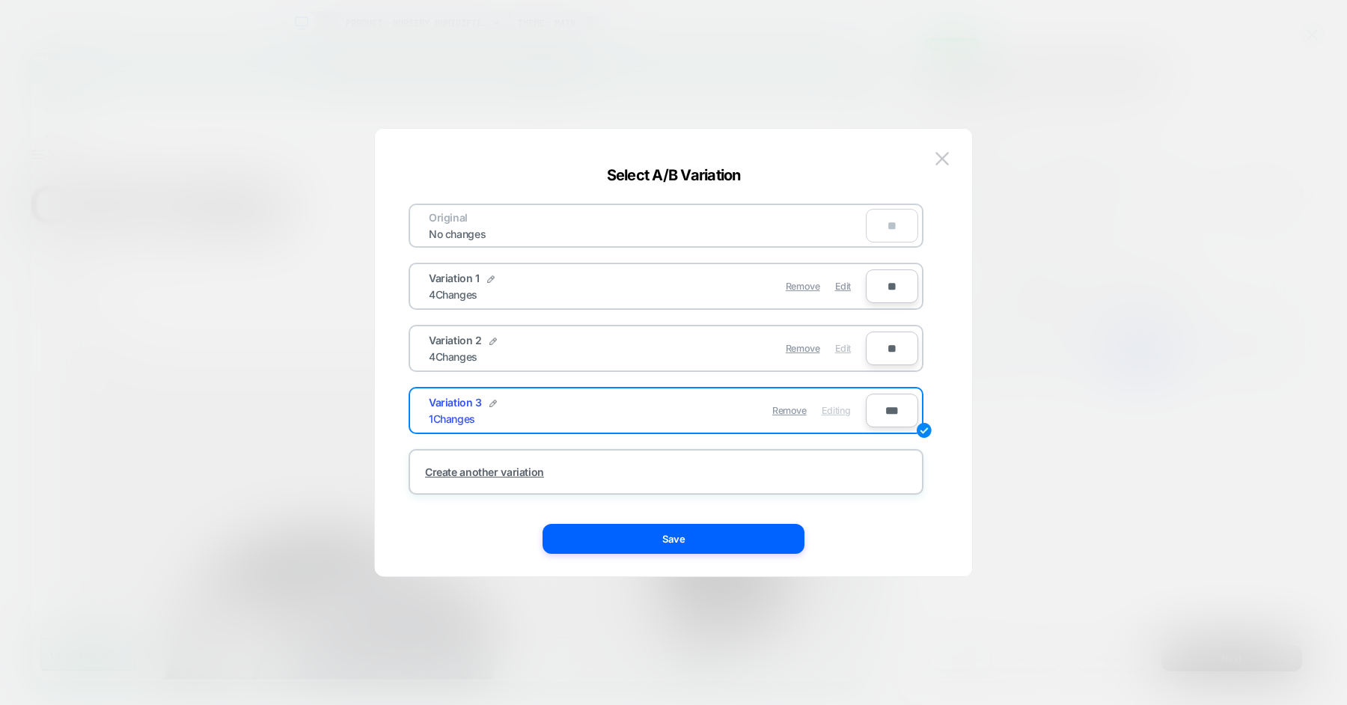
click at [846, 347] on span "Edit" at bounding box center [843, 348] width 16 height 11
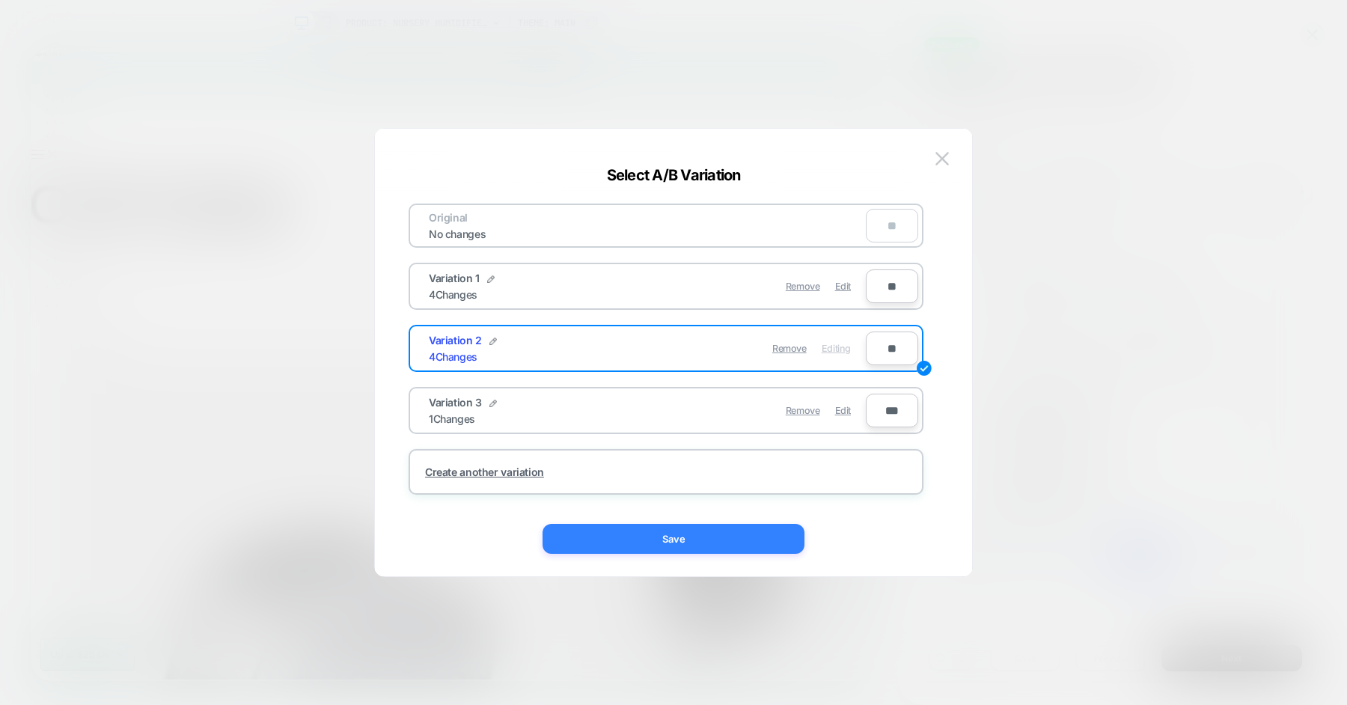
click at [685, 546] on button "Save" at bounding box center [674, 539] width 262 height 30
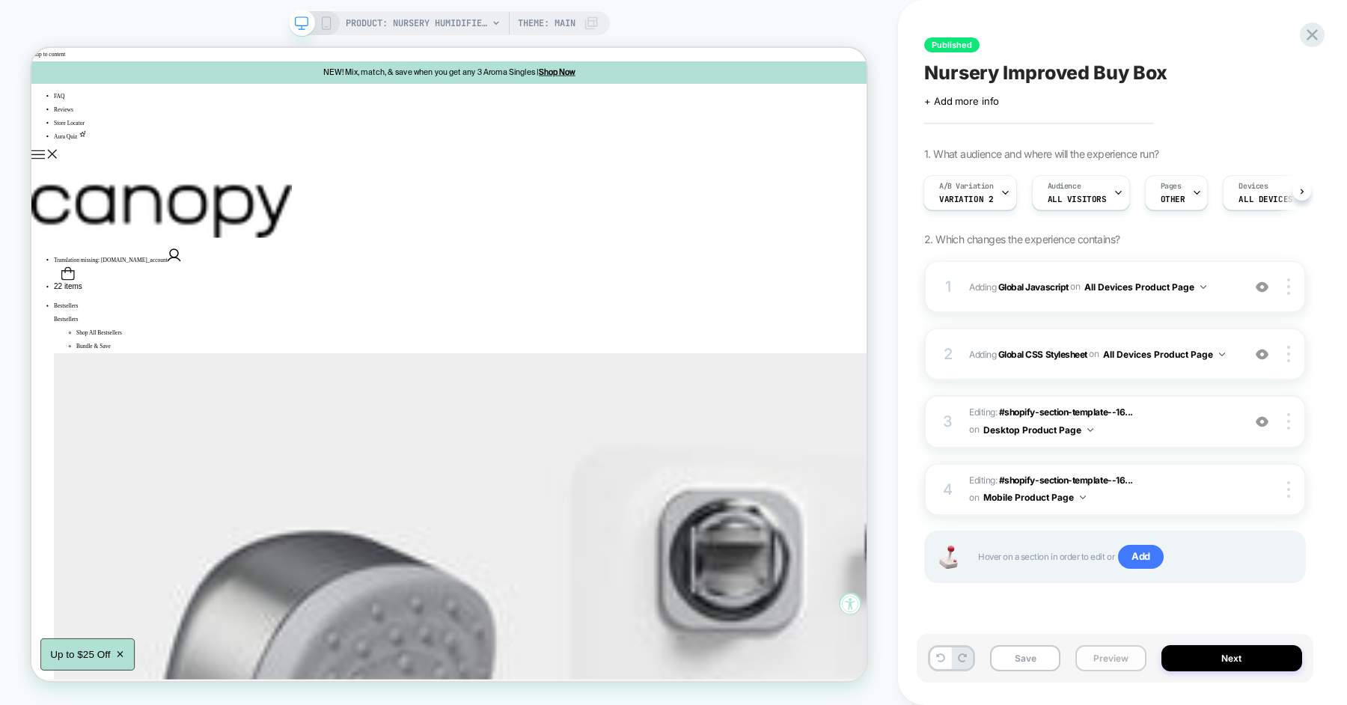
click at [1103, 662] on button "Preview" at bounding box center [1110, 658] width 70 height 26
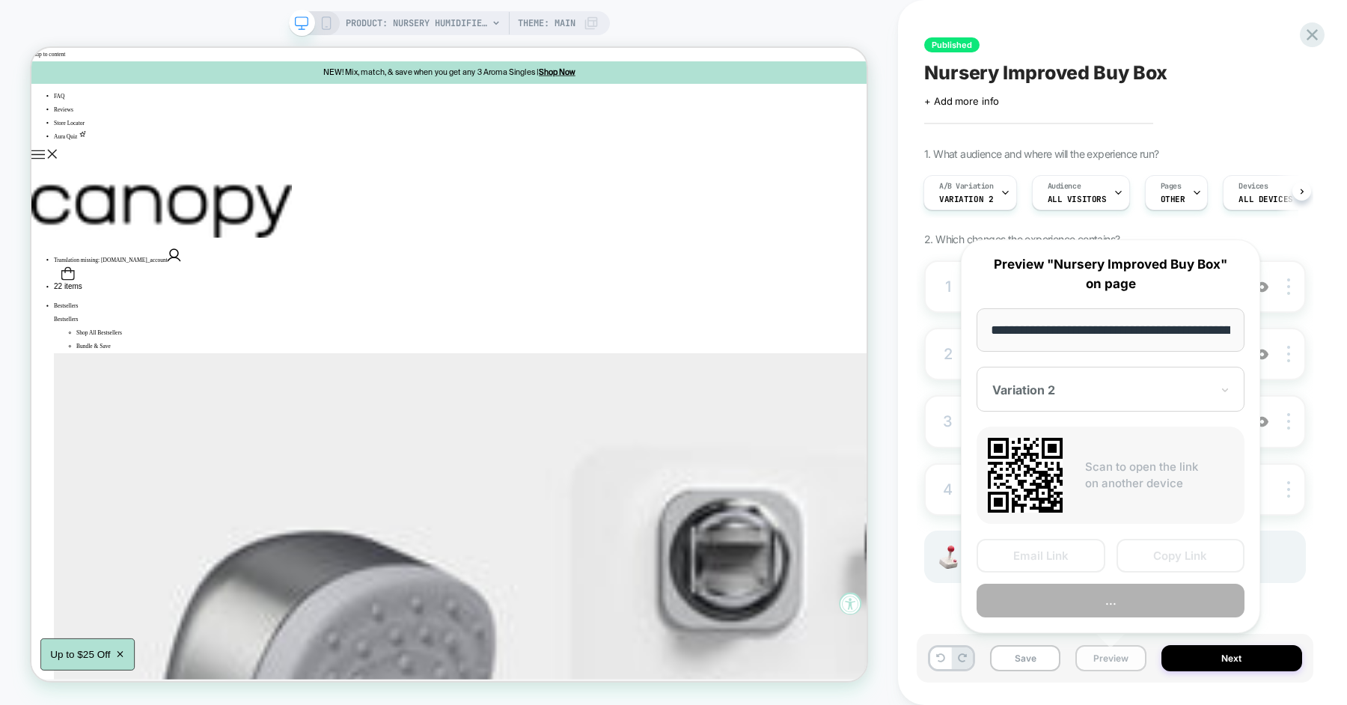
scroll to position [0, 203]
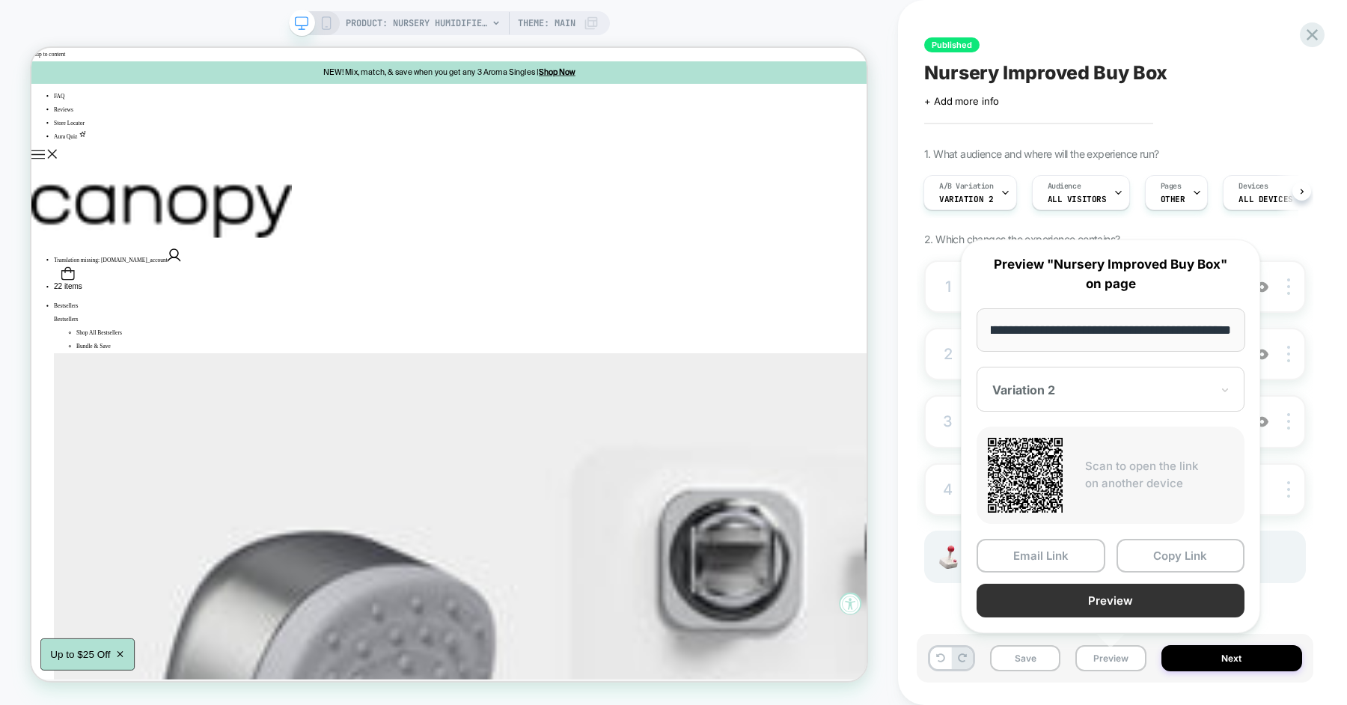
click at [1104, 603] on button "Preview" at bounding box center [1111, 601] width 268 height 34
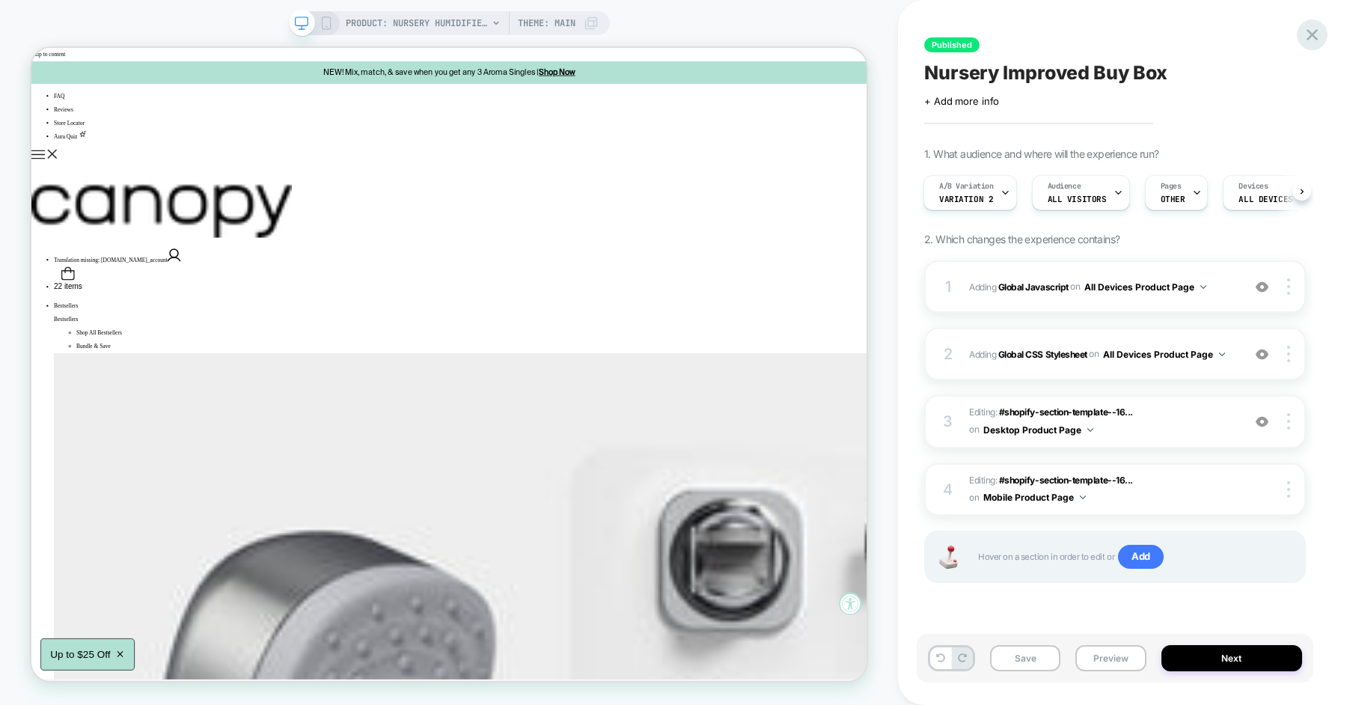
click at [1316, 30] on icon at bounding box center [1312, 34] width 11 height 11
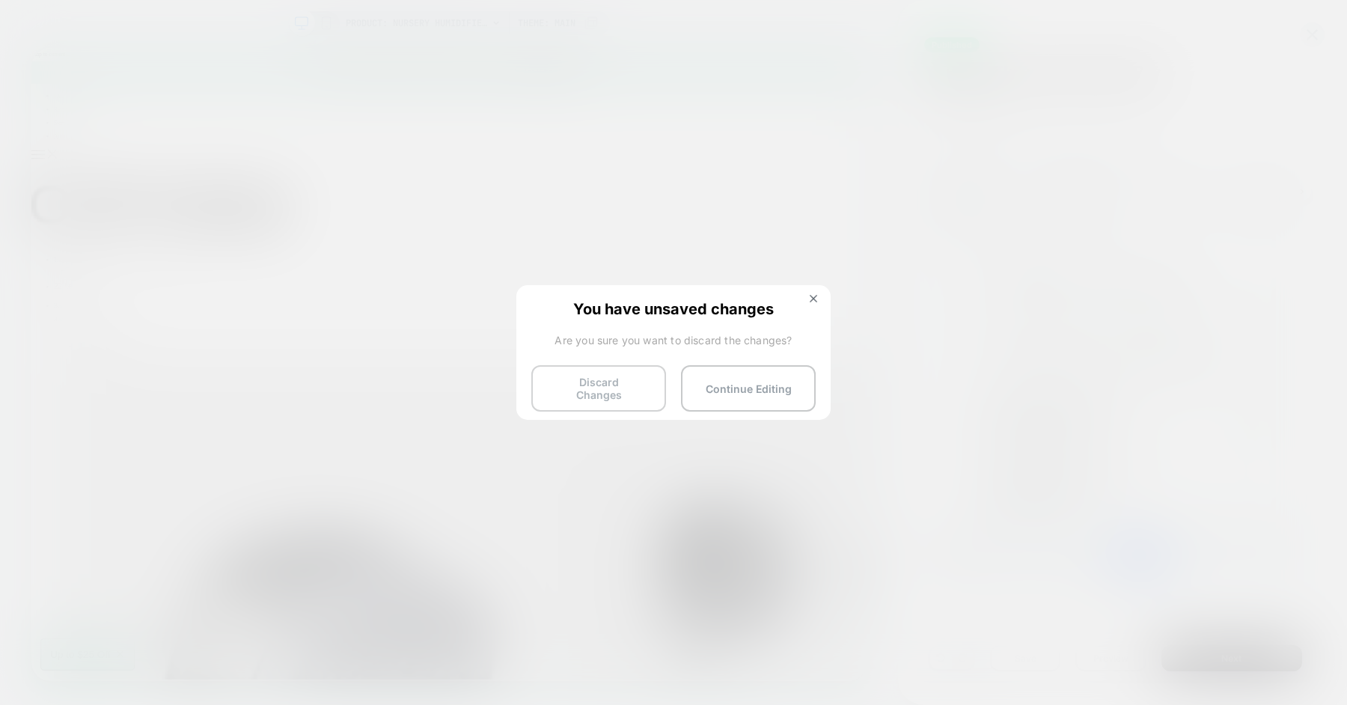
click at [622, 388] on button "Discard Changes" at bounding box center [598, 388] width 135 height 46
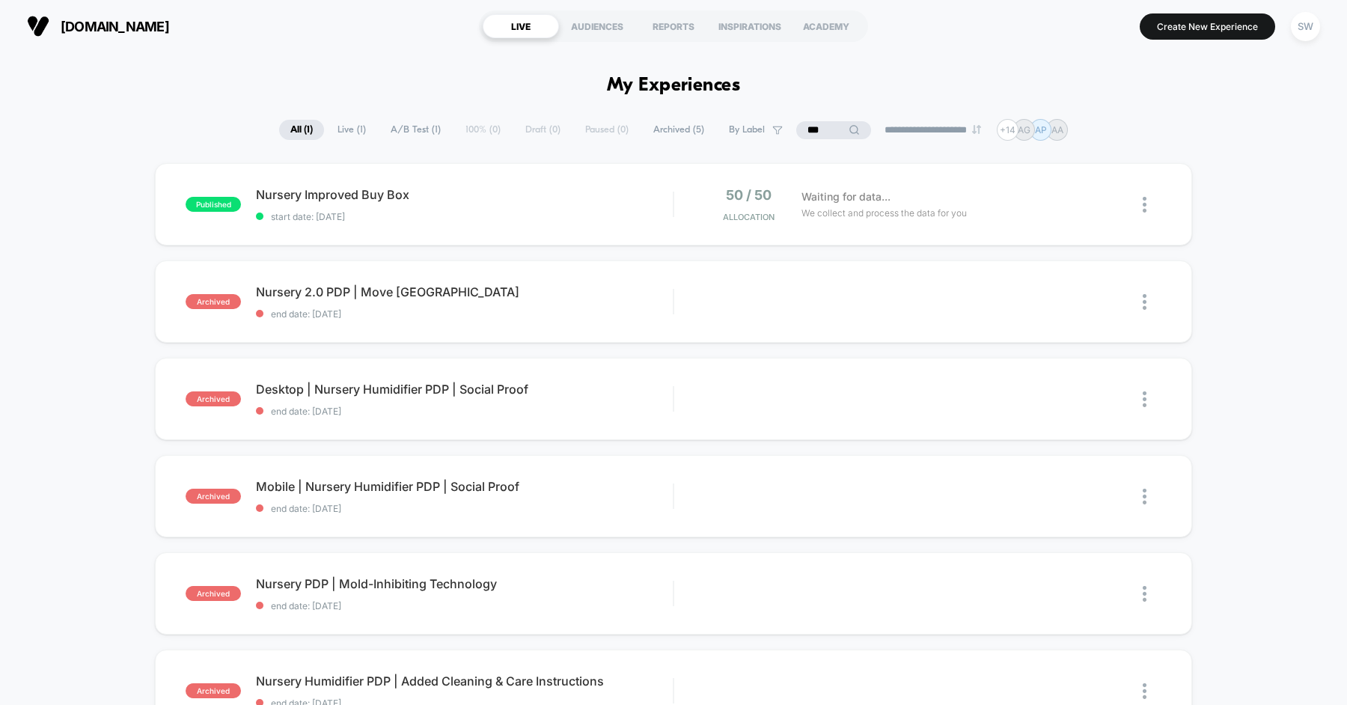
click at [825, 129] on input "***" at bounding box center [833, 130] width 75 height 18
click at [825, 129] on input "***" at bounding box center [834, 130] width 150 height 18
type input "*"
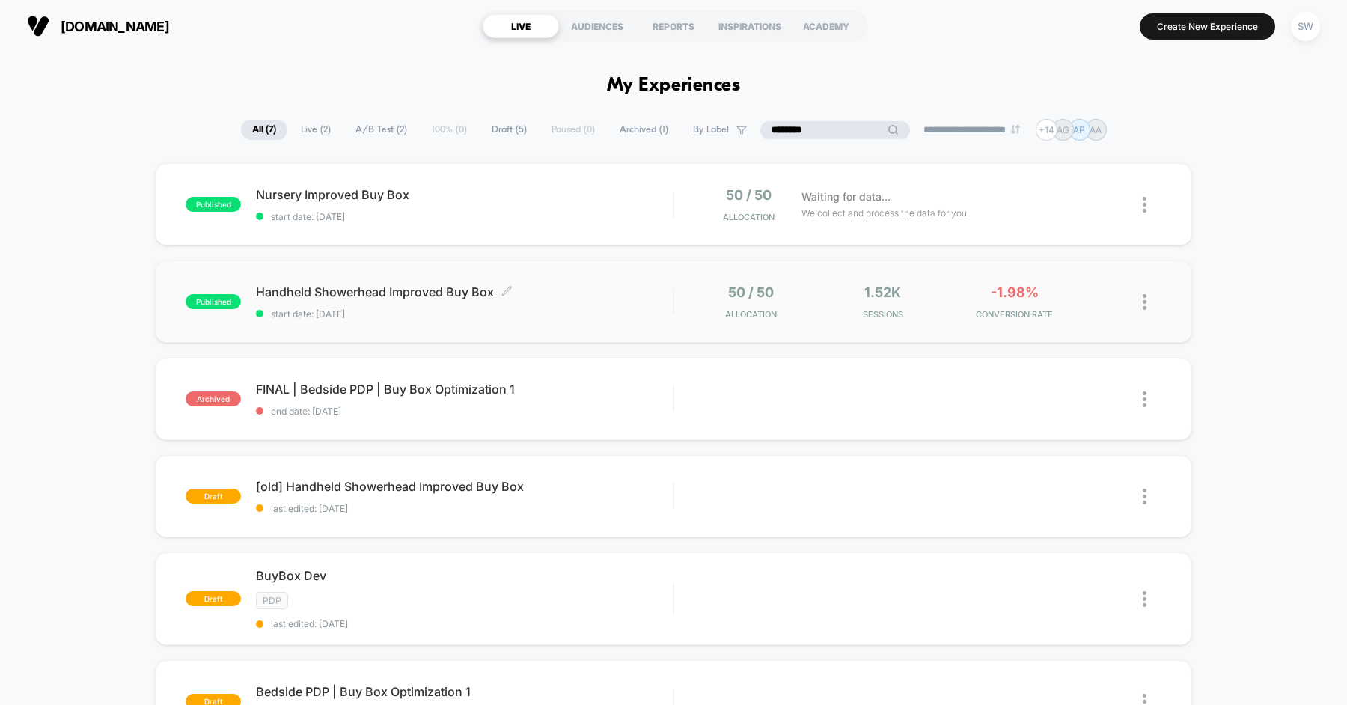
type input "*******"
click at [599, 318] on span "start date: [DATE]" at bounding box center [464, 313] width 417 height 11
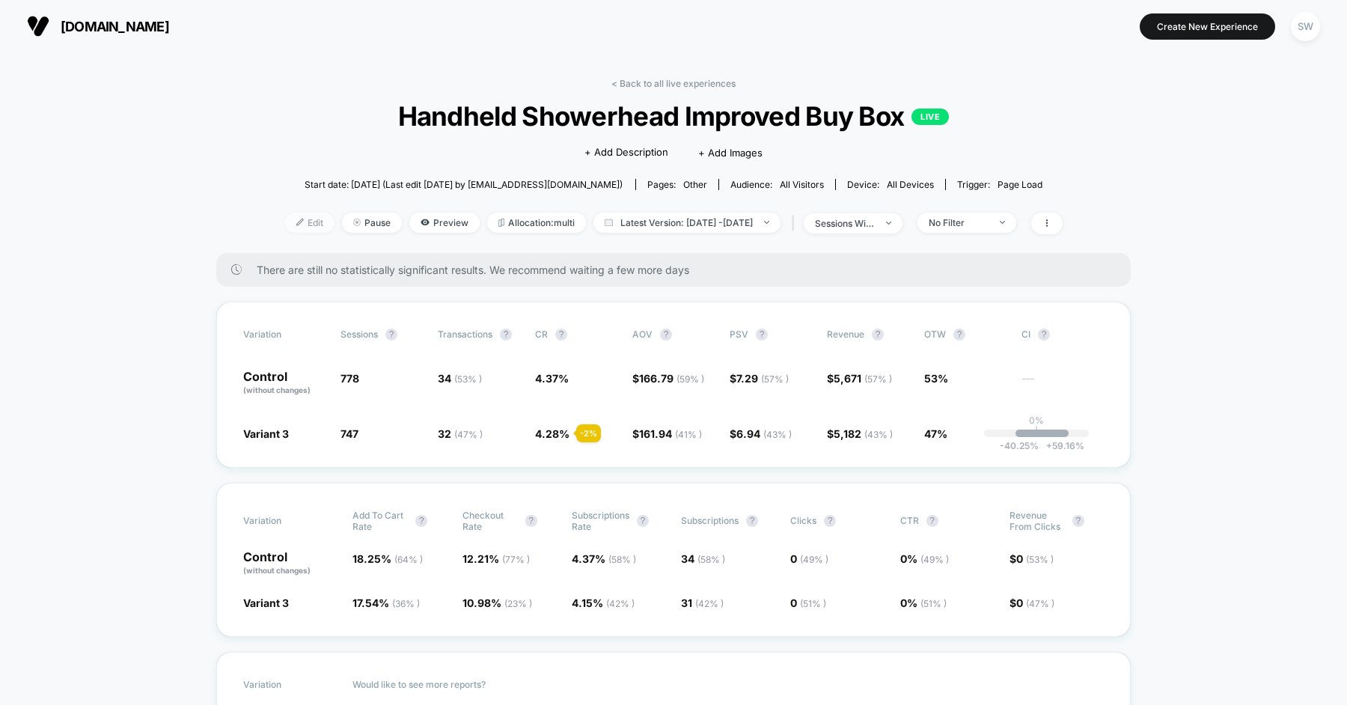
click at [296, 221] on img at bounding box center [299, 222] width 7 height 7
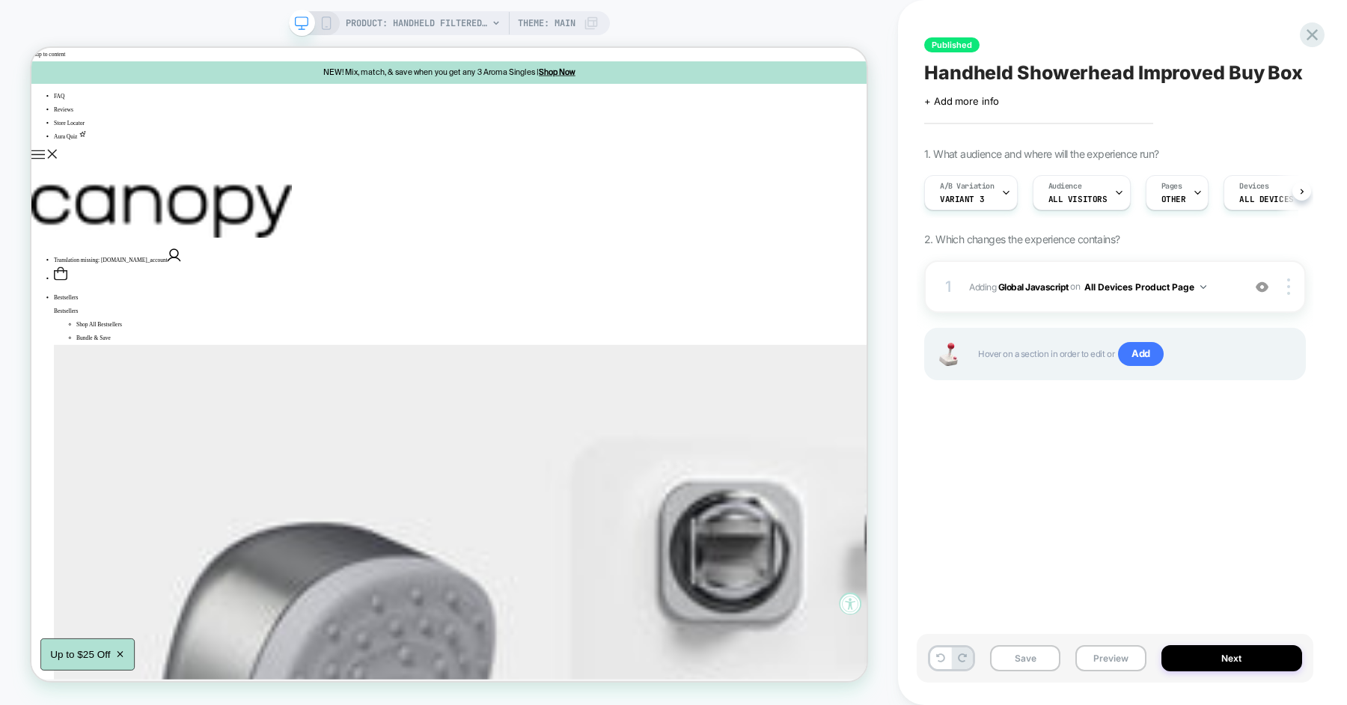
scroll to position [0, 1]
click at [971, 197] on span "Variant 3" at bounding box center [961, 199] width 44 height 10
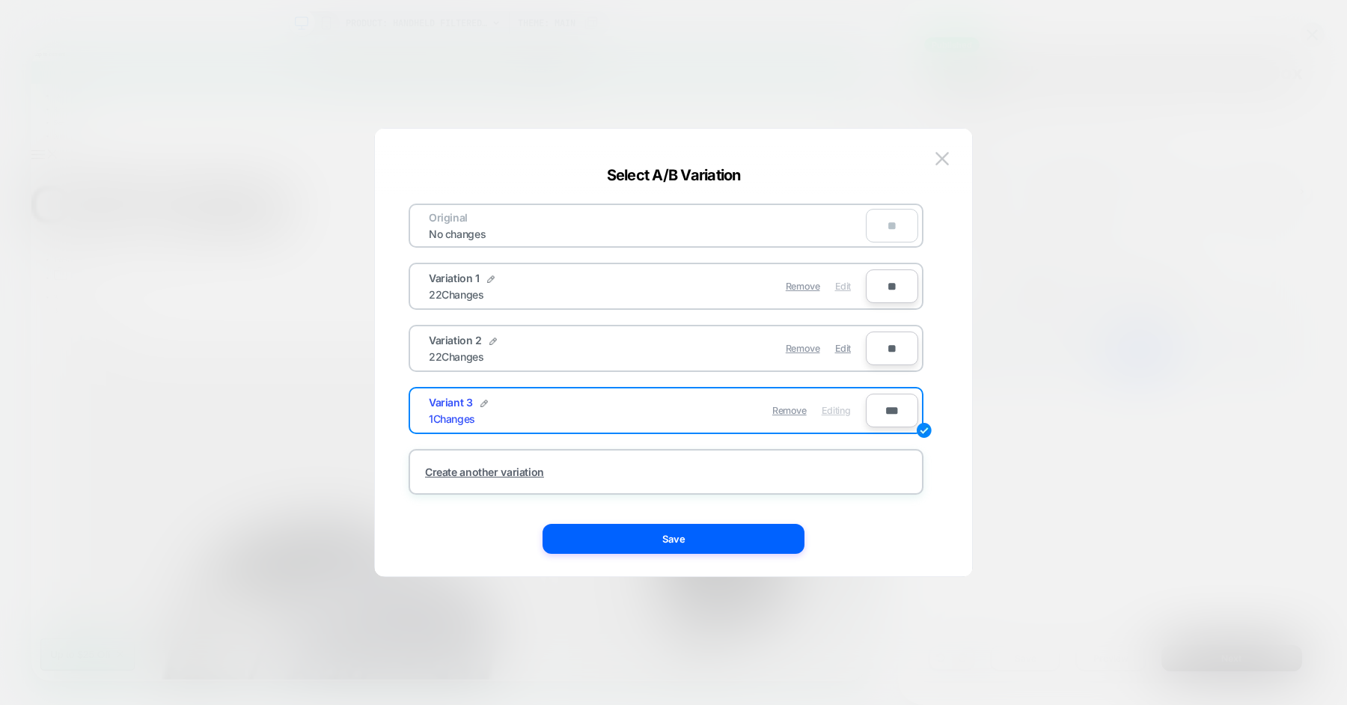
click at [840, 289] on span "Edit" at bounding box center [843, 286] width 16 height 11
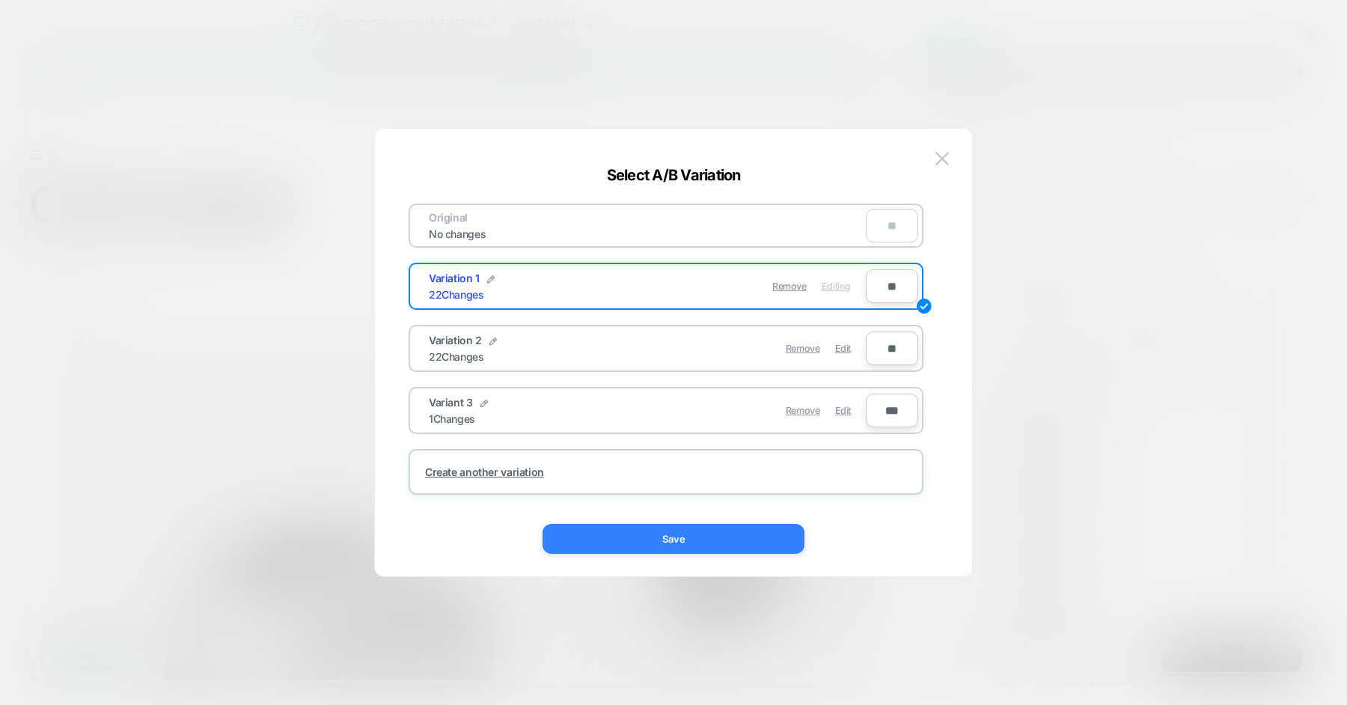
click at [718, 548] on button "Save" at bounding box center [674, 539] width 262 height 30
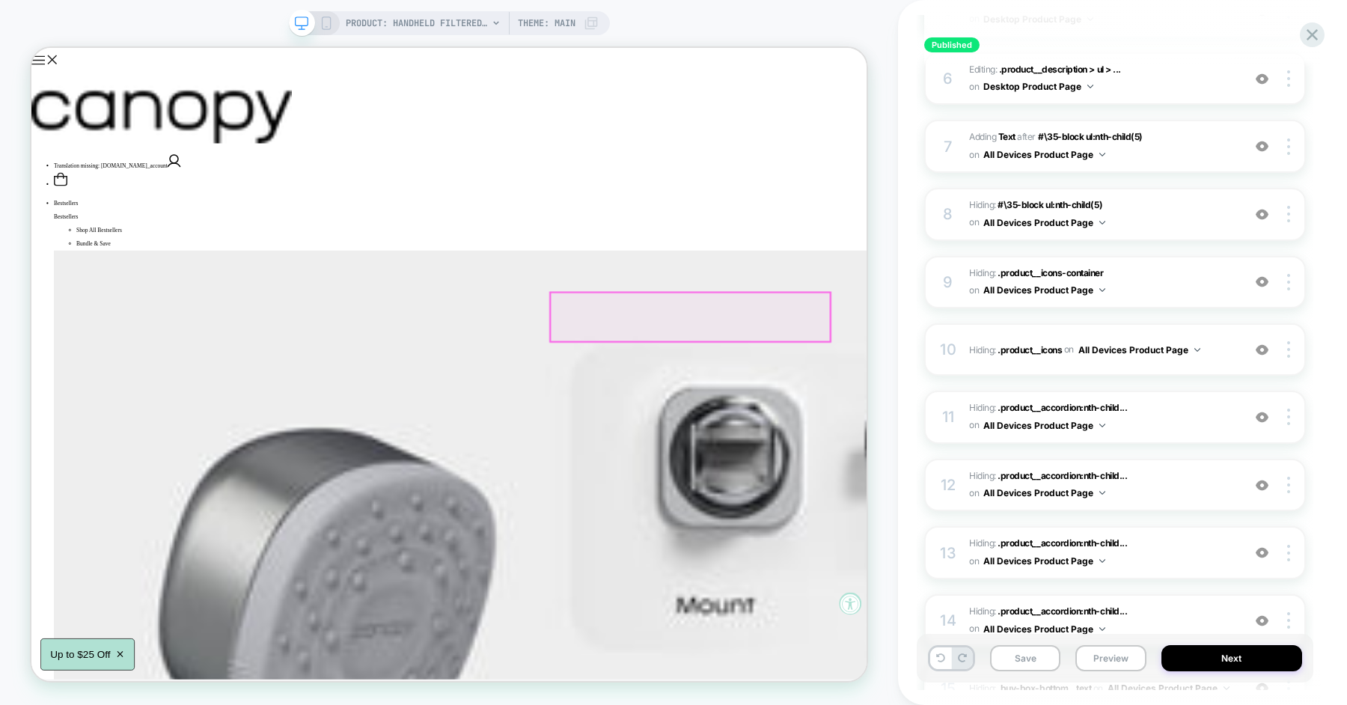
scroll to position [0, 0]
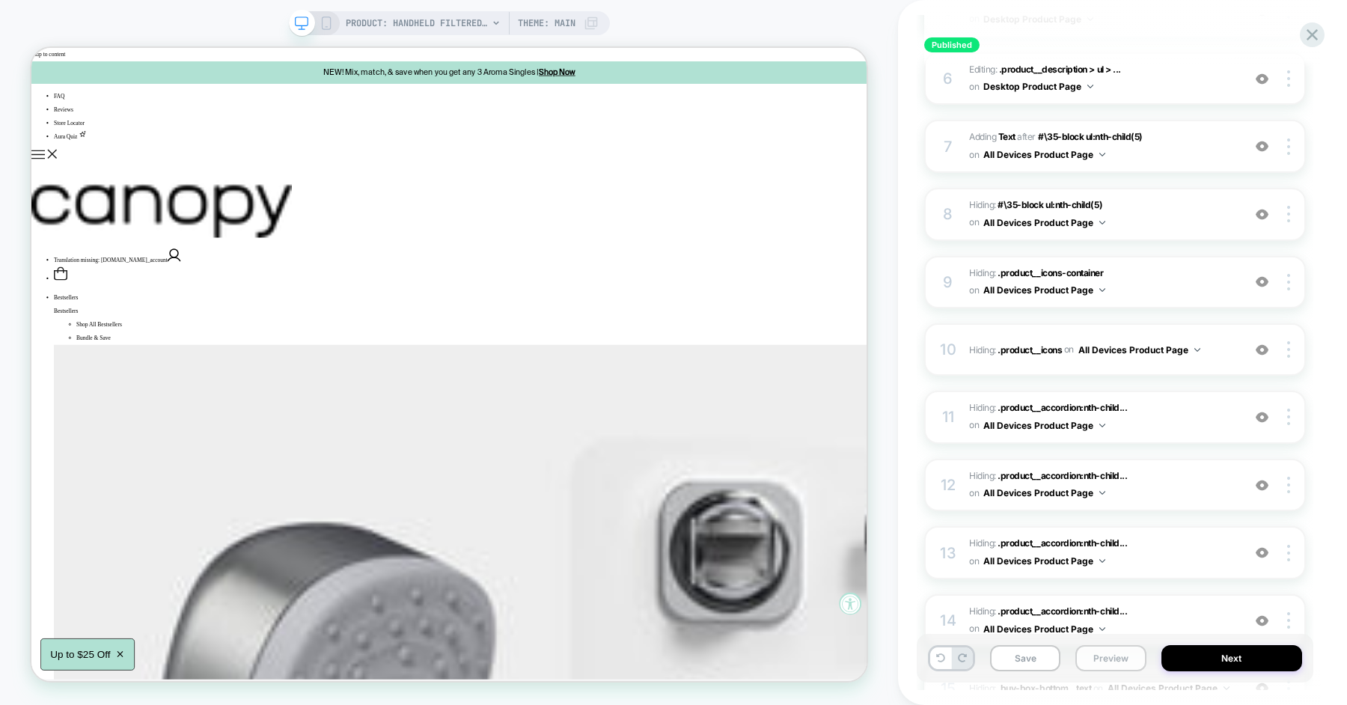
click at [1094, 670] on button "Preview" at bounding box center [1110, 658] width 70 height 26
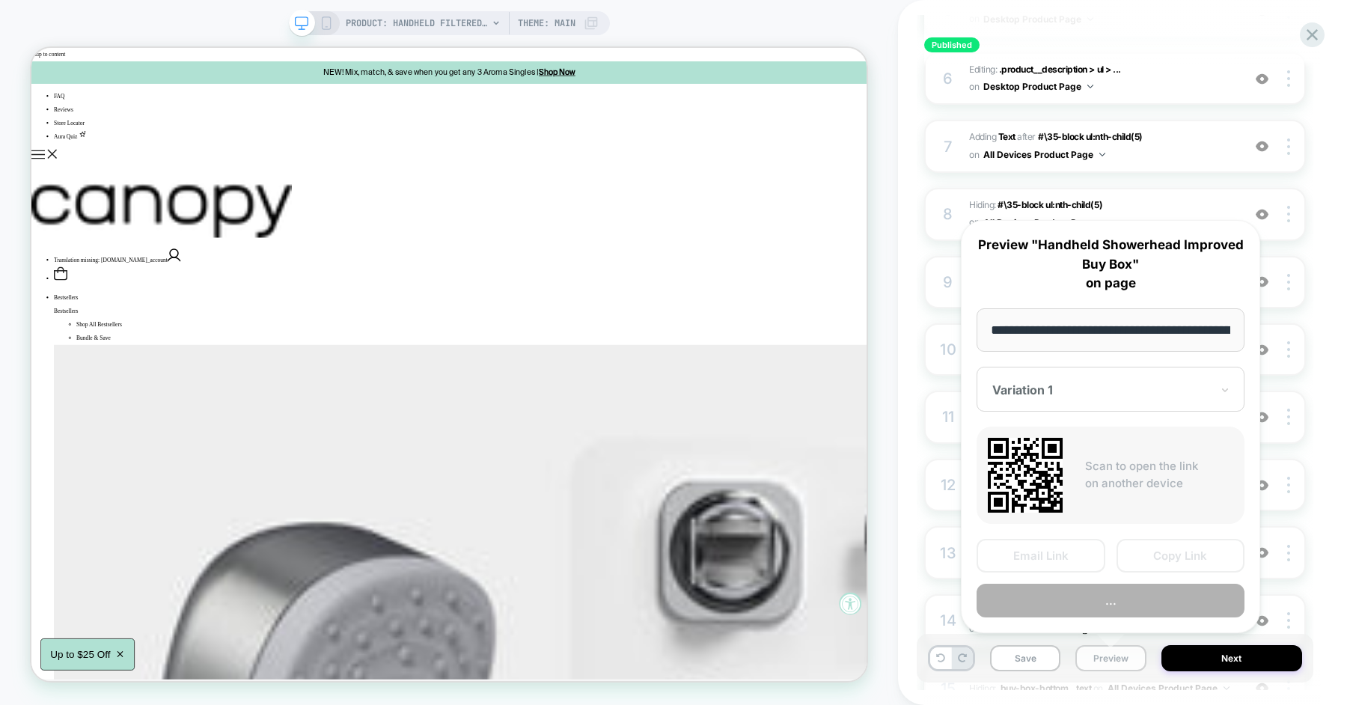
scroll to position [0, 241]
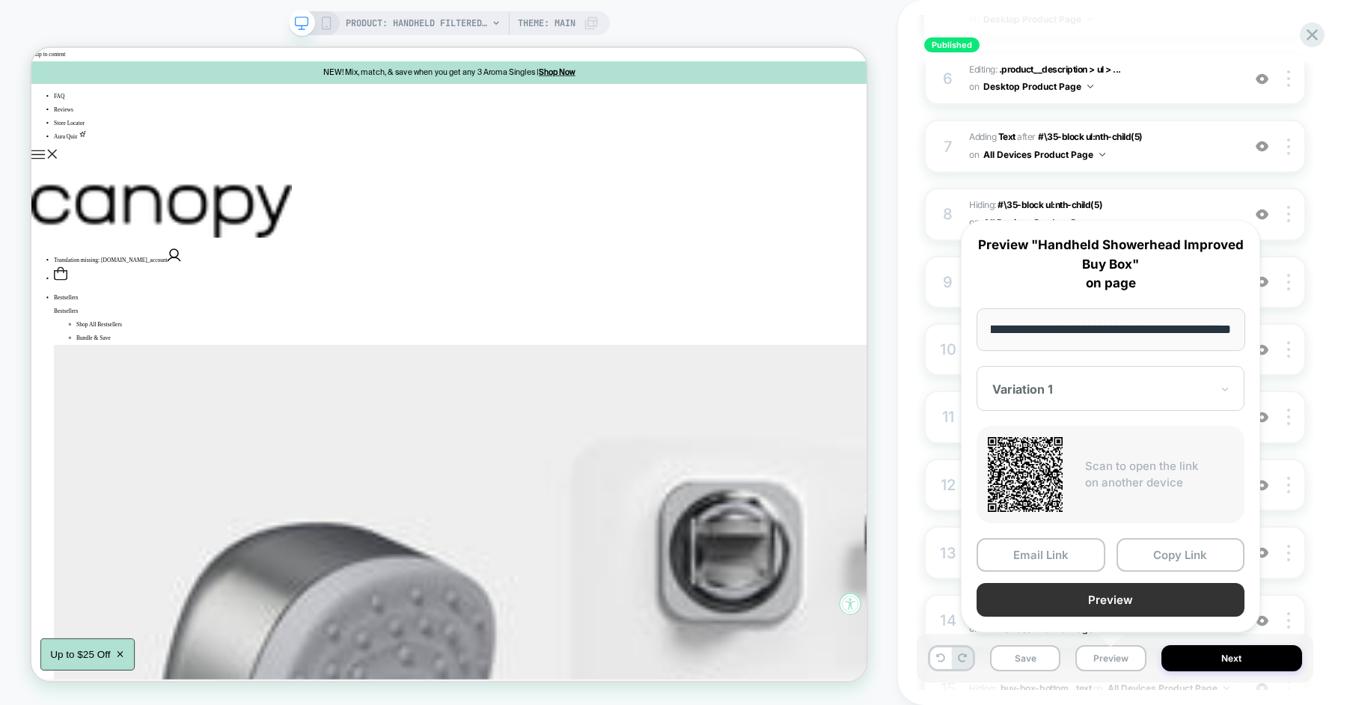
click at [1090, 610] on button "Preview" at bounding box center [1111, 600] width 268 height 34
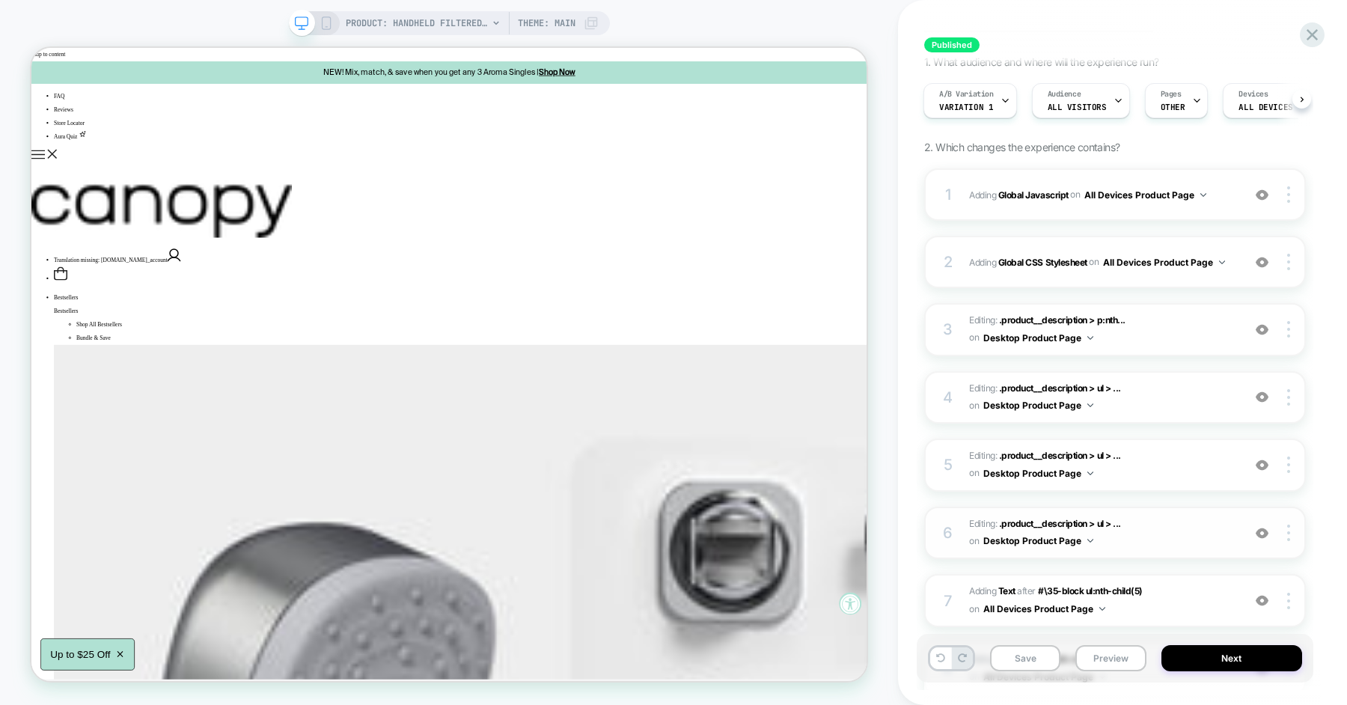
scroll to position [0, 0]
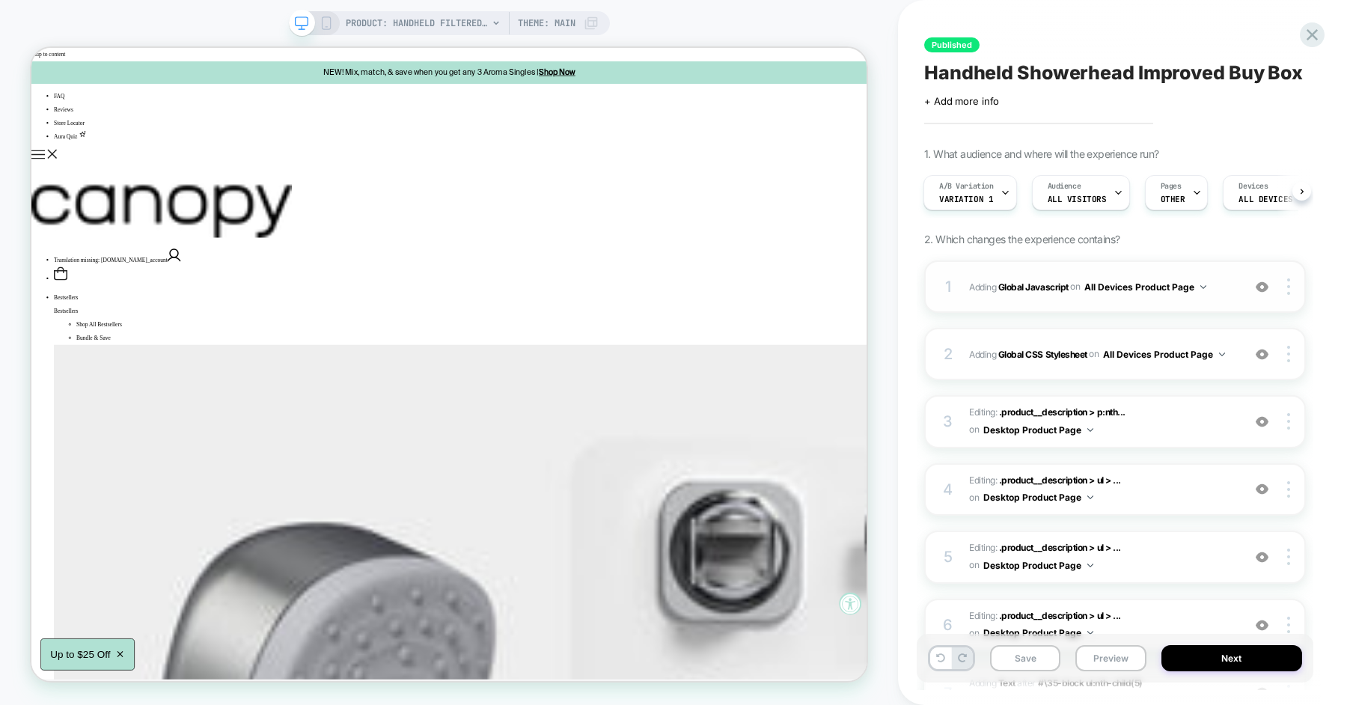
click at [1214, 285] on span "Adding Global Javascript on All Devices Product Page" at bounding box center [1102, 287] width 266 height 19
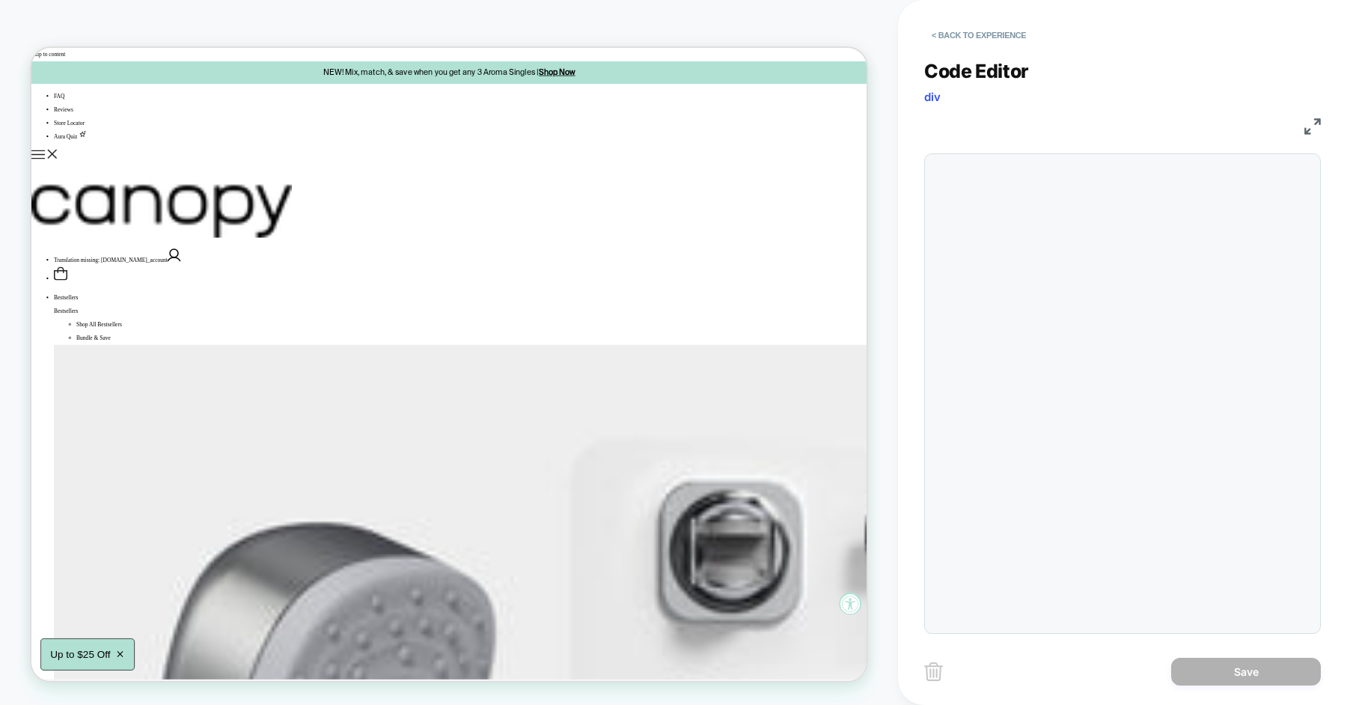
scroll to position [202, 0]
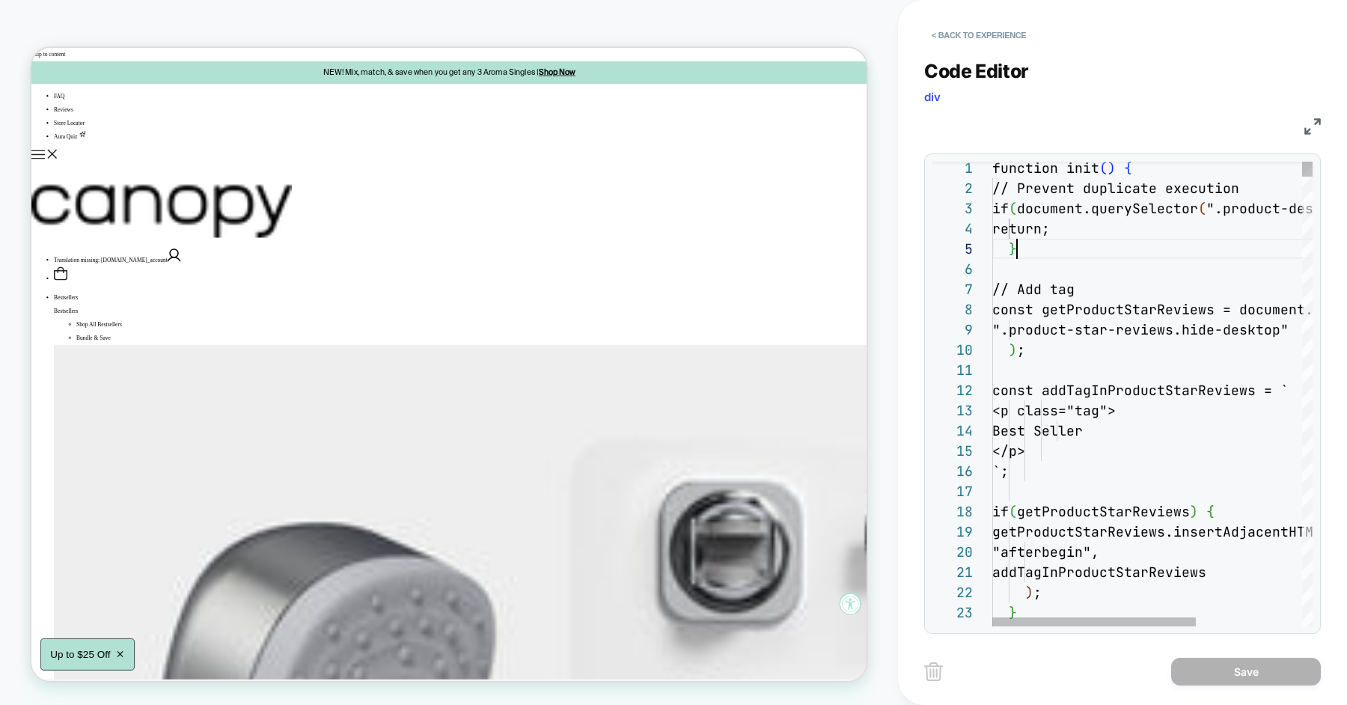
scroll to position [81, 23]
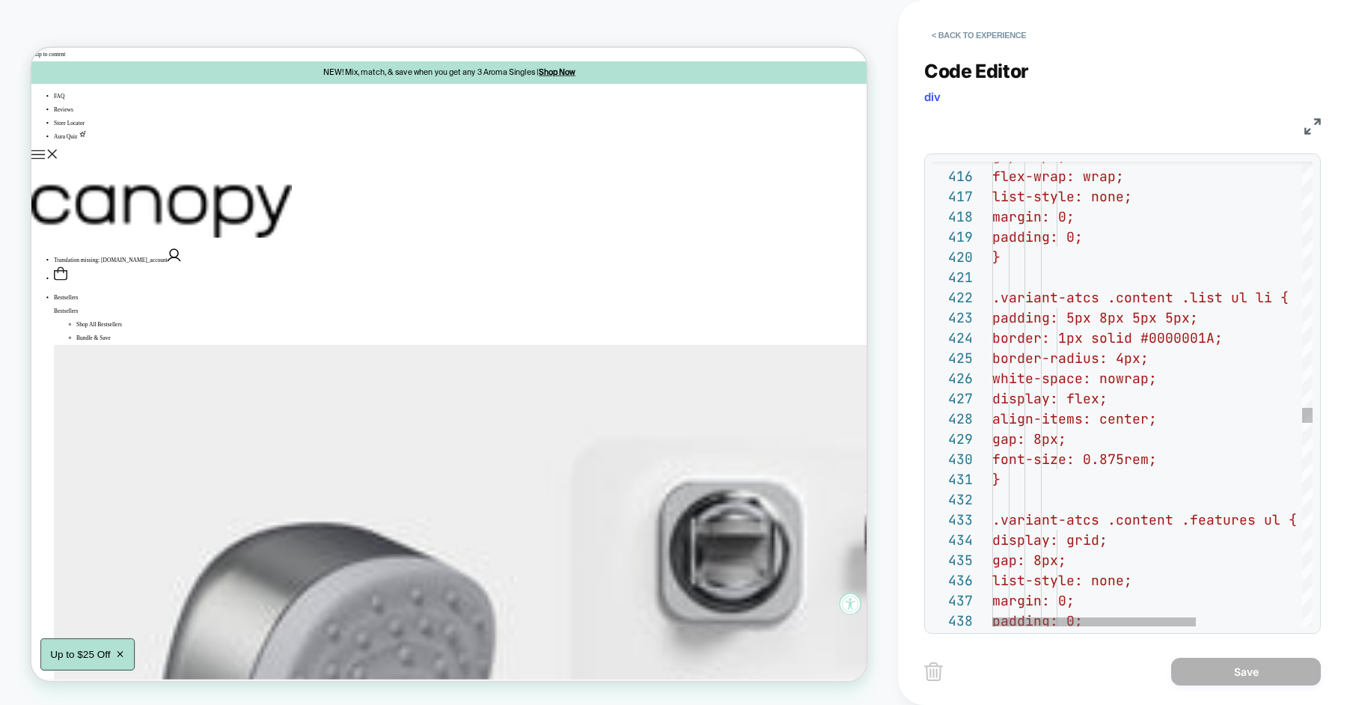
type textarea "**********"
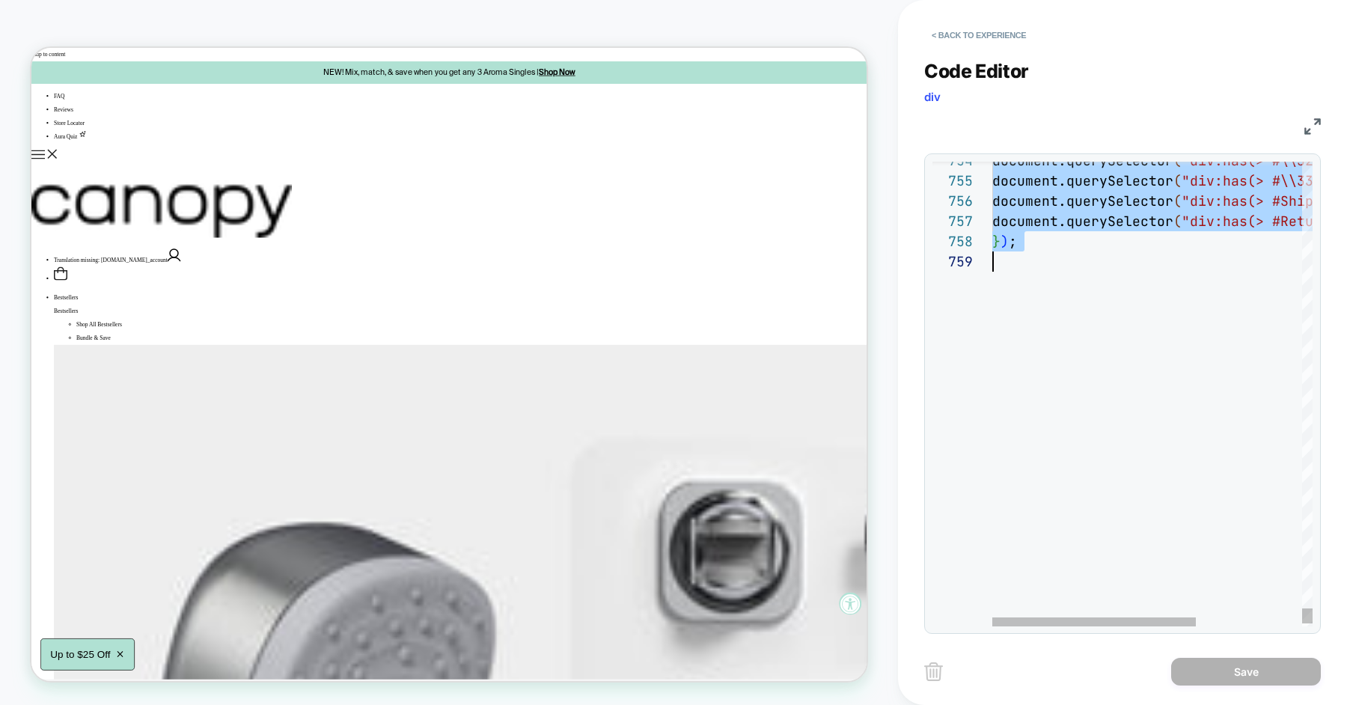
scroll to position [0, 0]
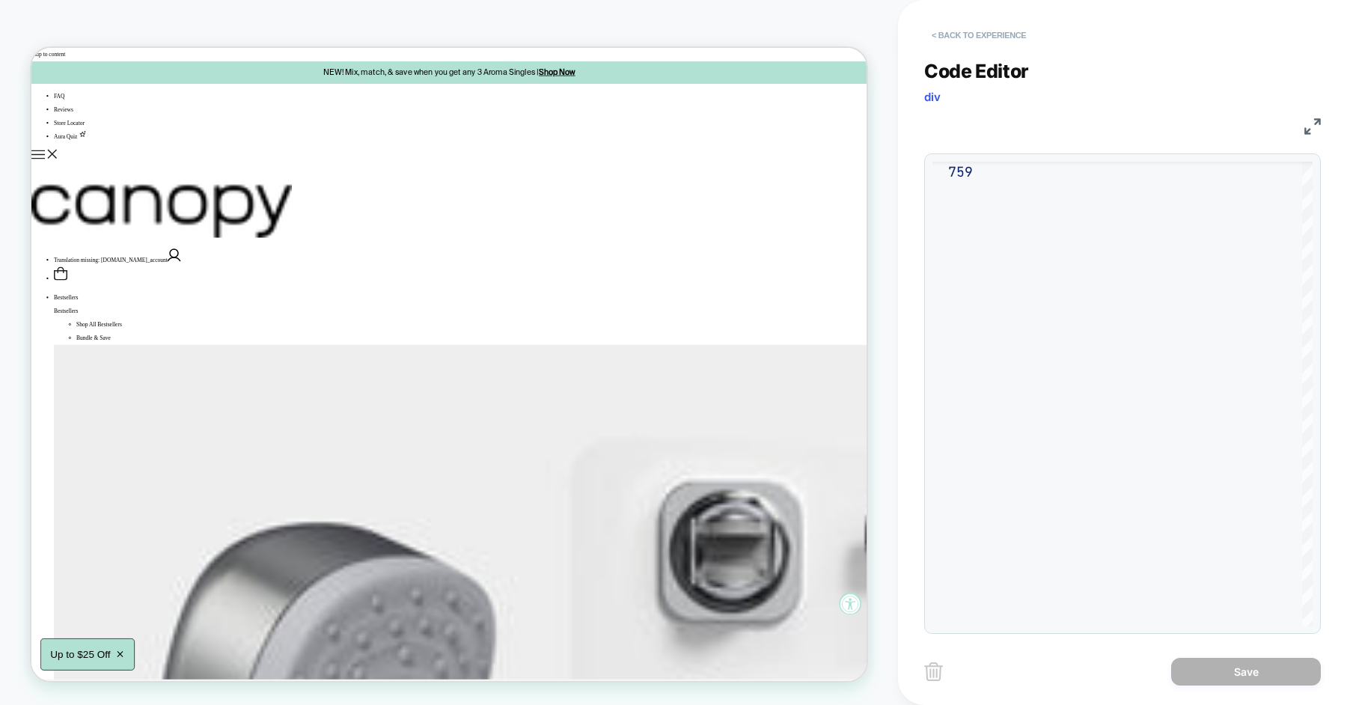
click at [972, 38] on button "< Back to experience" at bounding box center [978, 35] width 109 height 24
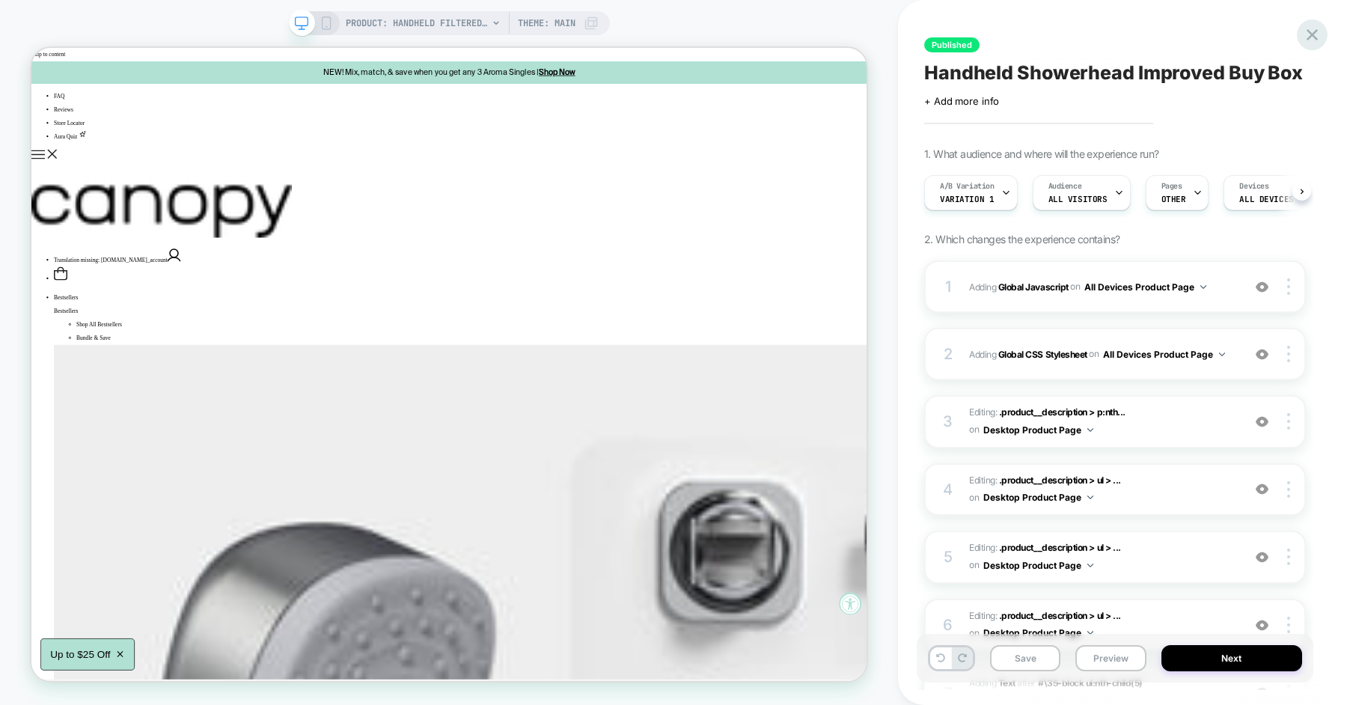
scroll to position [0, 1]
click at [1319, 32] on icon at bounding box center [1312, 35] width 20 height 20
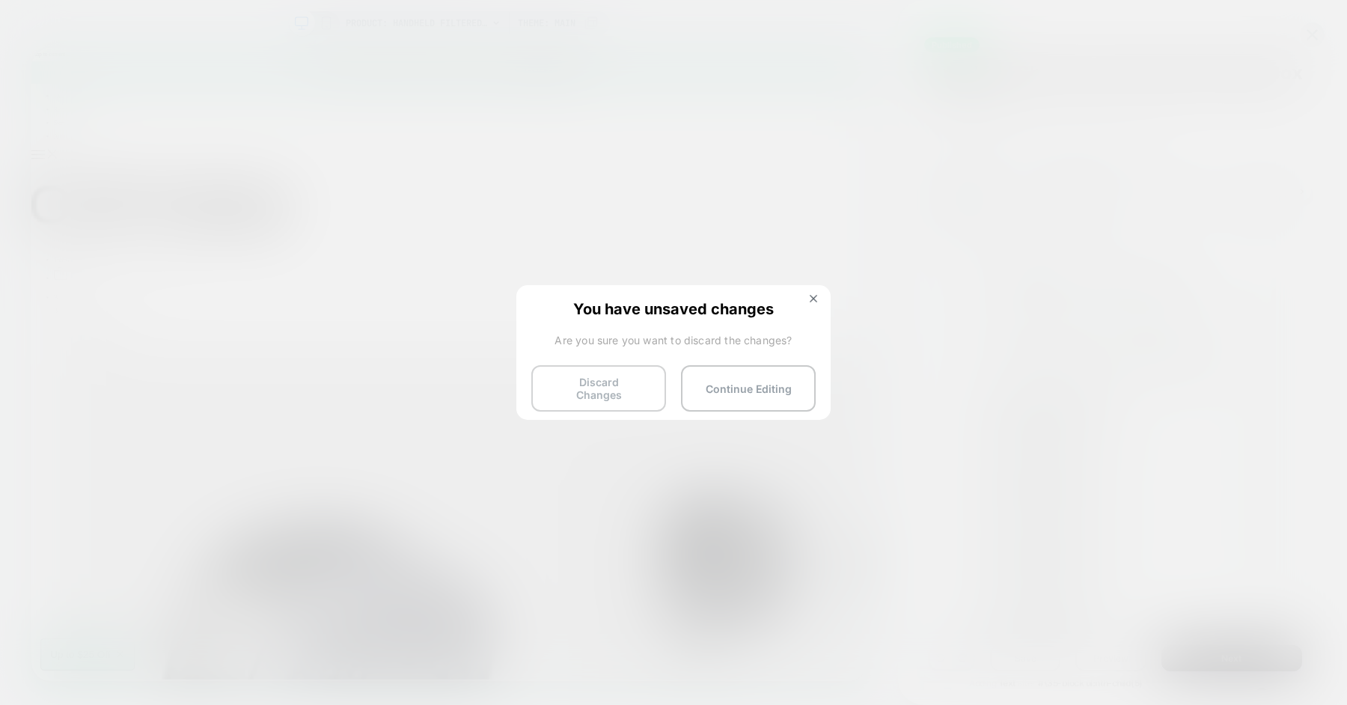
click at [619, 396] on button "Discard Changes" at bounding box center [598, 388] width 135 height 46
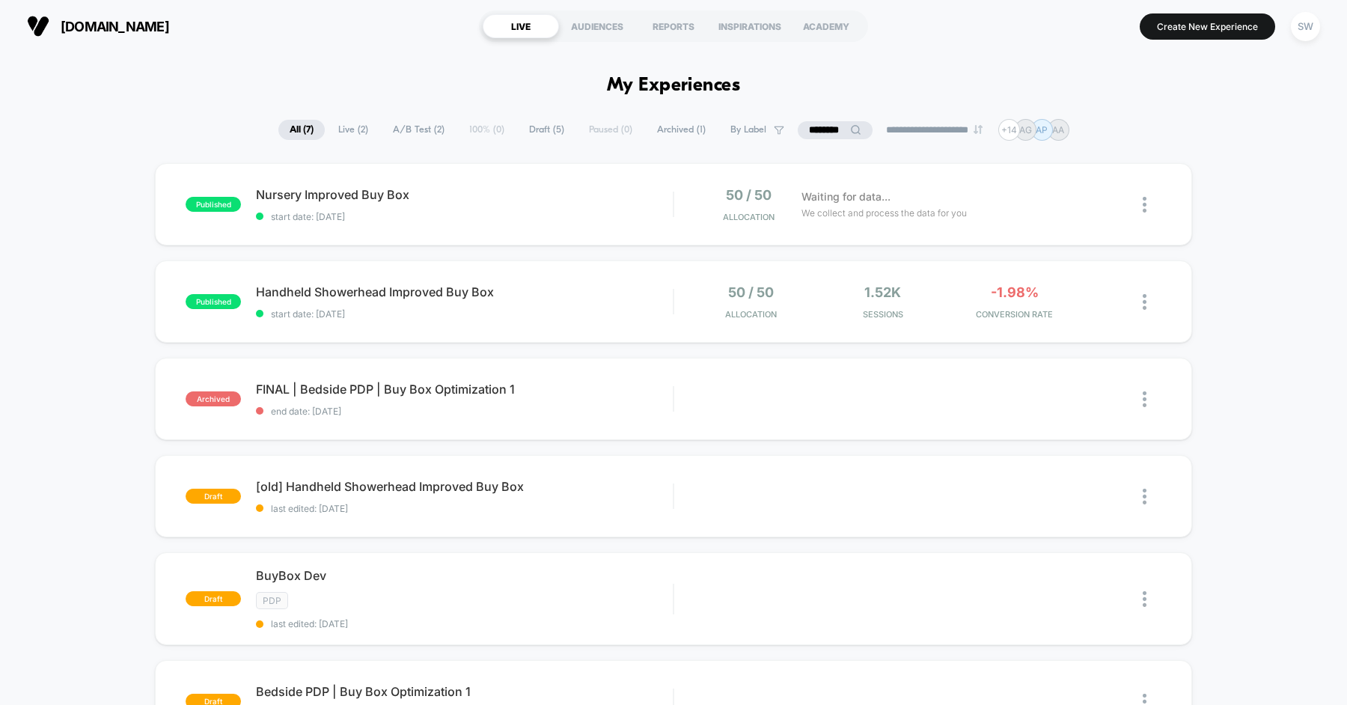
click at [825, 123] on input "*******" at bounding box center [835, 130] width 75 height 18
click at [825, 123] on input "*******" at bounding box center [835, 130] width 150 height 18
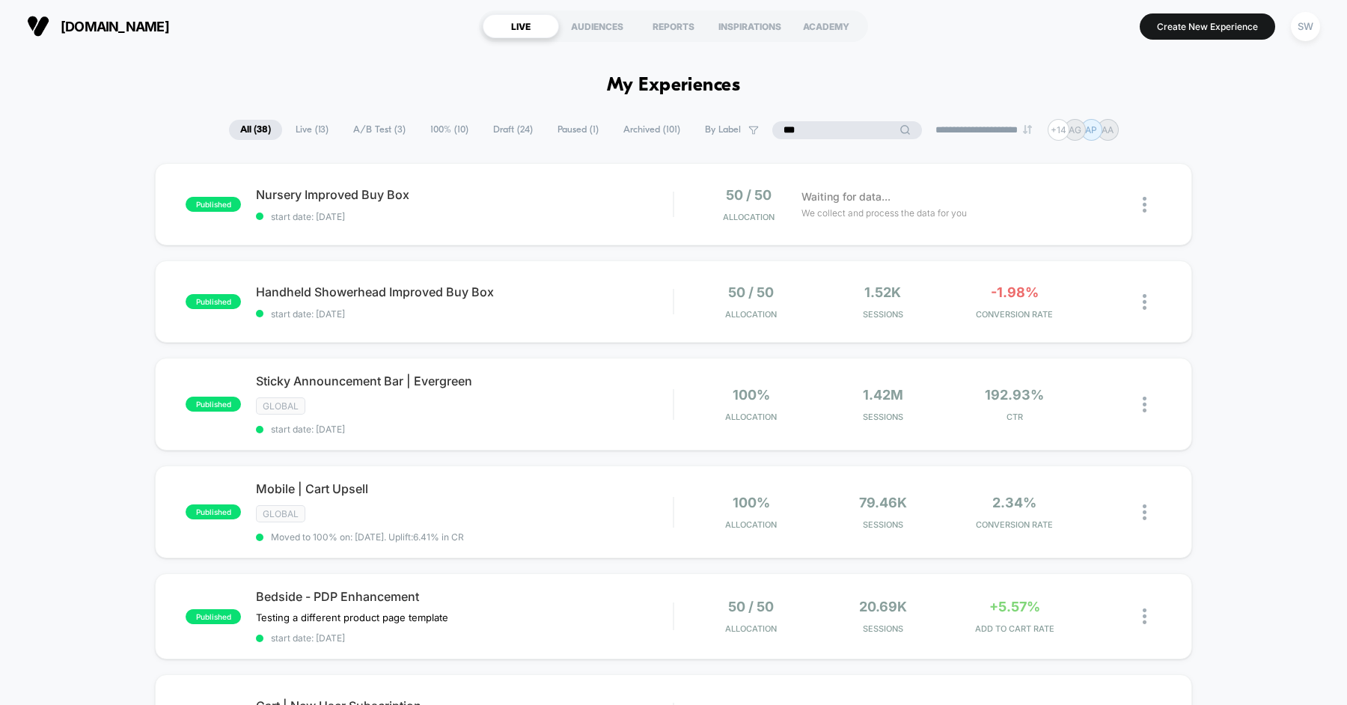
type input "****"
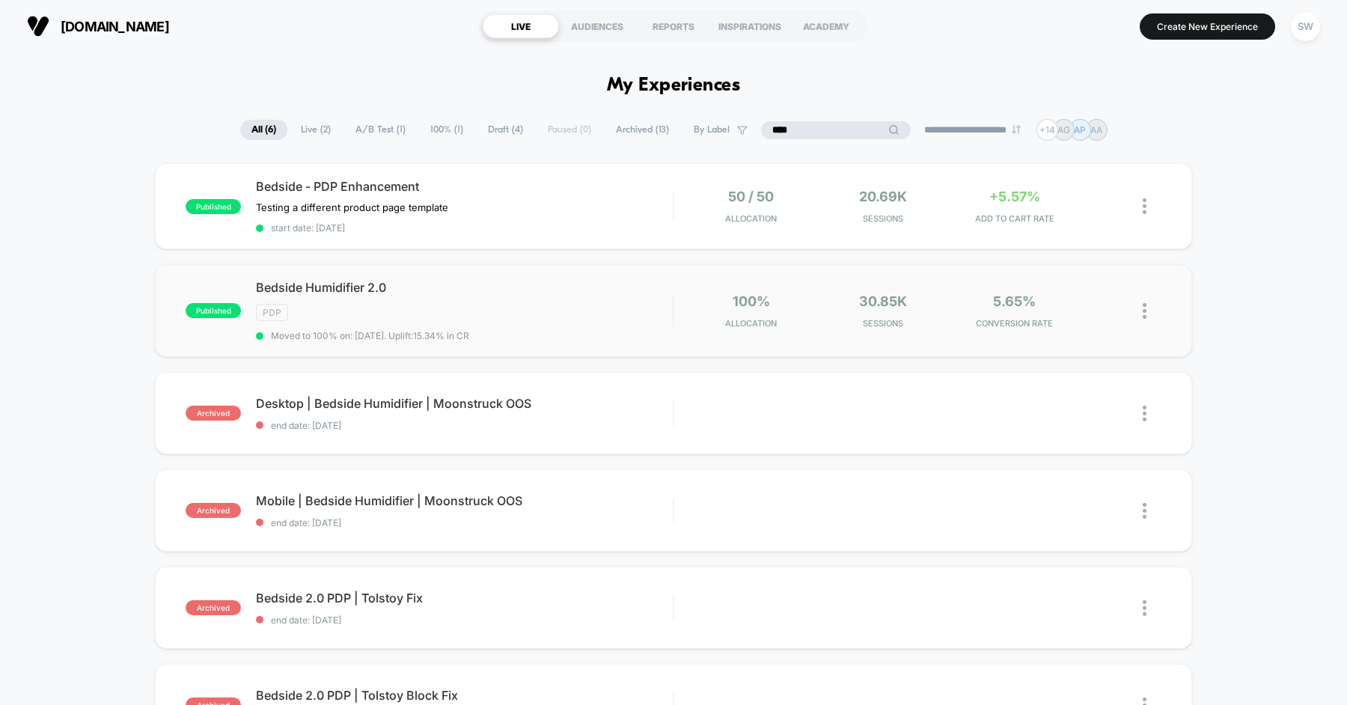
click at [511, 299] on div "Bedside Humidifier 2.0 PDP Moved to 100% on: [DATE] . Uplift: 15.34% in CR" at bounding box center [464, 310] width 417 height 61
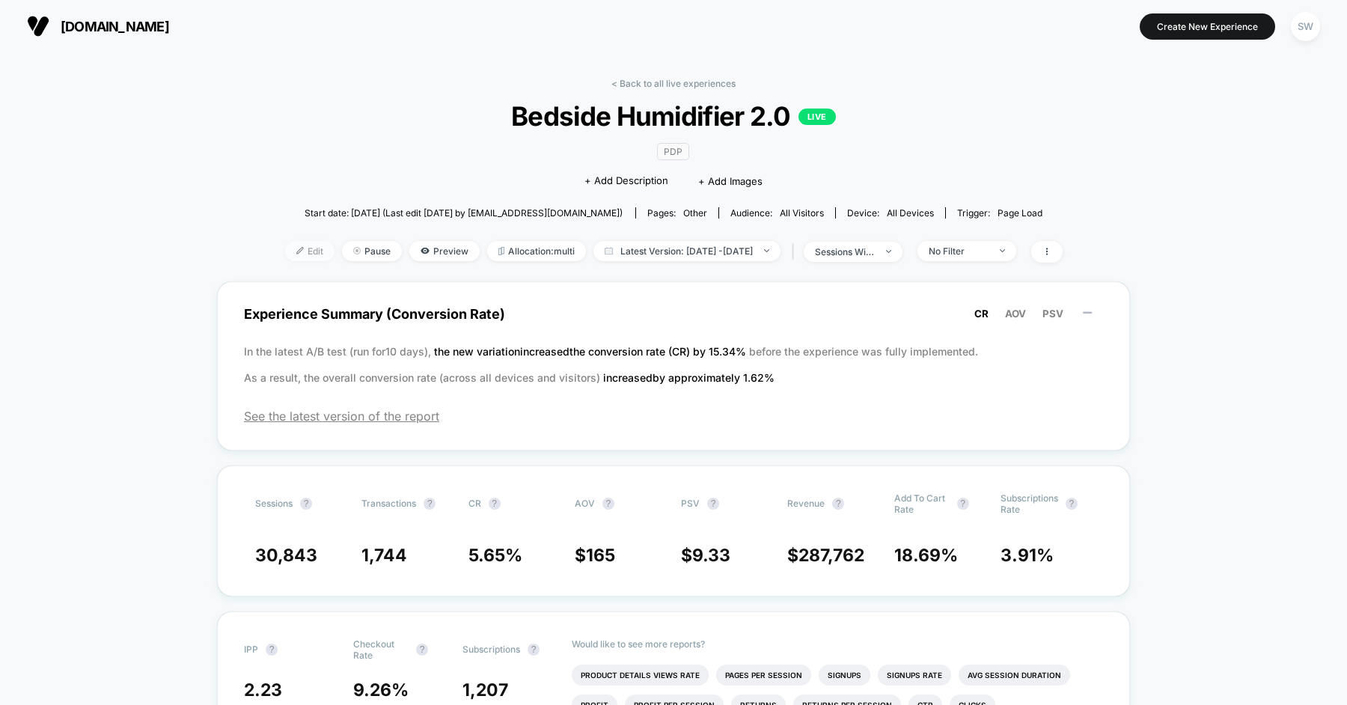
click at [287, 253] on span "Edit" at bounding box center [309, 251] width 49 height 20
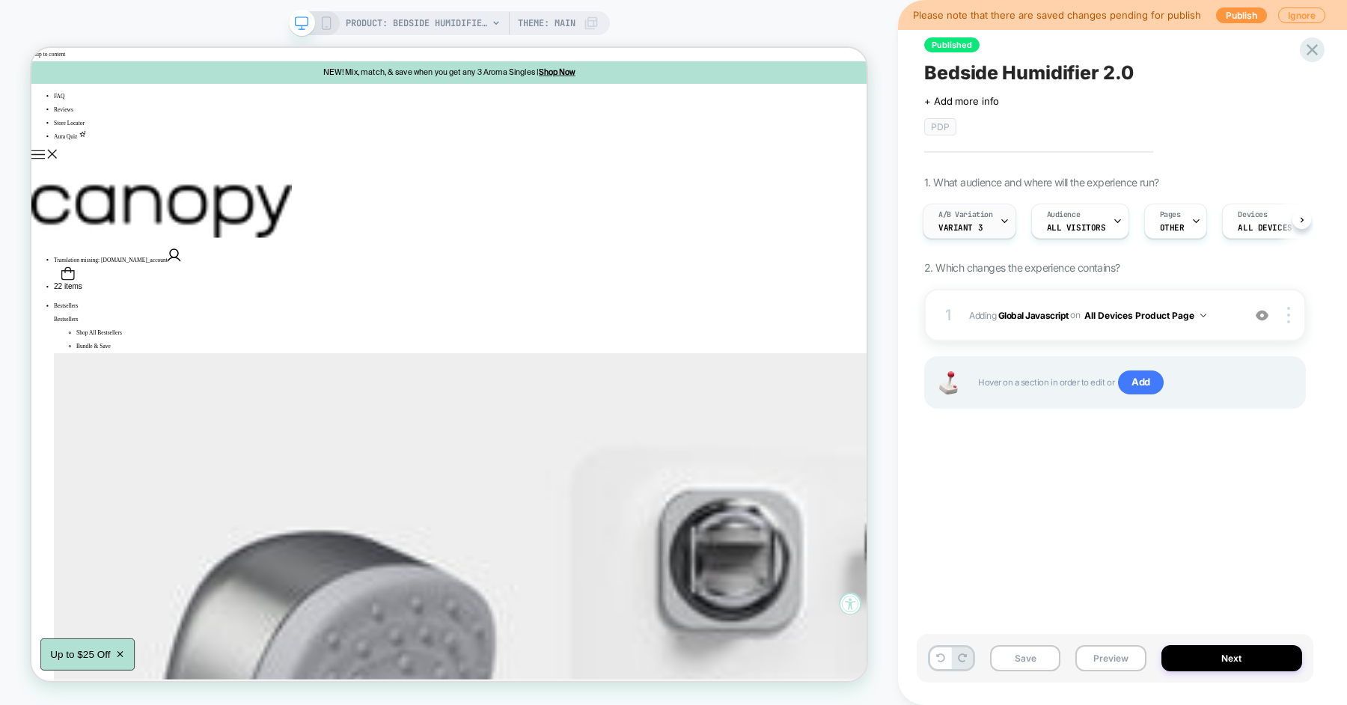
click at [998, 226] on div "A/B Variation Variant 3" at bounding box center [965, 221] width 85 height 34
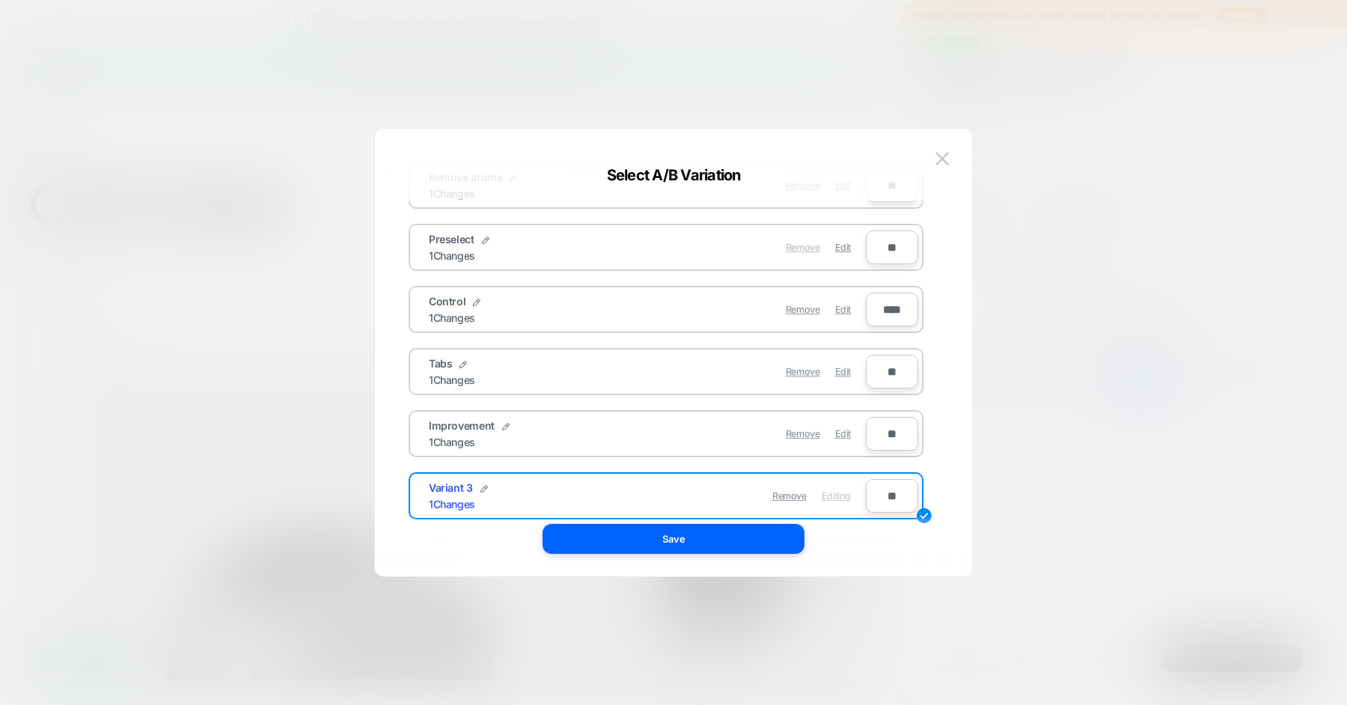
scroll to position [116, 0]
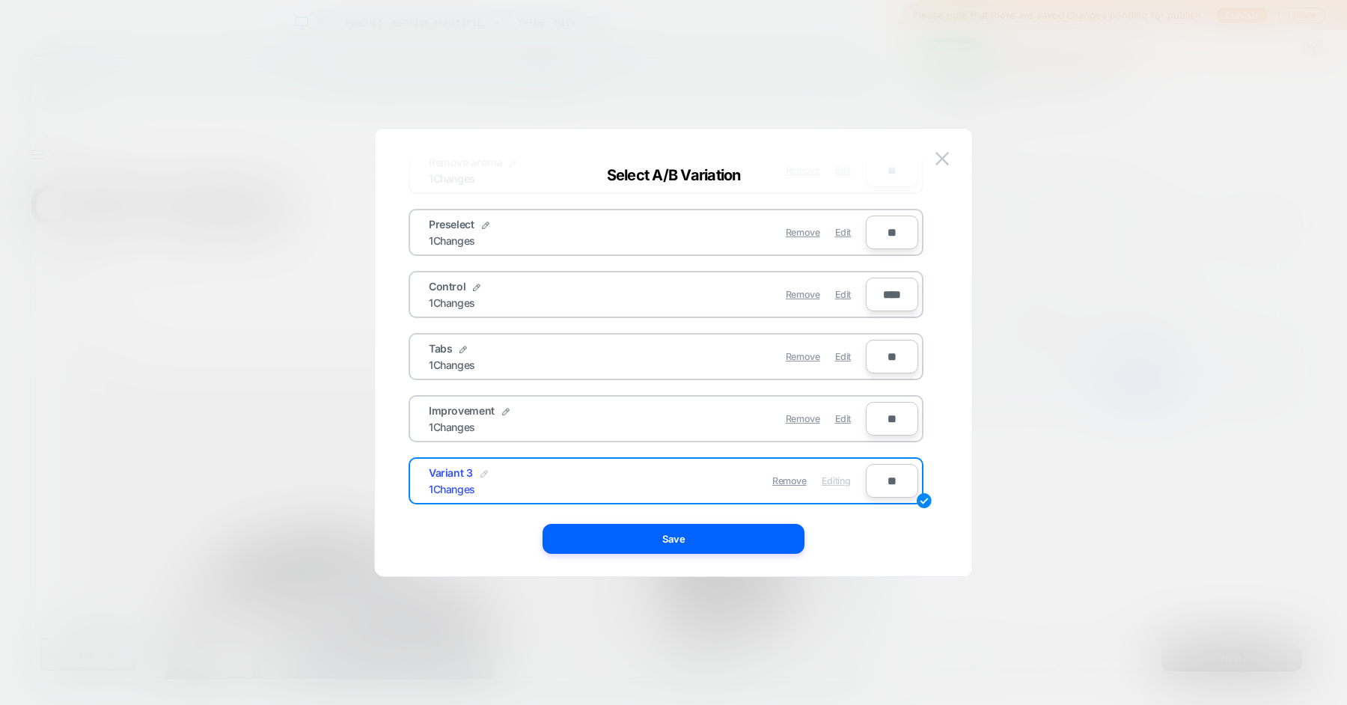
click at [480, 471] on img at bounding box center [483, 473] width 7 height 7
click at [504, 474] on input "*********" at bounding box center [483, 480] width 109 height 29
type input "*********"
click at [593, 478] on strong "Save" at bounding box center [593, 480] width 24 height 11
click at [629, 546] on button "Save" at bounding box center [674, 539] width 262 height 30
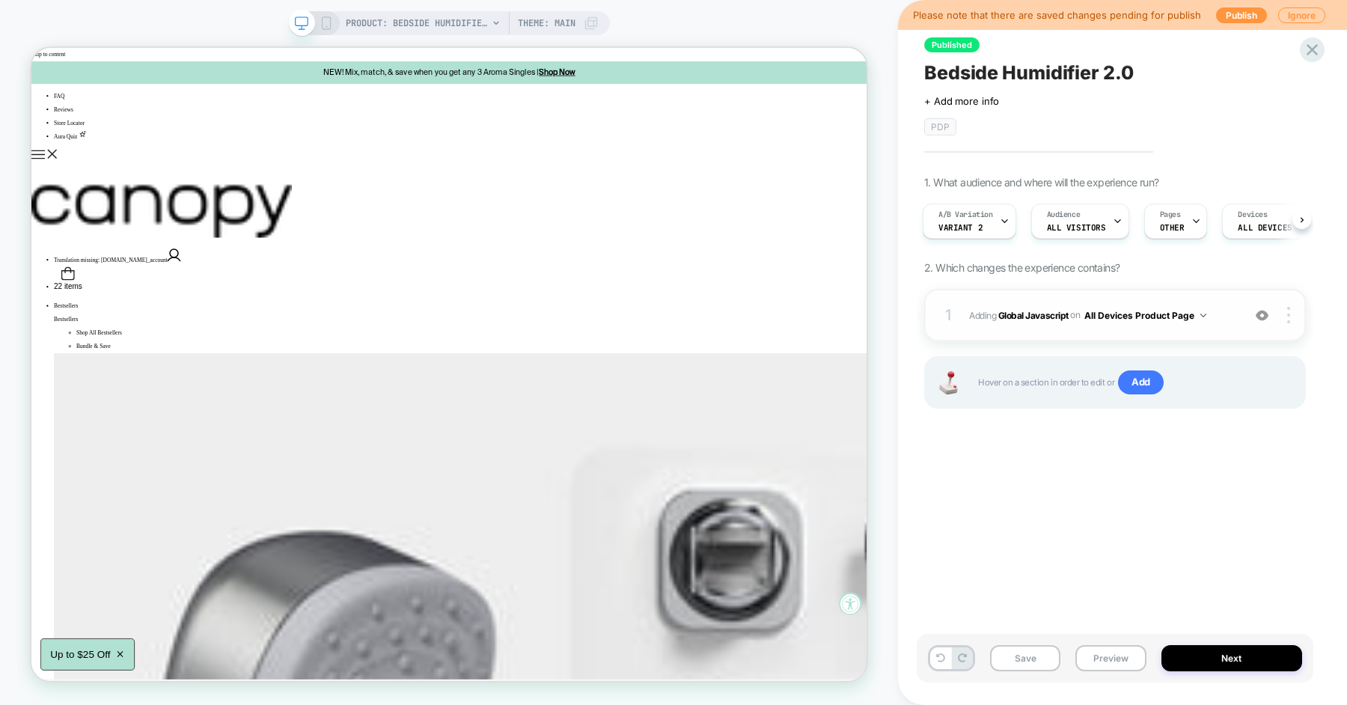
click at [1234, 317] on span "Adding Global Javascript on All Devices Product Page" at bounding box center [1102, 315] width 266 height 19
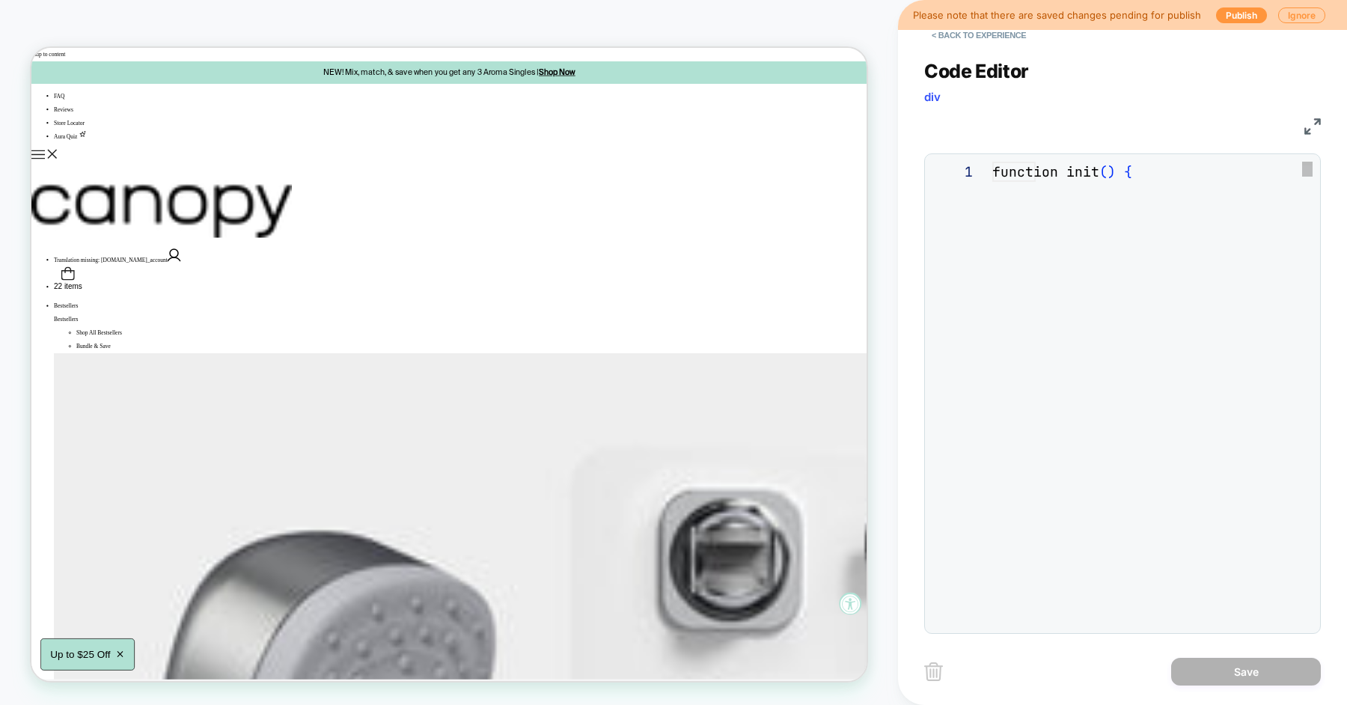
scroll to position [202, 0]
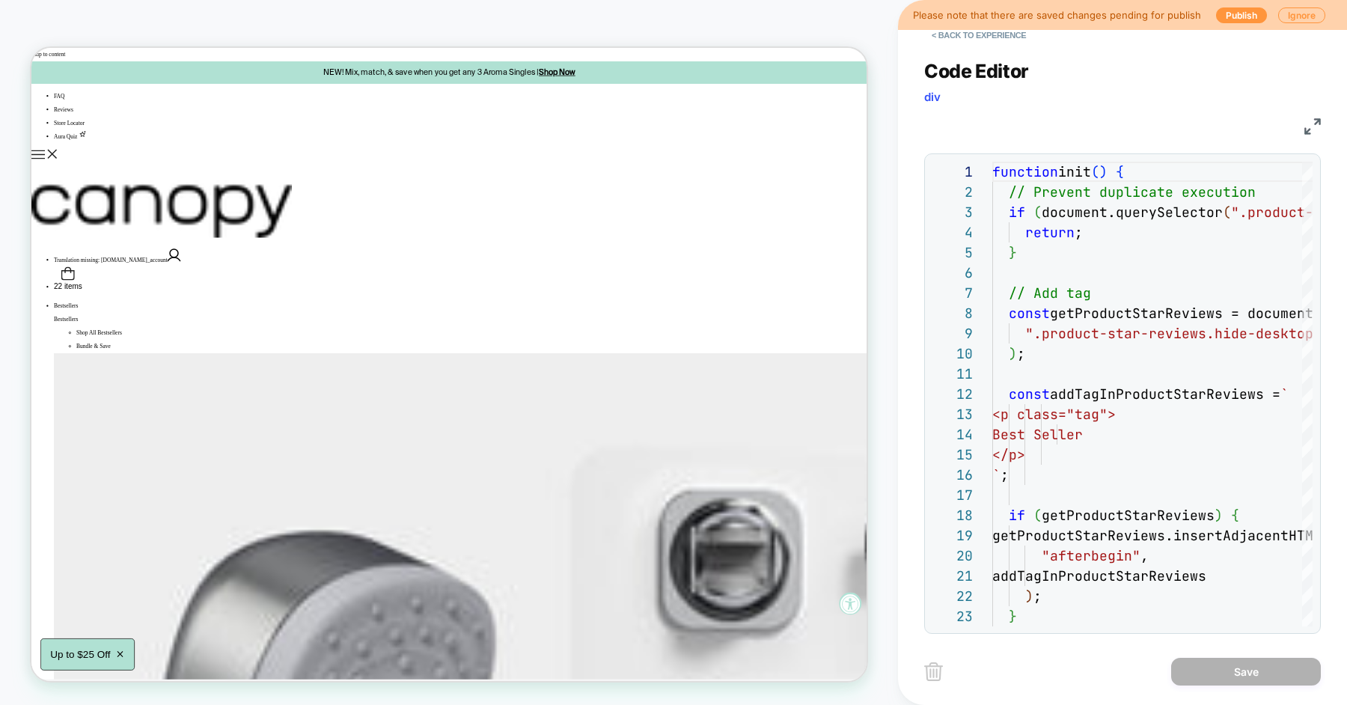
scroll to position [202, 0]
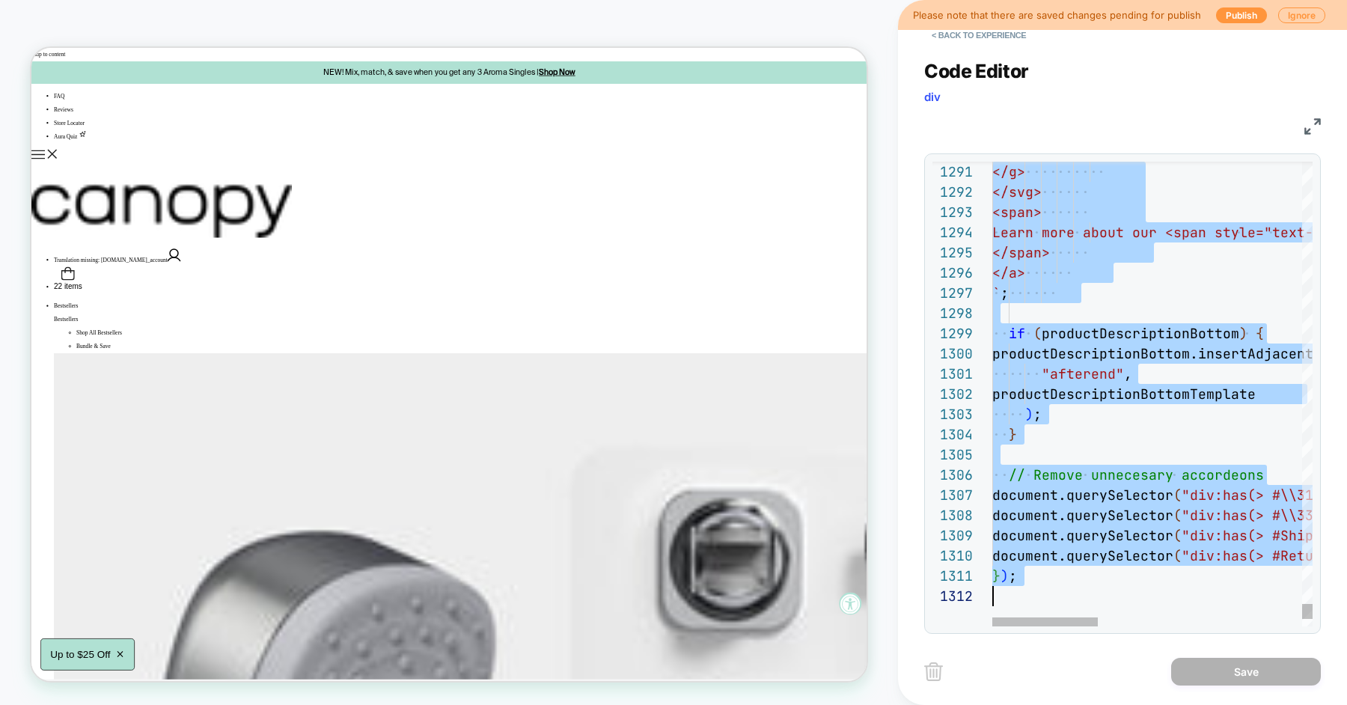
scroll to position [0, 0]
type textarea "**********"
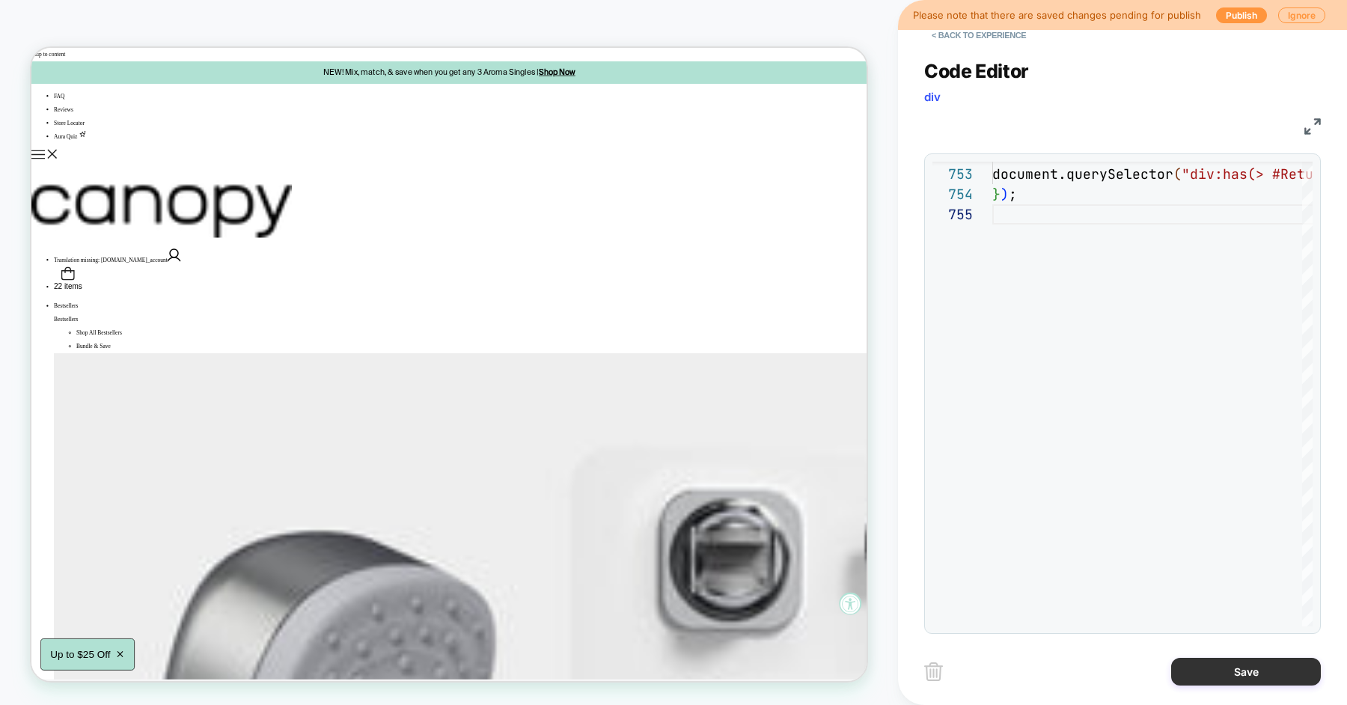
click at [1202, 681] on button "Save" at bounding box center [1246, 672] width 150 height 28
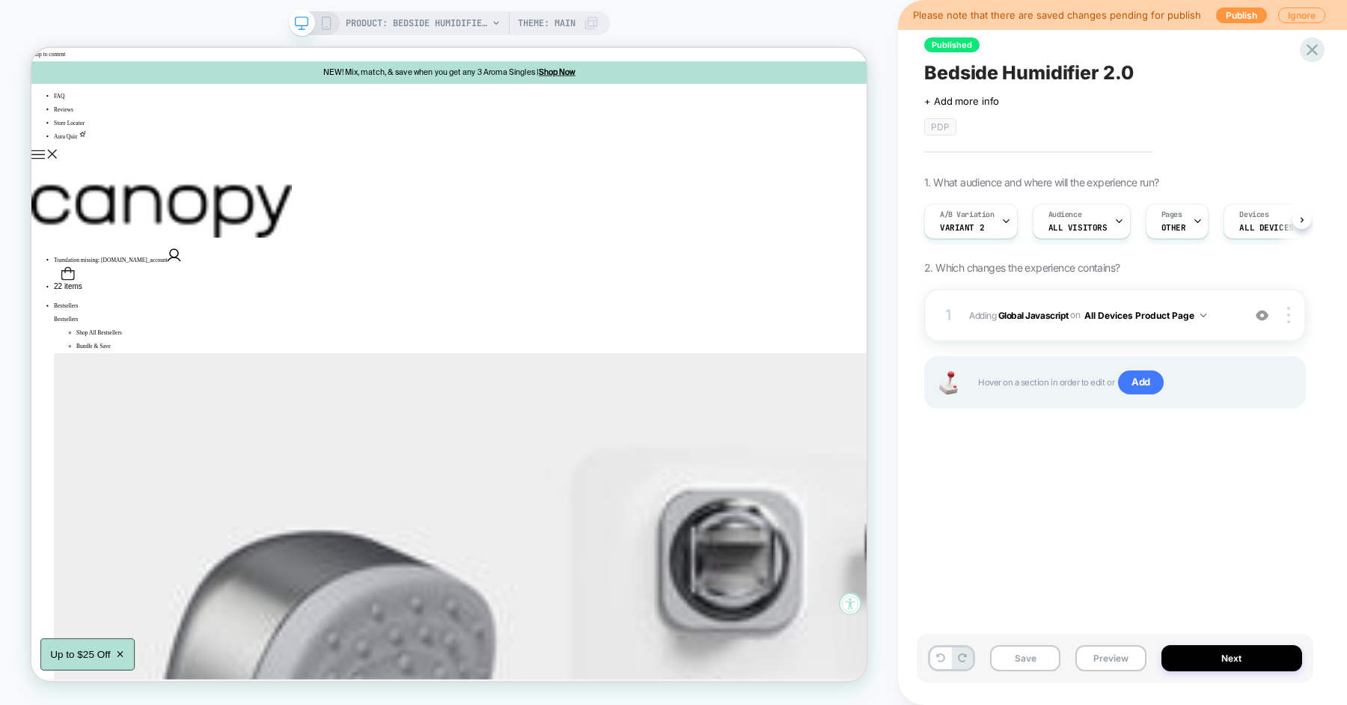
scroll to position [0, 1]
click at [1092, 659] on button "Preview" at bounding box center [1110, 658] width 70 height 26
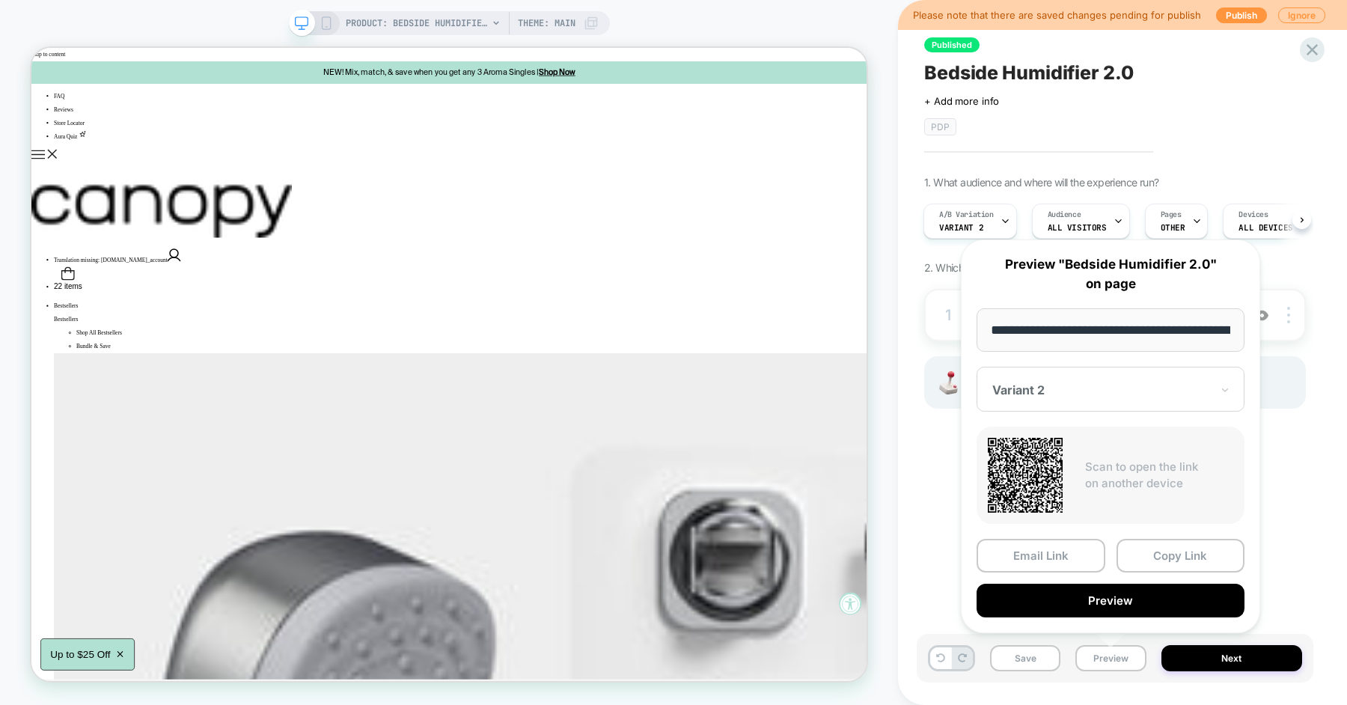
scroll to position [0, 106]
click at [1105, 604] on button "Preview" at bounding box center [1111, 601] width 268 height 34
